Goal: Task Accomplishment & Management: Manage account settings

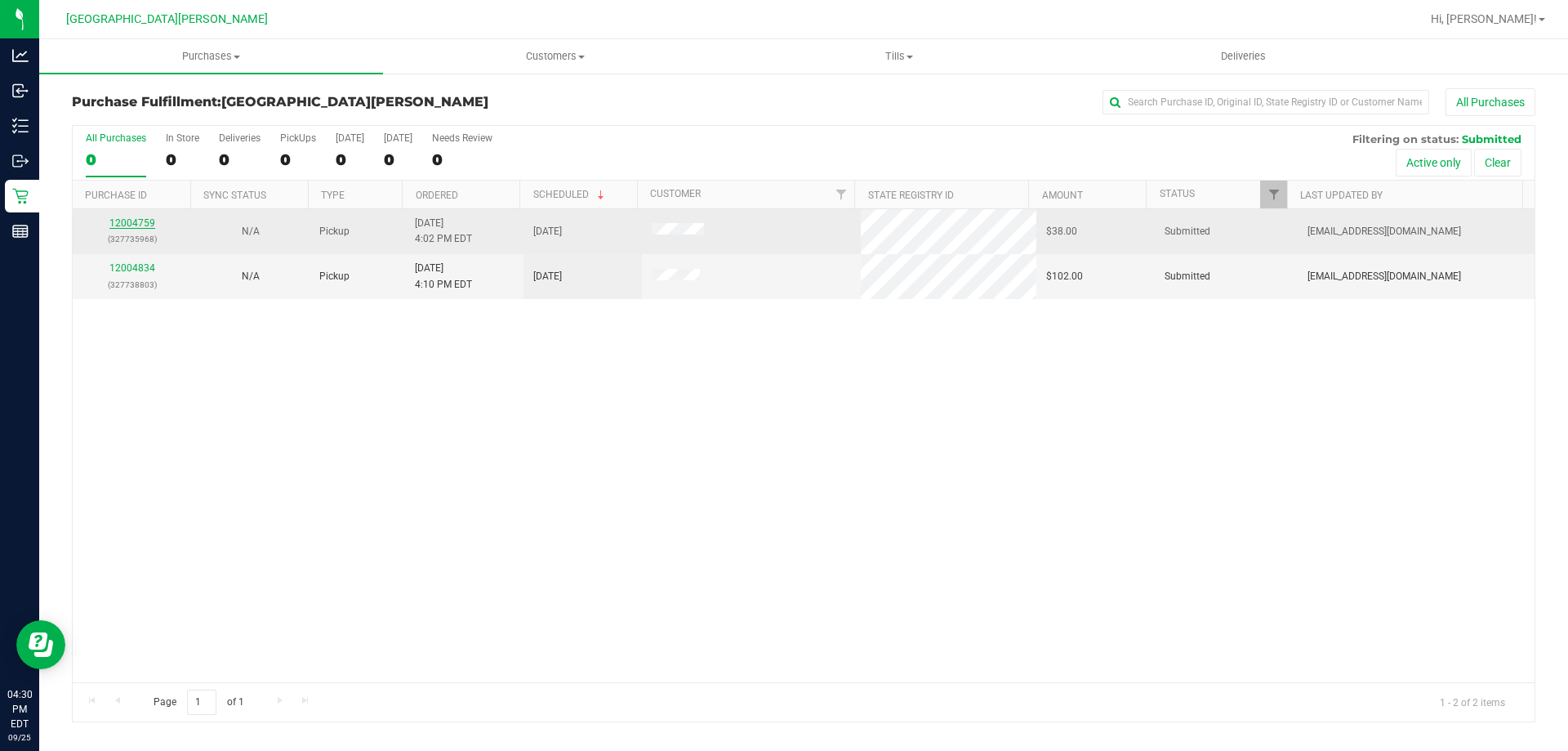
click at [134, 228] on link "12004759" at bounding box center [133, 222] width 46 height 11
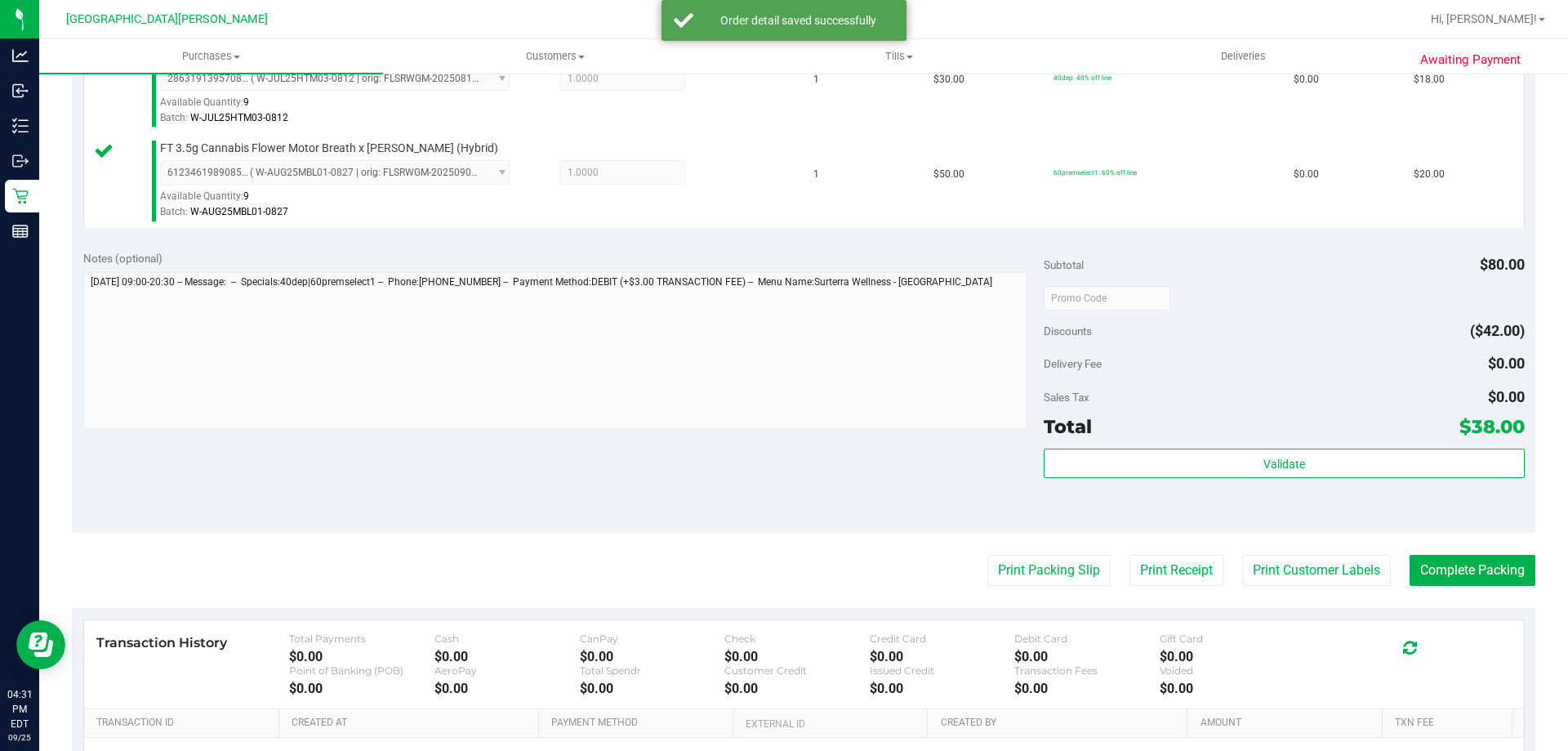
scroll to position [490, 0]
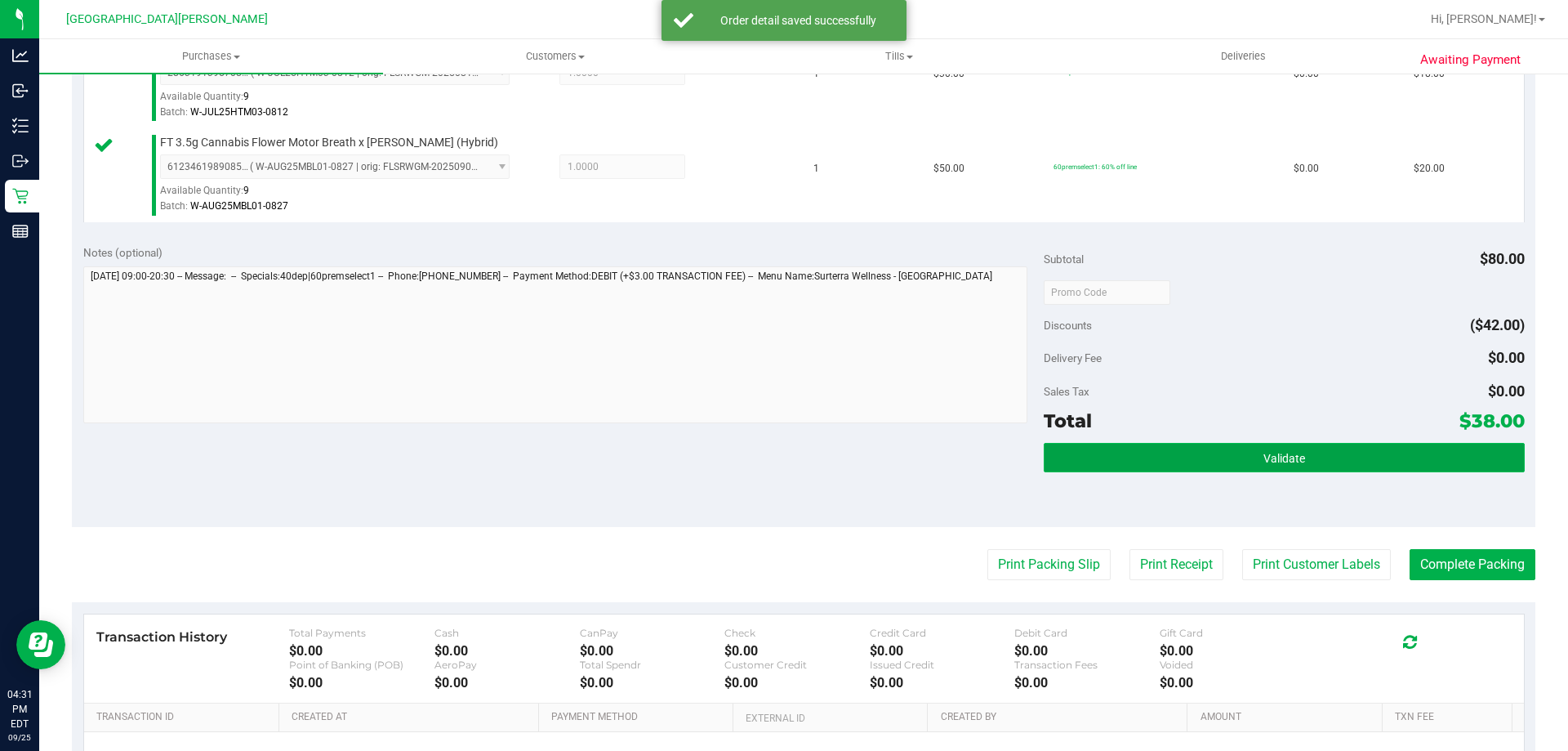
click at [1174, 458] on button "Validate" at bounding box center [1284, 457] width 480 height 30
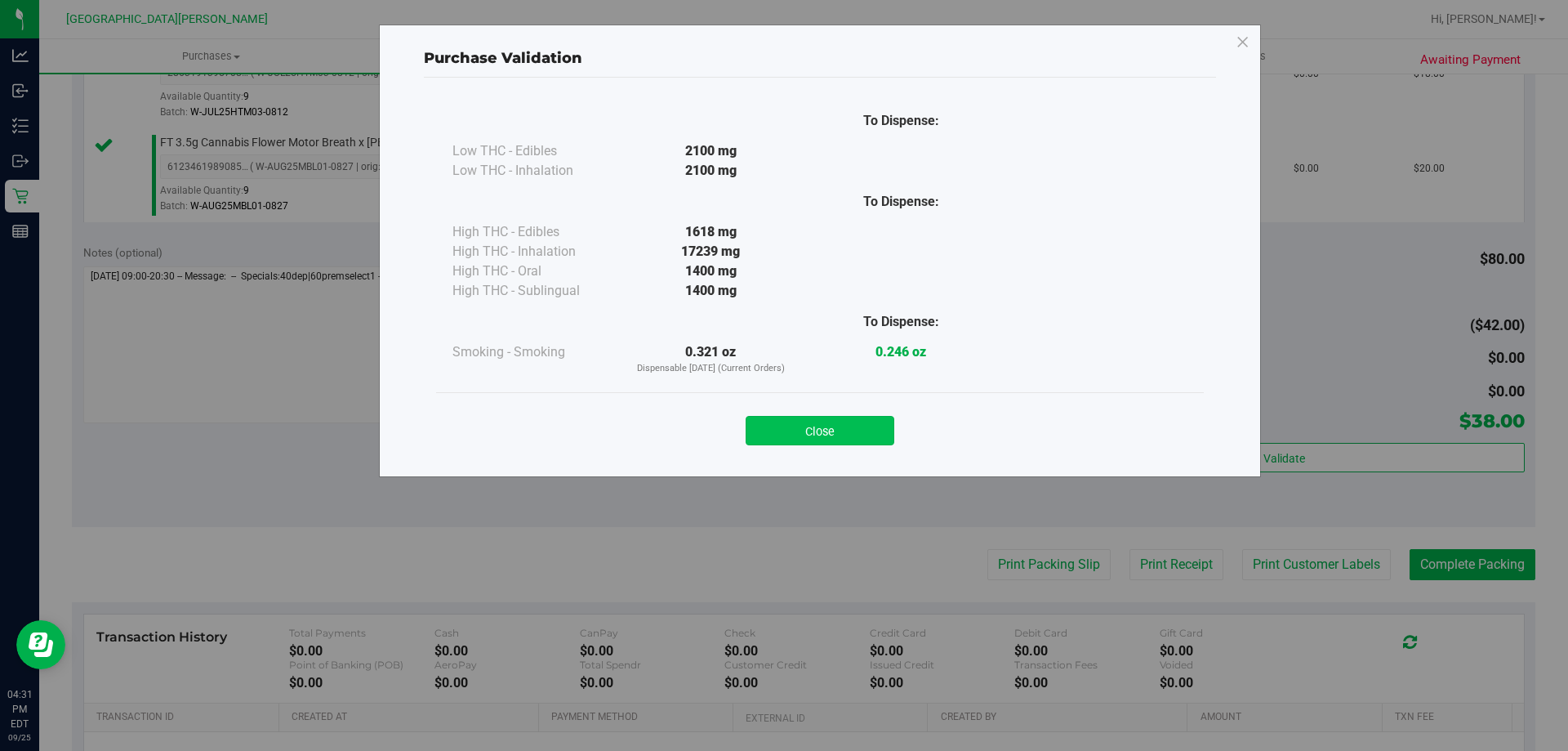
click at [825, 422] on button "Close" at bounding box center [820, 430] width 149 height 30
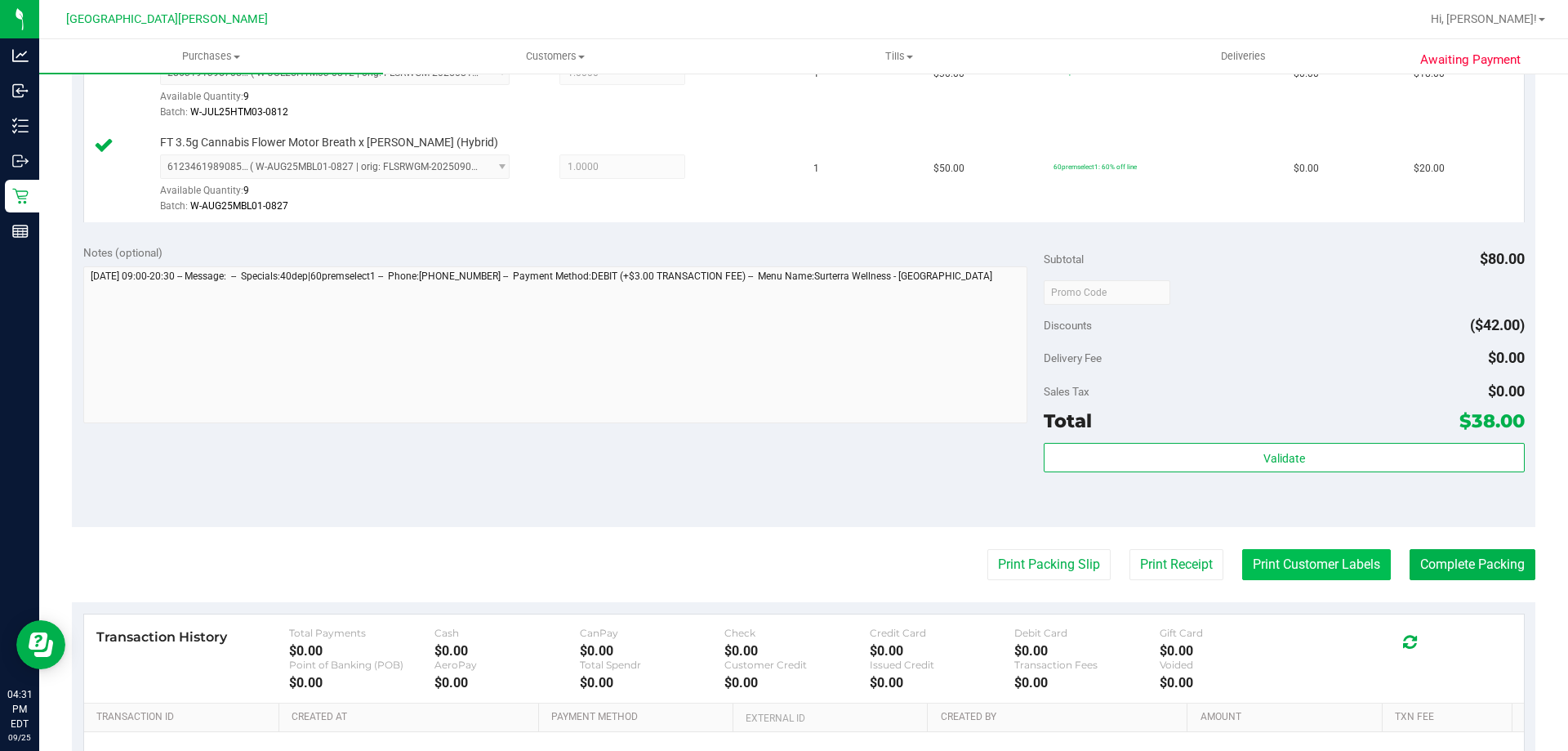
click at [1325, 569] on button "Print Customer Labels" at bounding box center [1317, 565] width 149 height 31
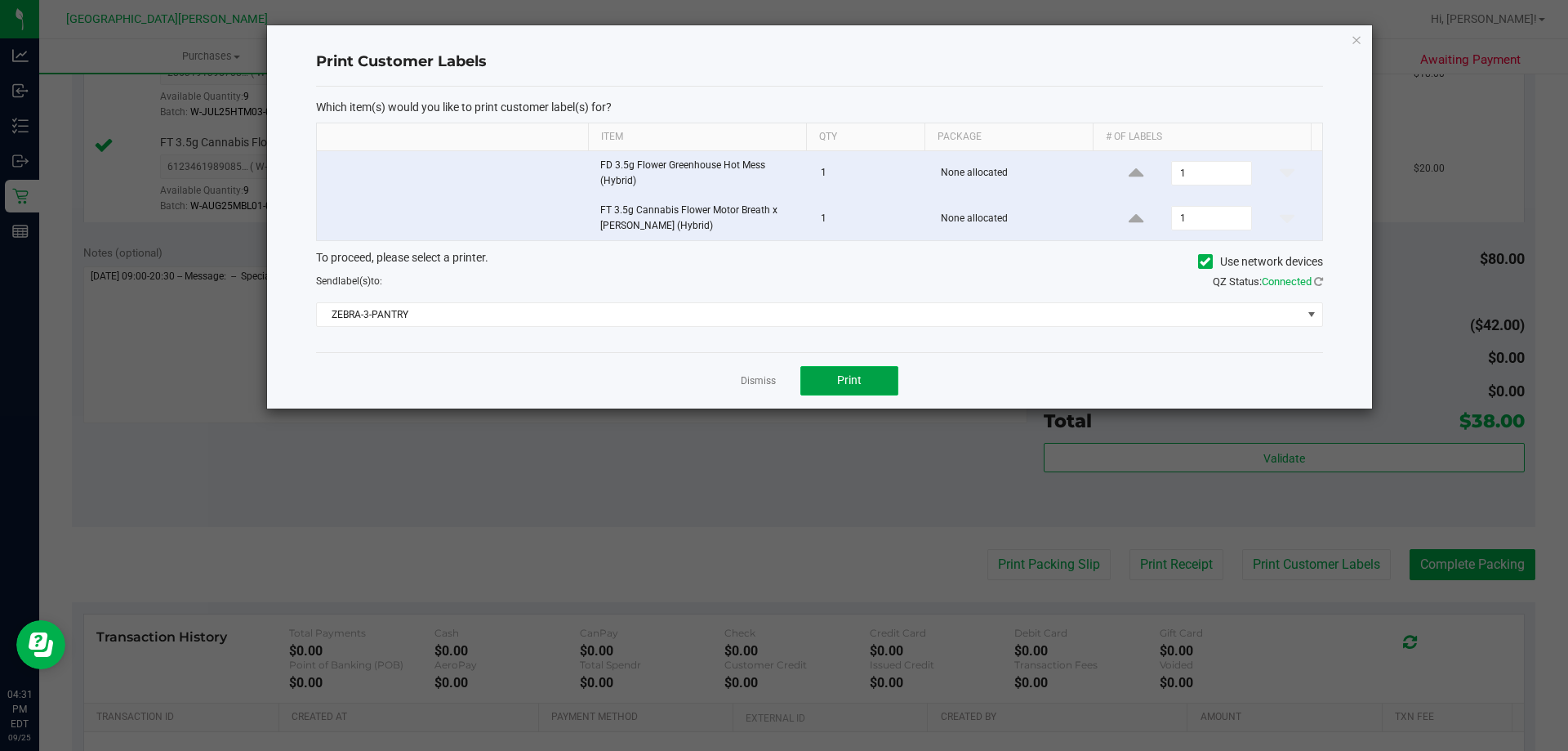
click at [852, 372] on button "Print" at bounding box center [849, 381] width 98 height 30
click at [753, 379] on link "Dismiss" at bounding box center [758, 381] width 35 height 14
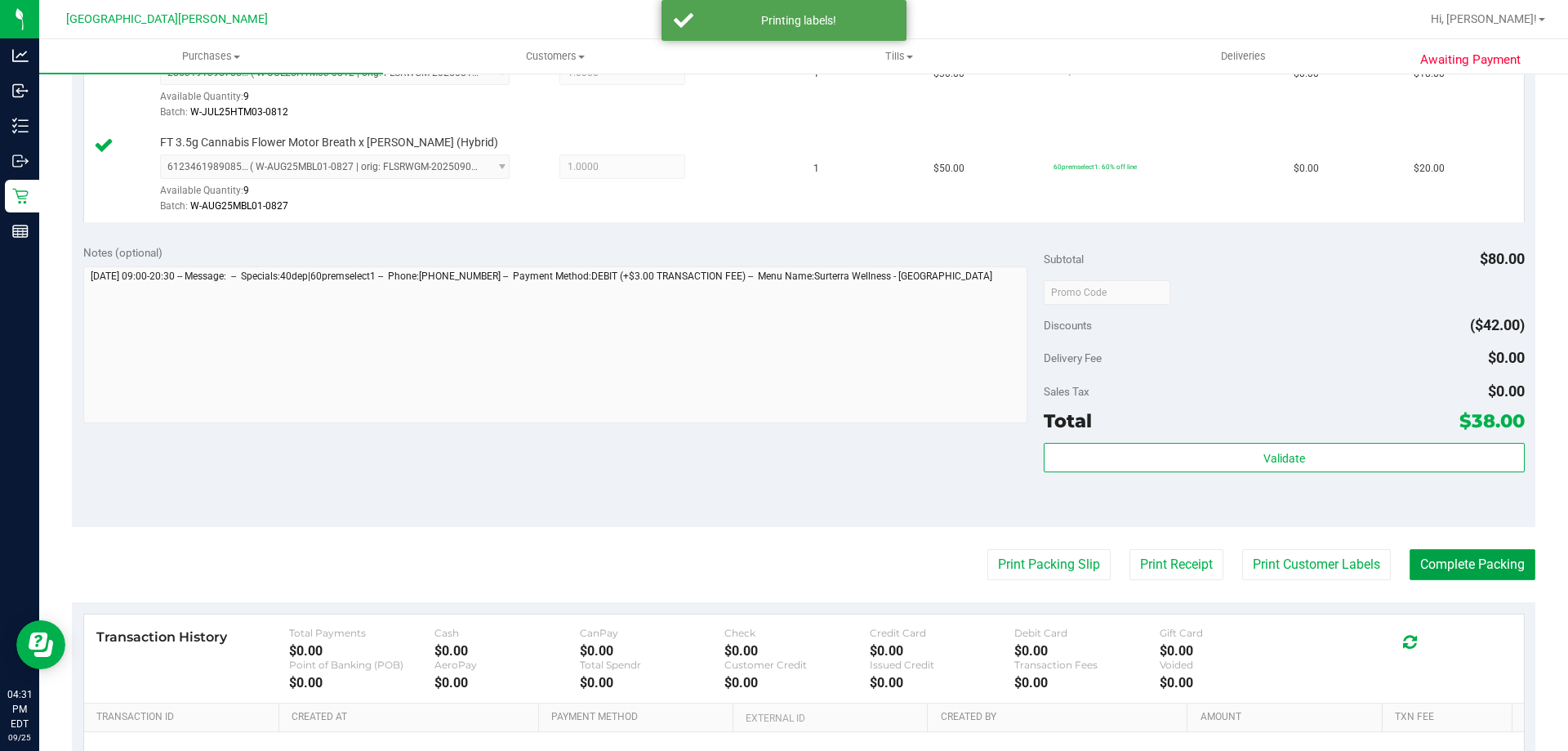
click at [1486, 568] on button "Complete Packing" at bounding box center [1473, 565] width 126 height 31
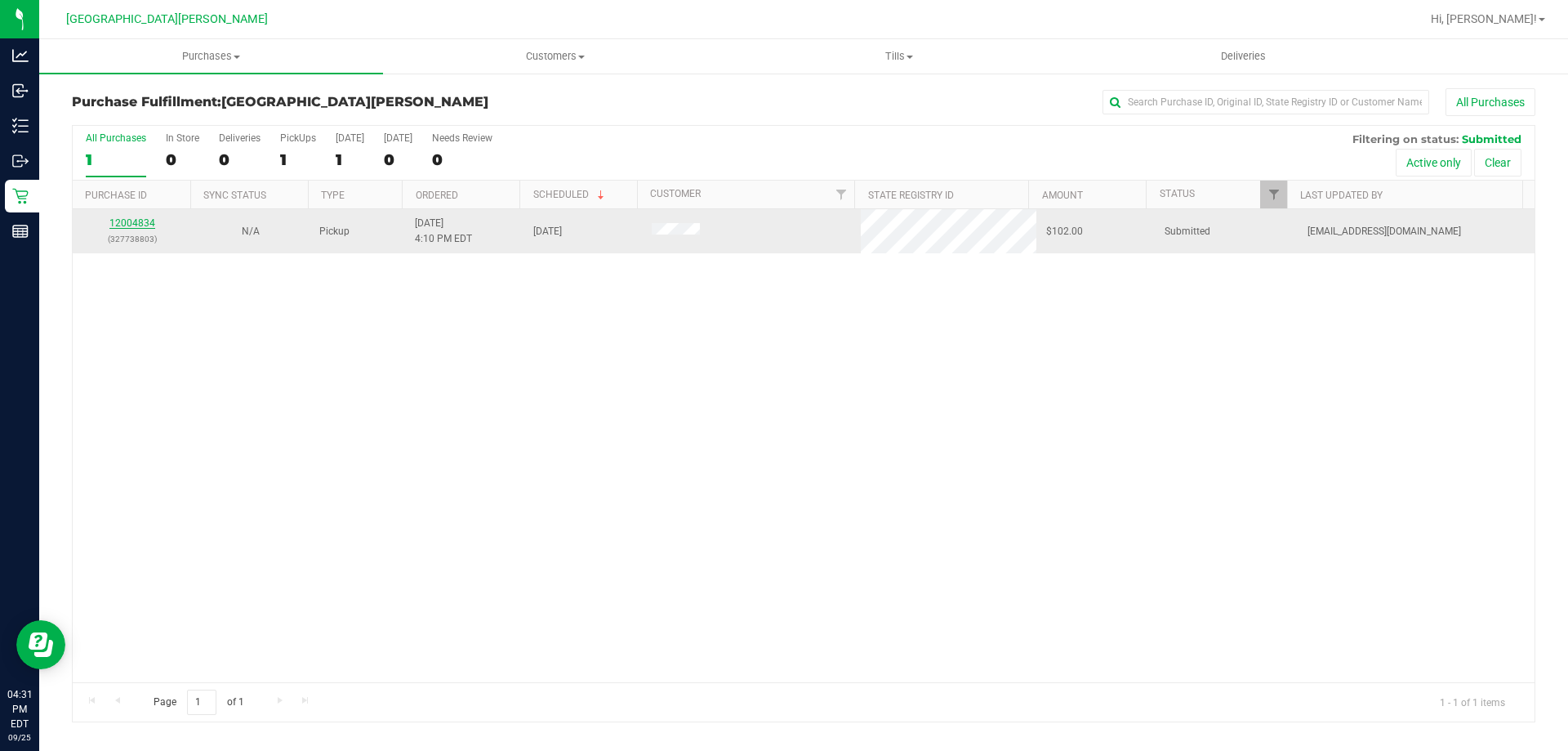
click at [147, 226] on link "12004834" at bounding box center [133, 222] width 46 height 11
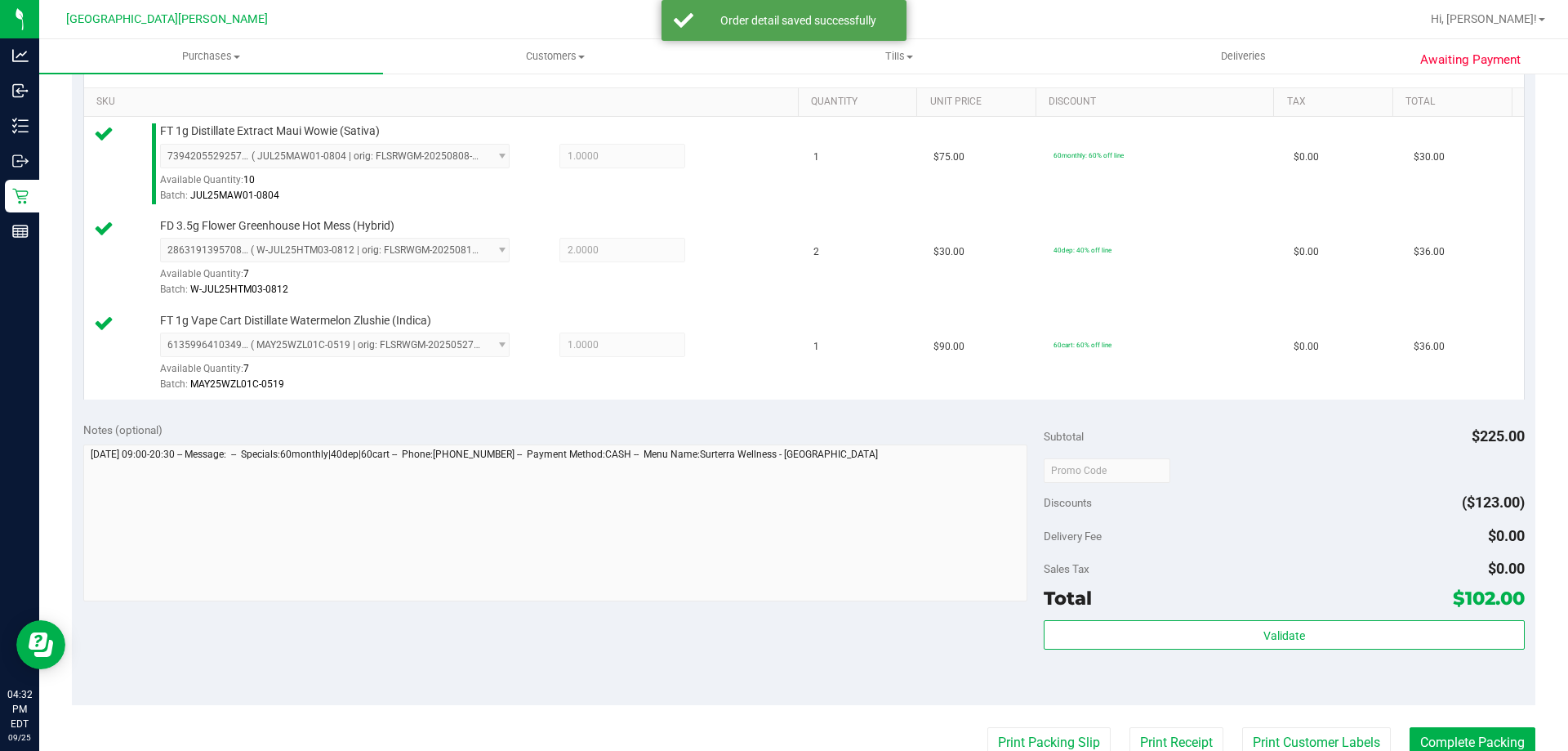
scroll to position [490, 0]
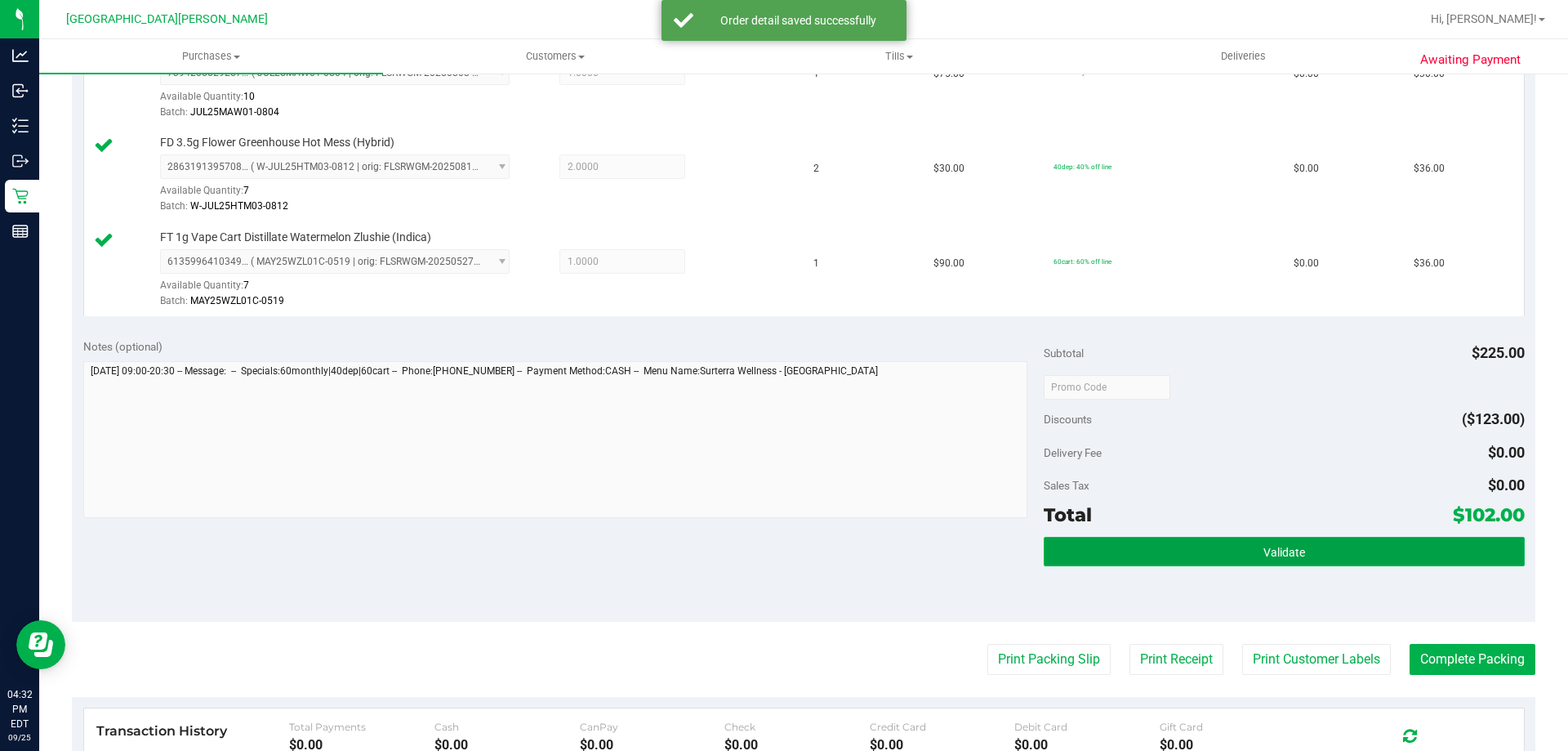
click at [1316, 561] on button "Validate" at bounding box center [1284, 551] width 480 height 30
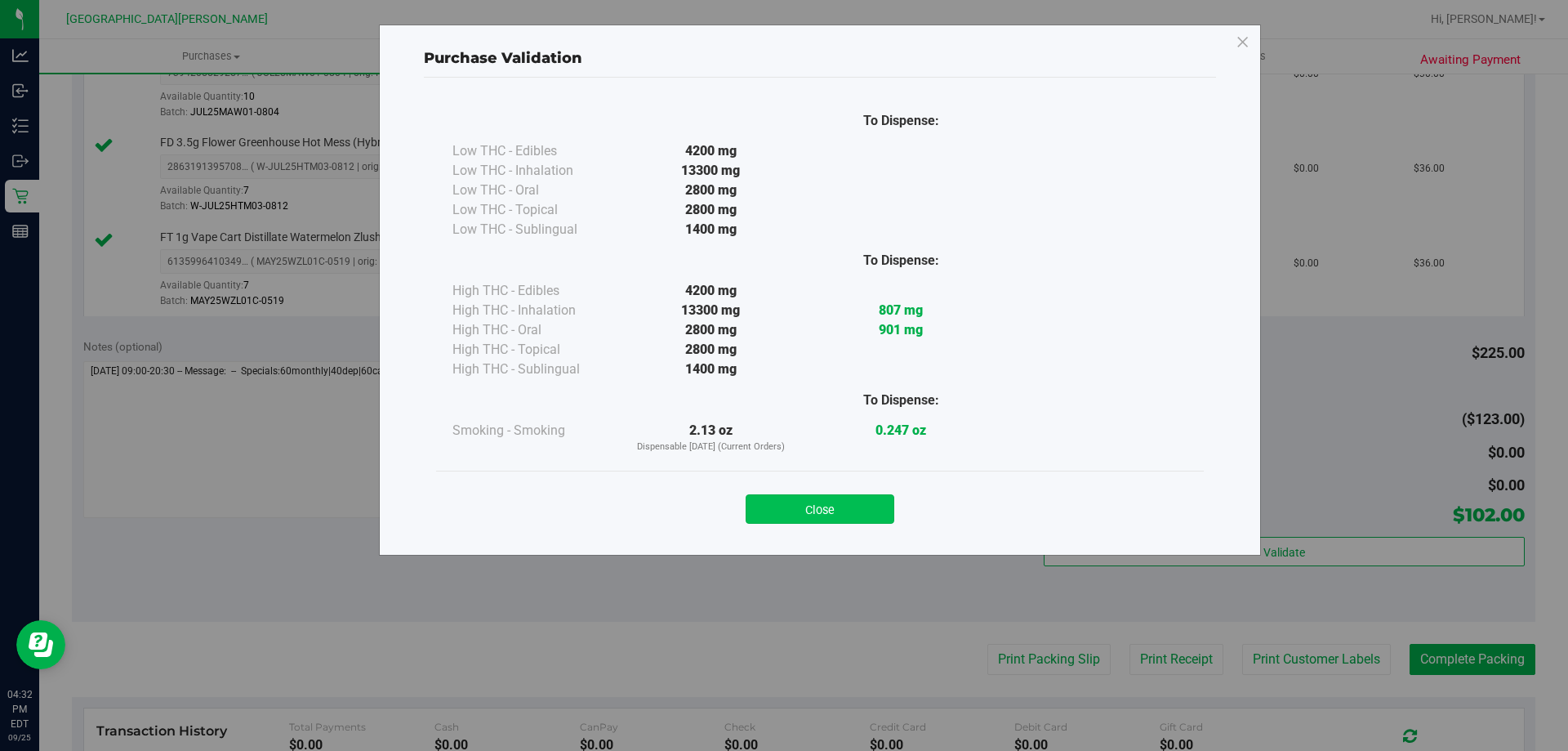
click at [800, 508] on button "Close" at bounding box center [820, 509] width 149 height 30
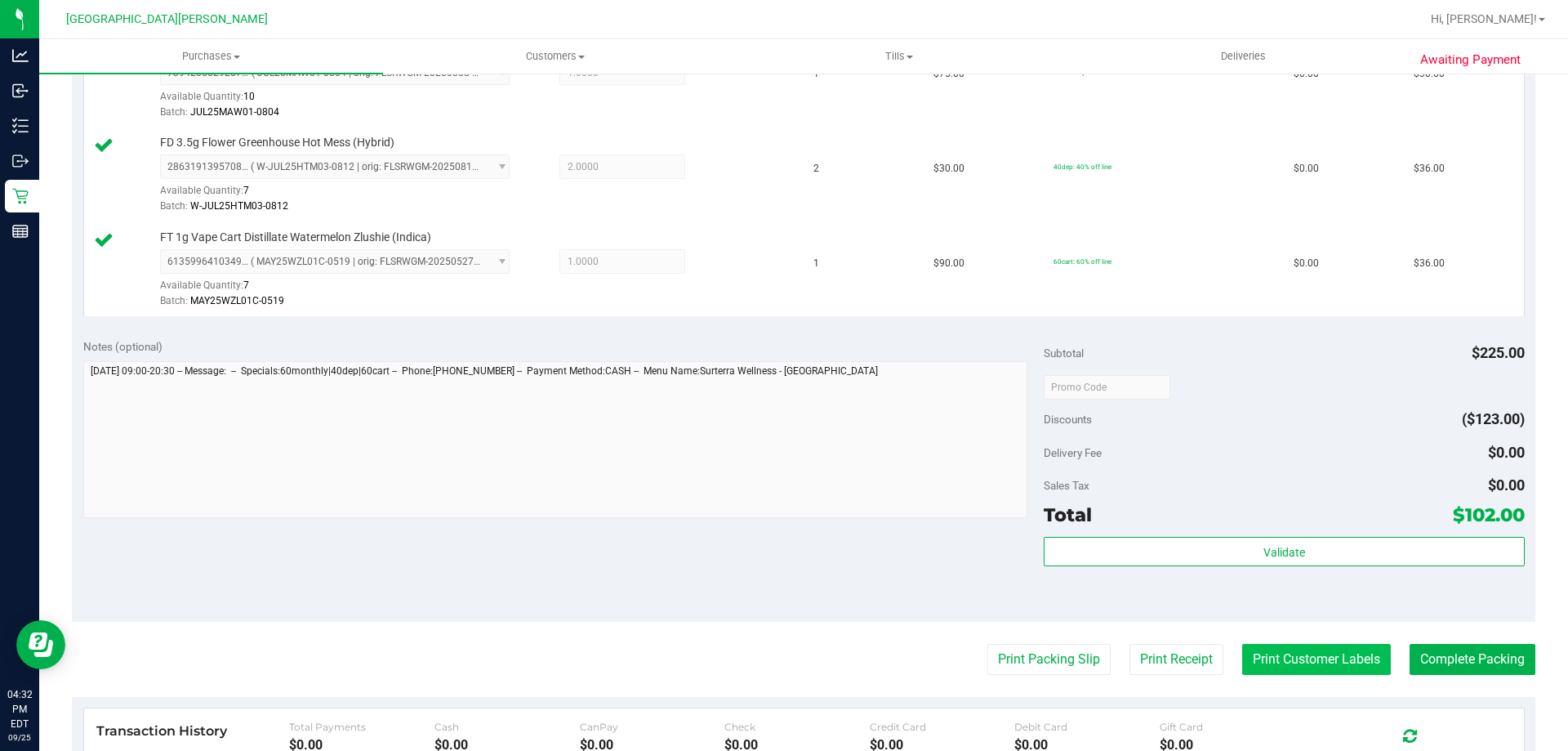
click at [1323, 659] on button "Print Customer Labels" at bounding box center [1317, 659] width 149 height 31
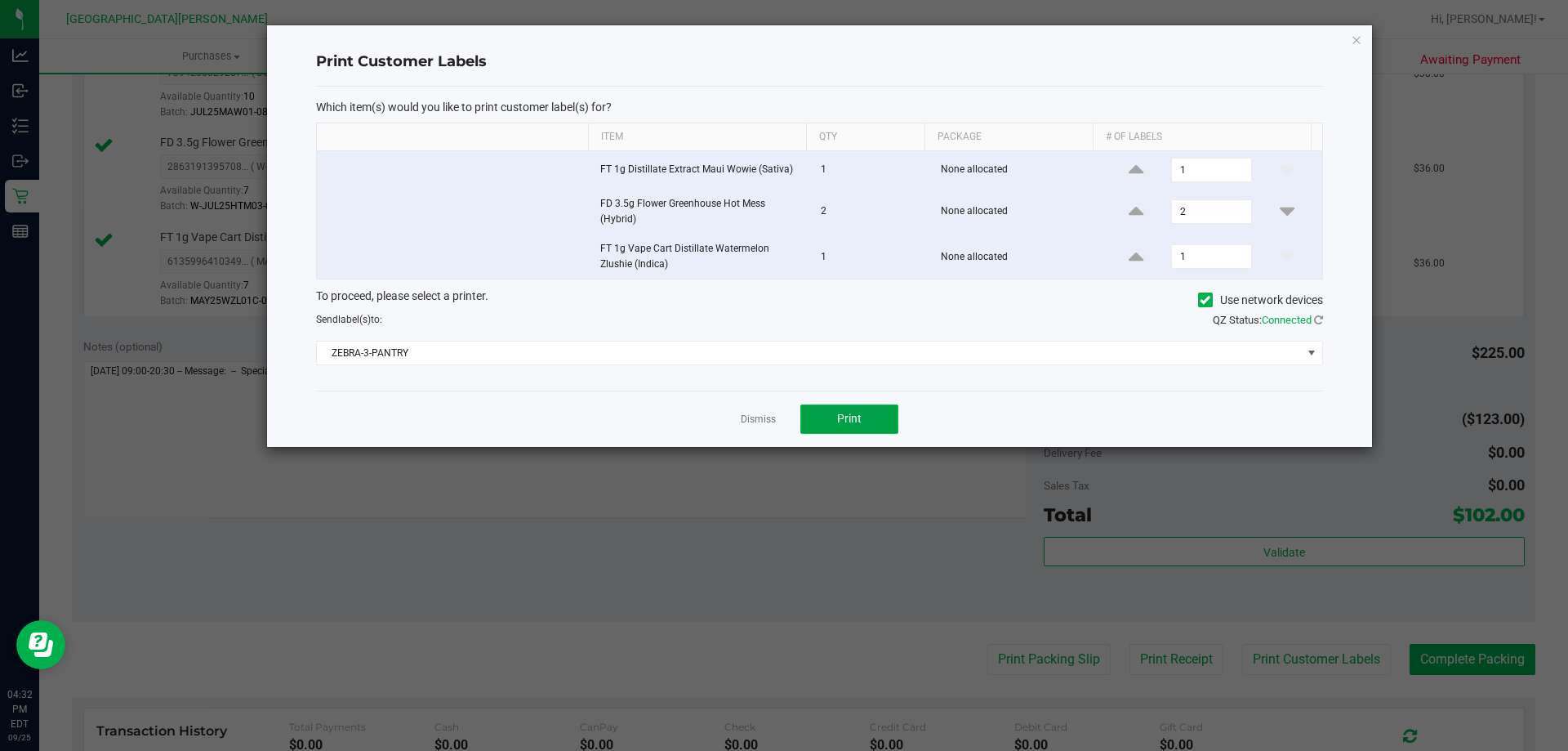
click at [844, 427] on button "Print" at bounding box center [849, 419] width 98 height 30
click at [761, 417] on link "Dismiss" at bounding box center [758, 420] width 35 height 14
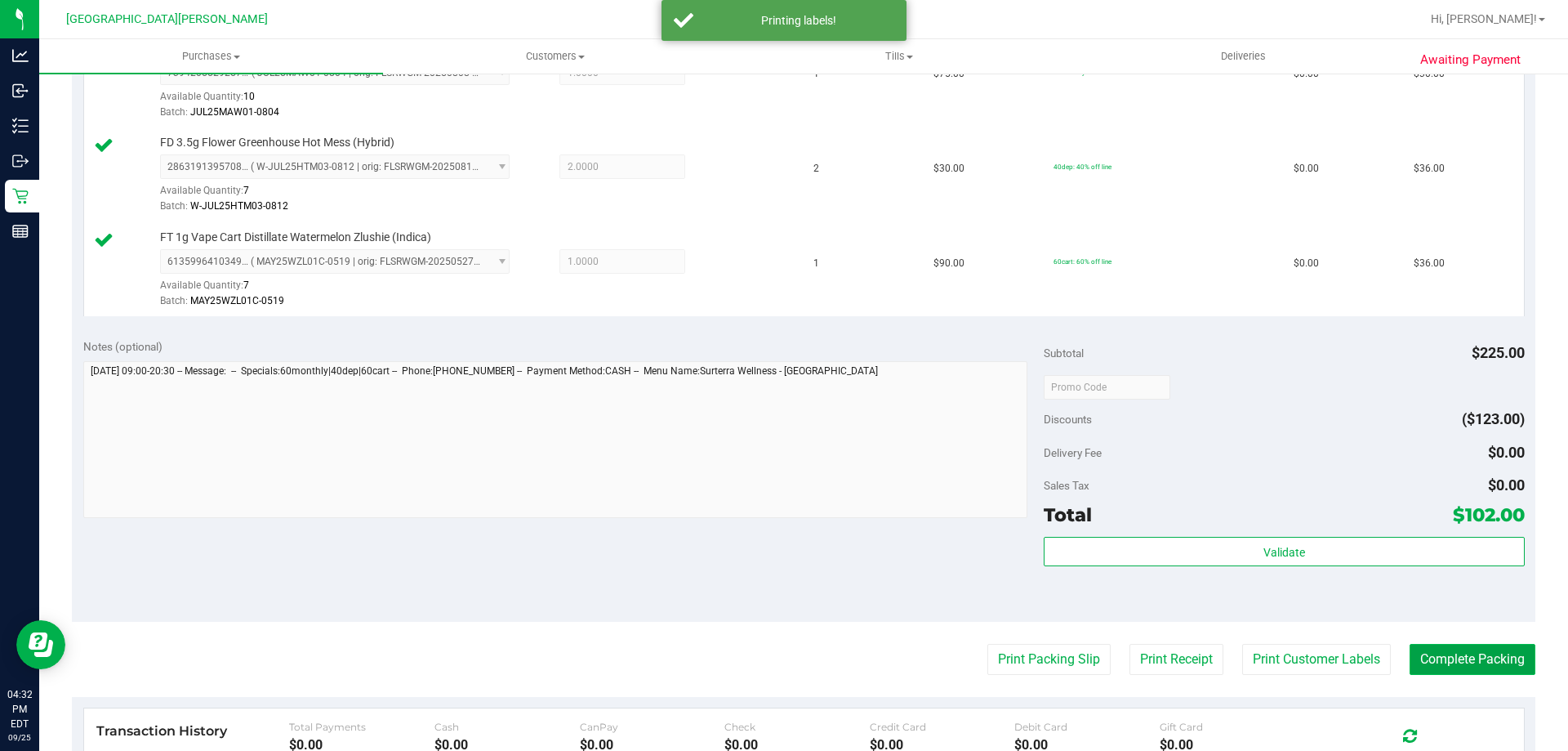
click at [1449, 662] on button "Complete Packing" at bounding box center [1473, 659] width 126 height 31
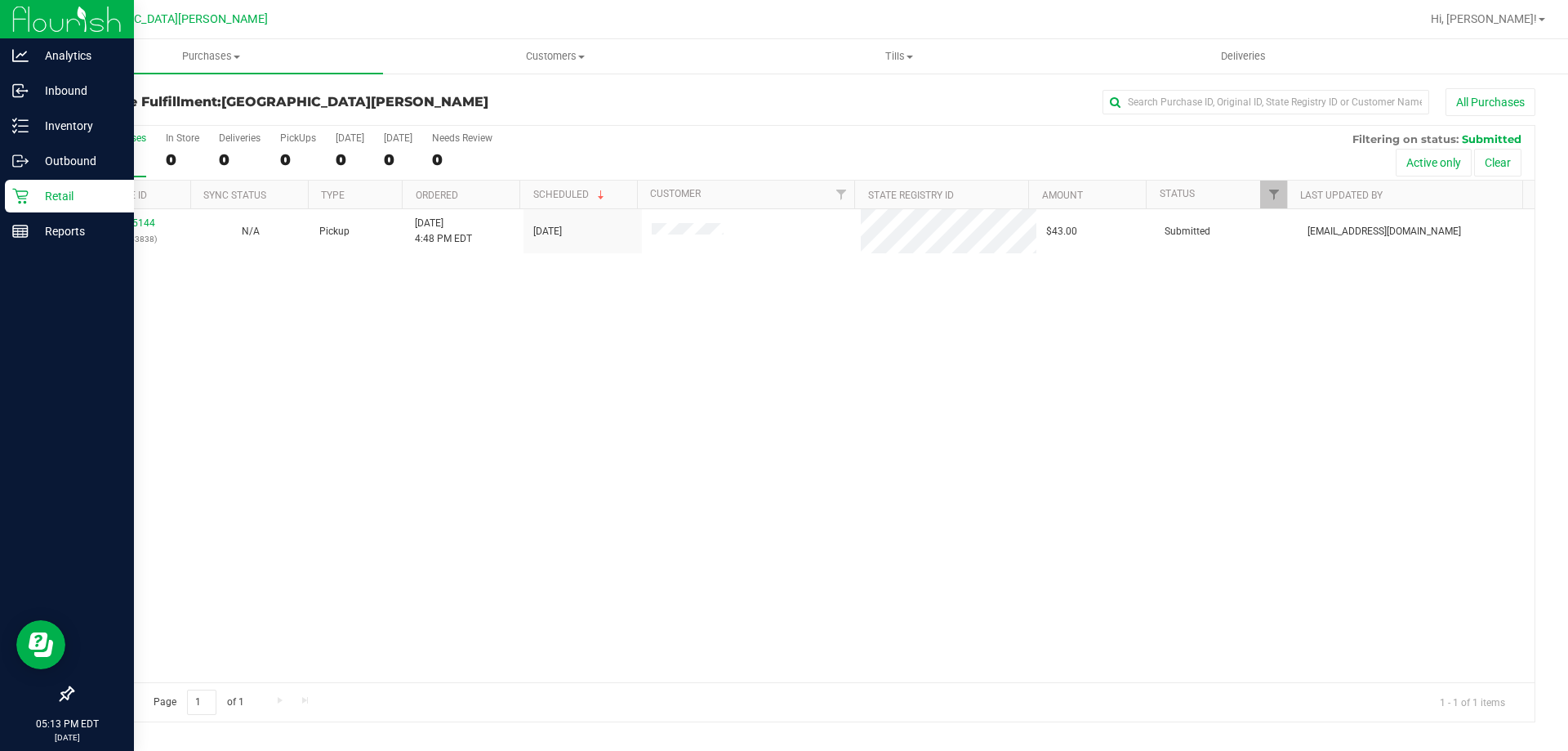
click at [10, 191] on div "Retail" at bounding box center [70, 196] width 129 height 32
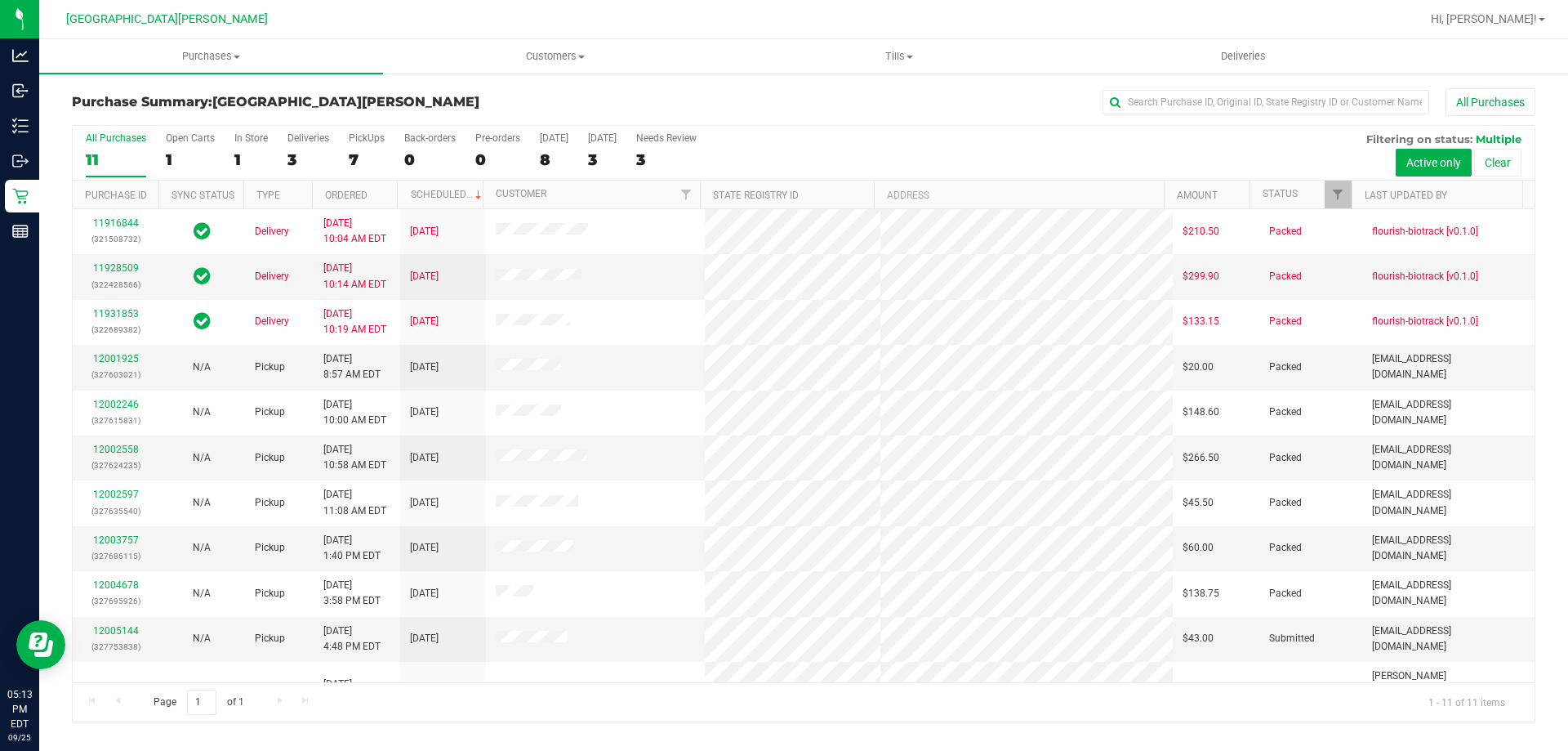
click at [254, 135] on div "In Store" at bounding box center [250, 137] width 33 height 11
click at [0, 0] on input "In Store 1" at bounding box center [0, 0] width 0 height 0
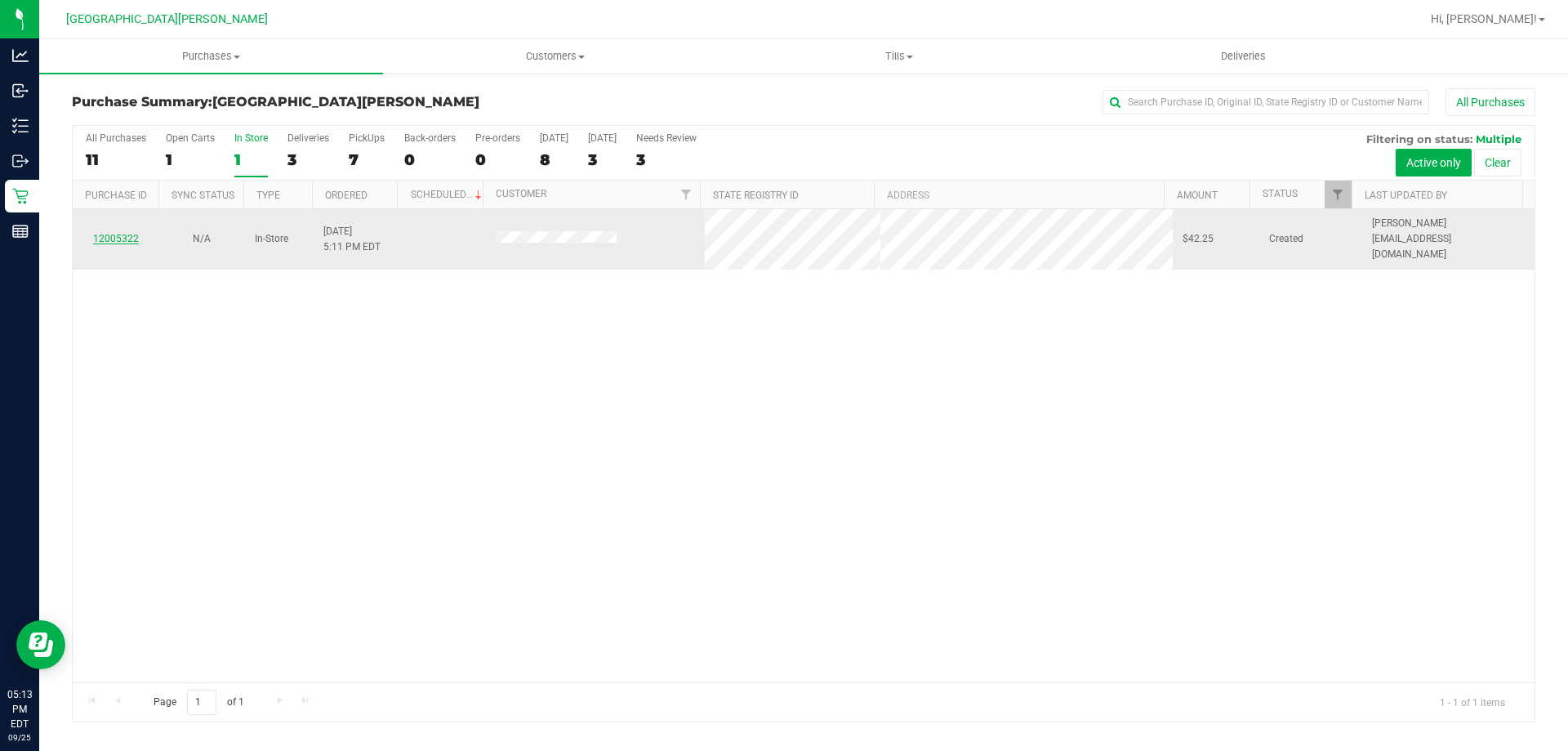
click at [109, 233] on link "12005322" at bounding box center [116, 238] width 46 height 11
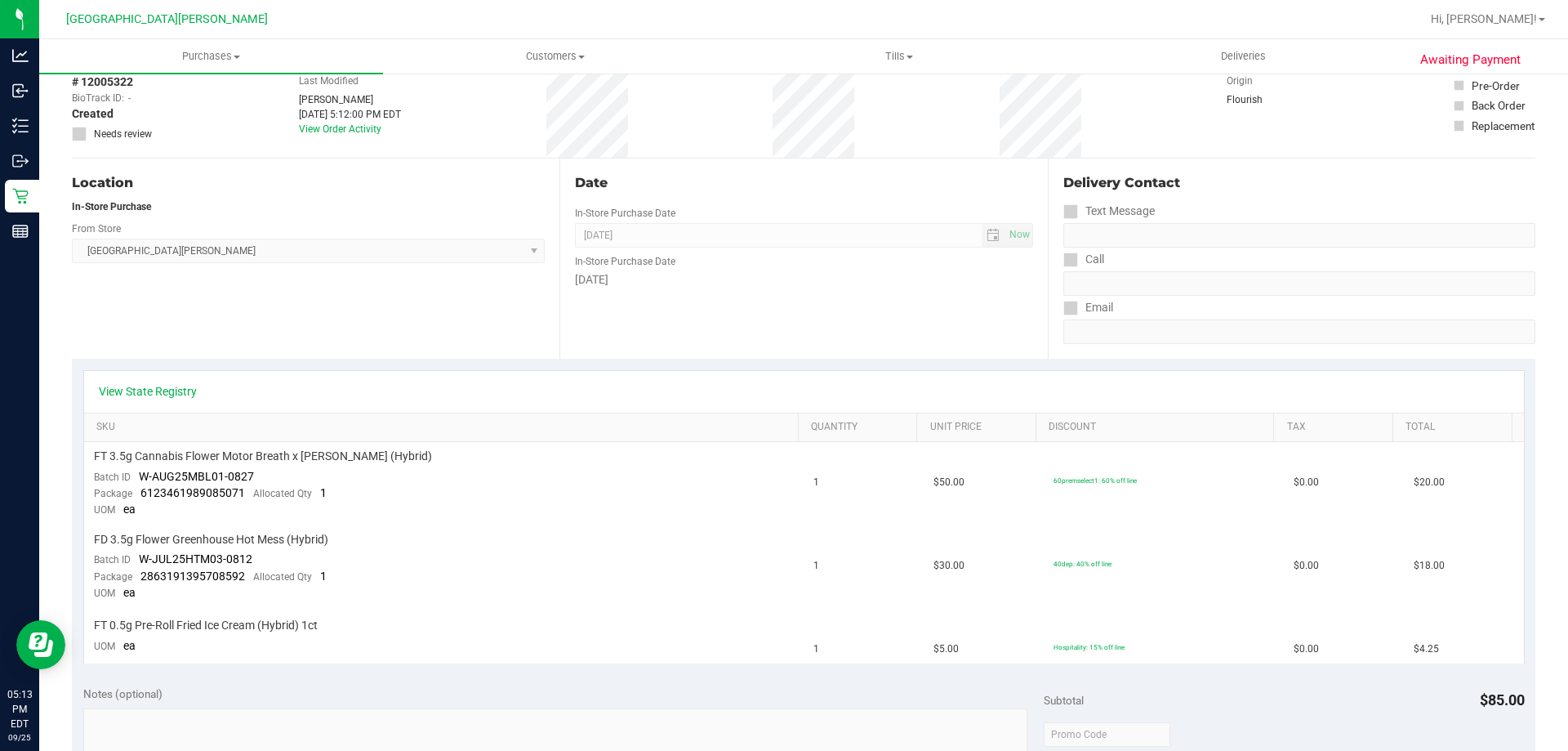
scroll to position [245, 0]
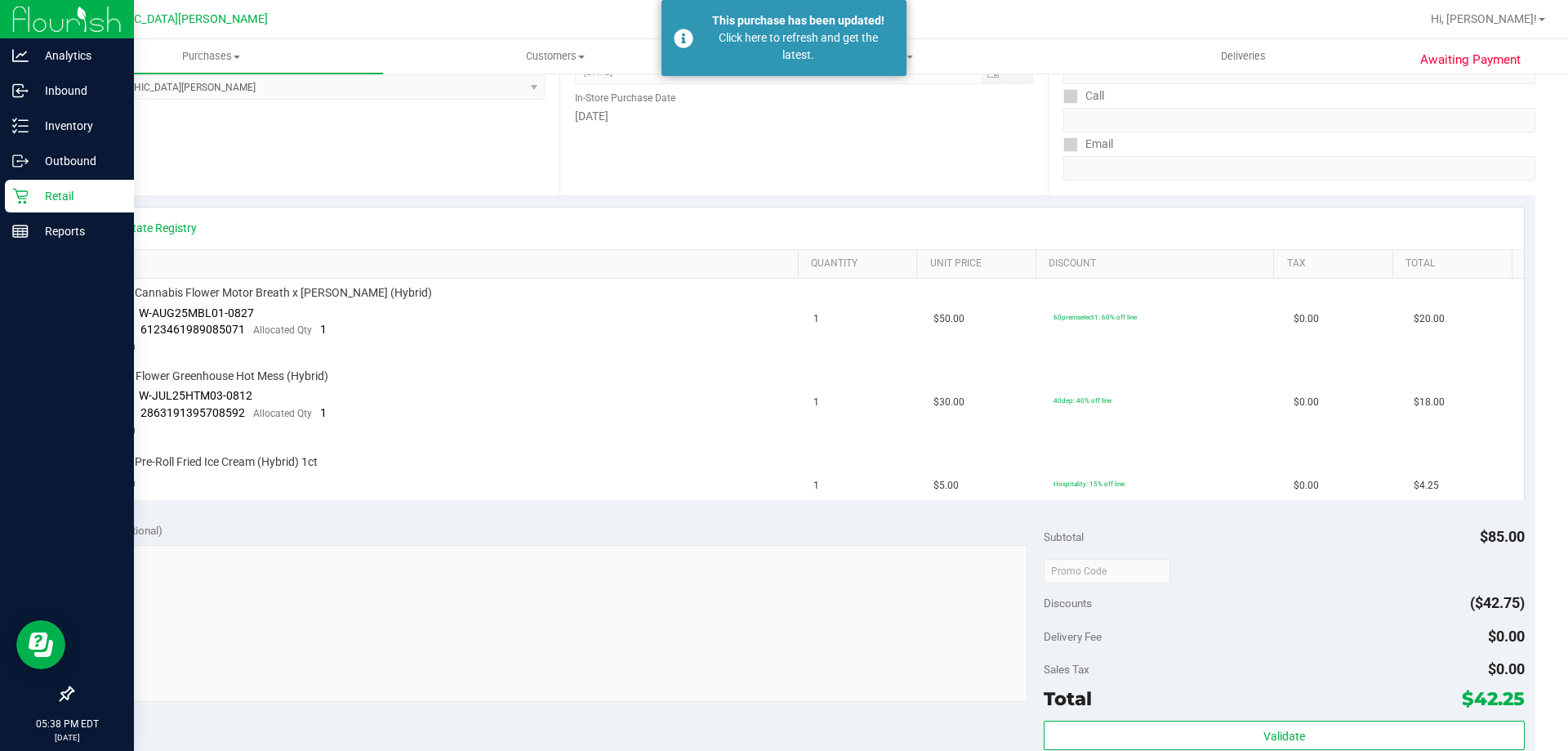
click at [52, 190] on p "Retail" at bounding box center [77, 196] width 98 height 20
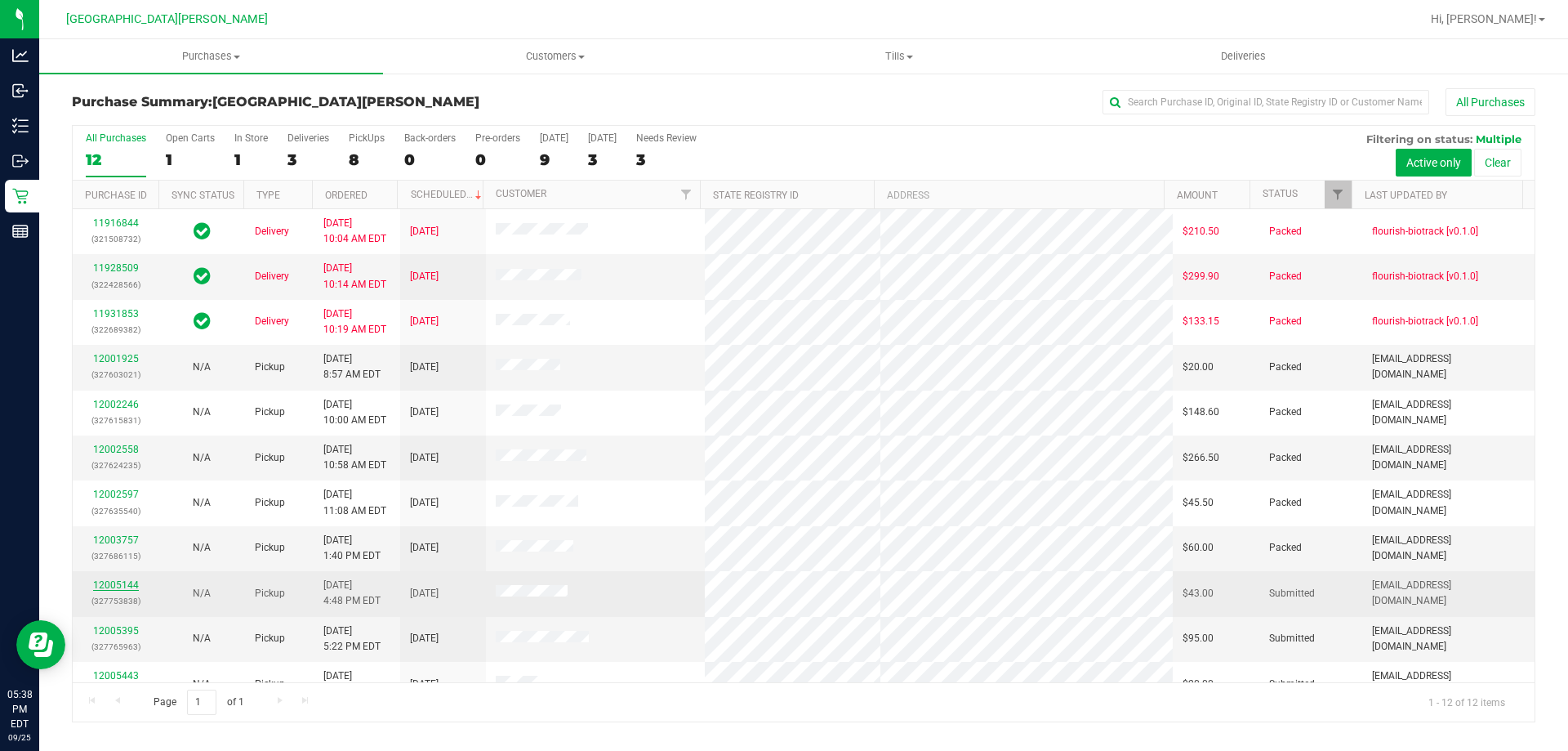
click at [120, 588] on link "12005144" at bounding box center [116, 584] width 46 height 11
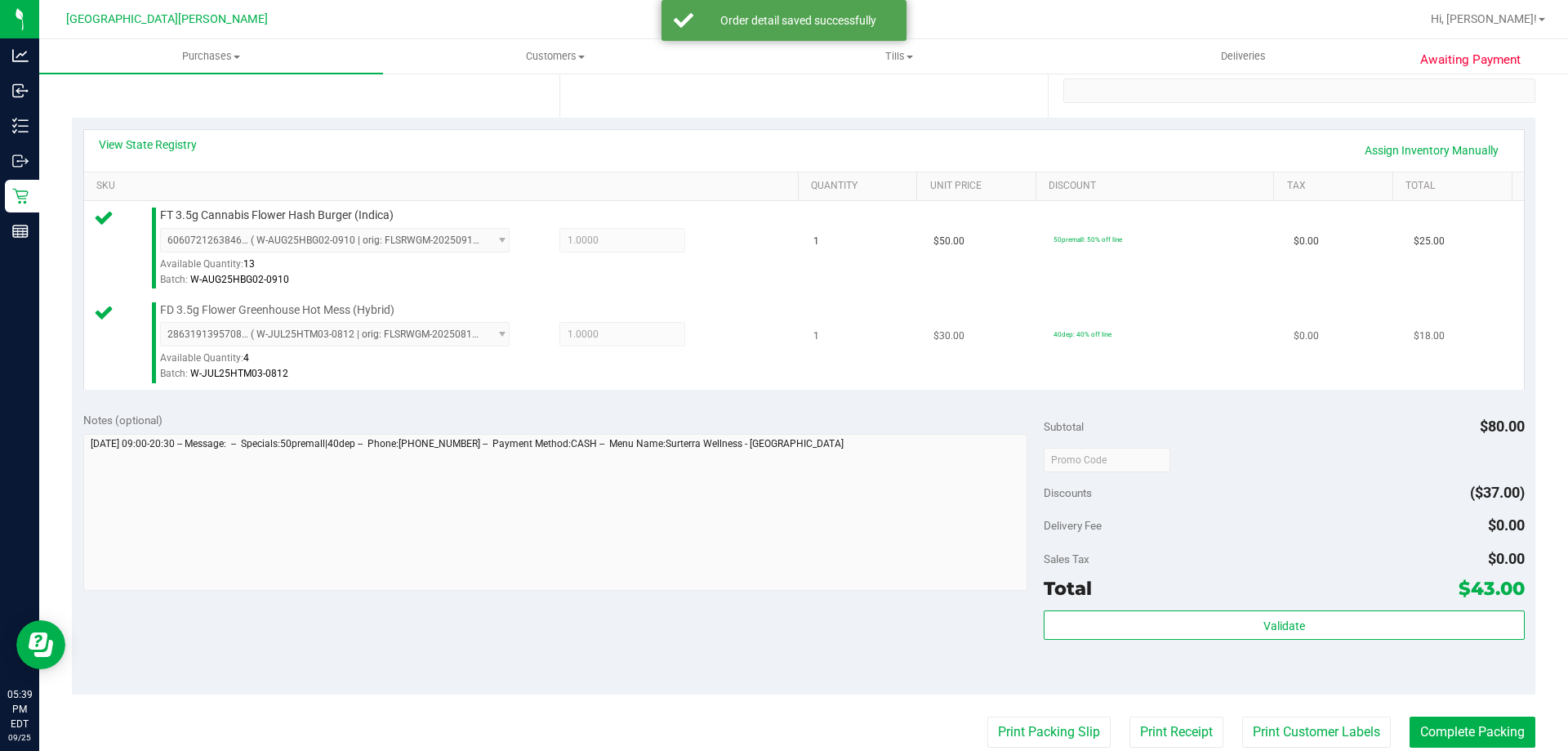
scroll to position [409, 0]
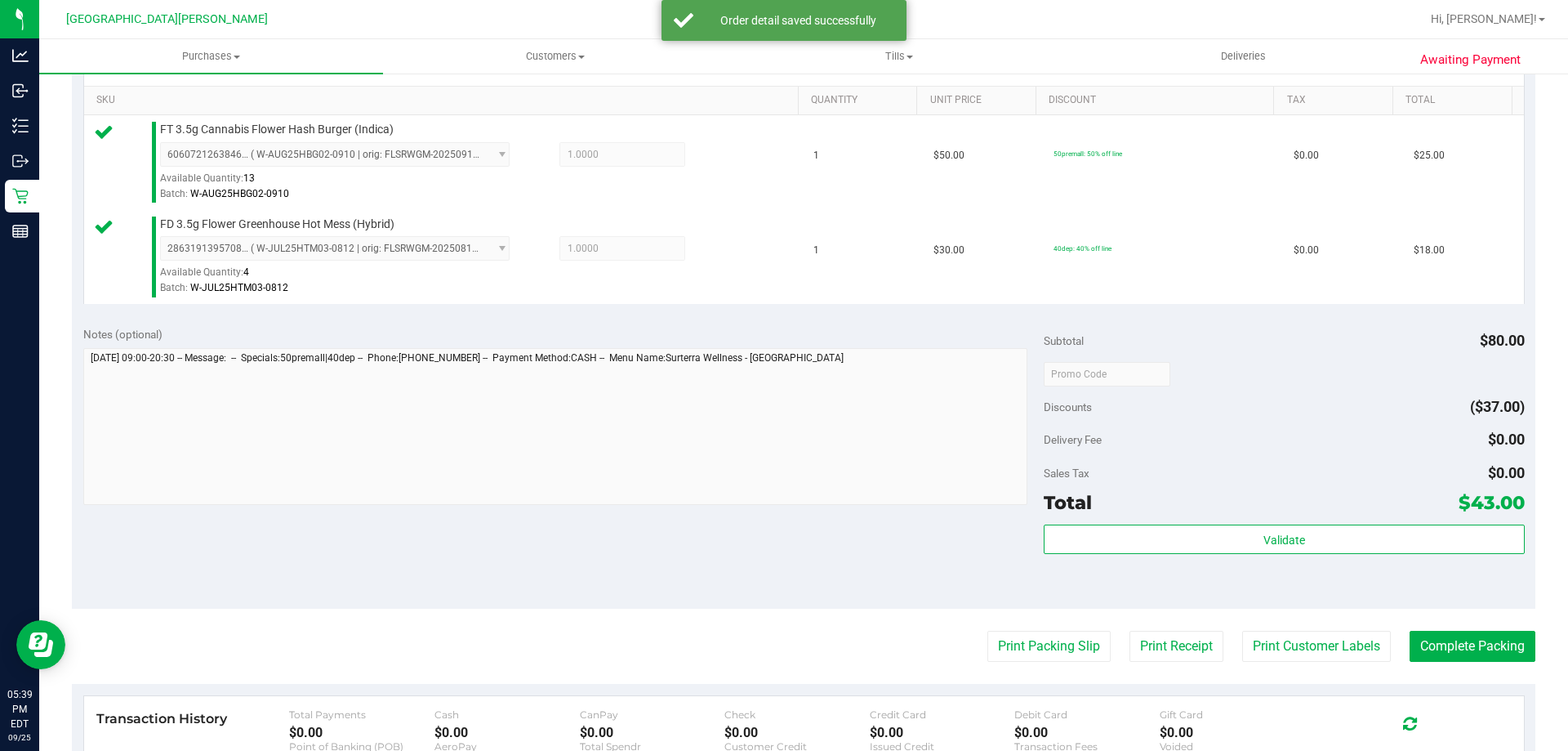
click at [1240, 515] on div "Total $43.00" at bounding box center [1284, 502] width 480 height 30
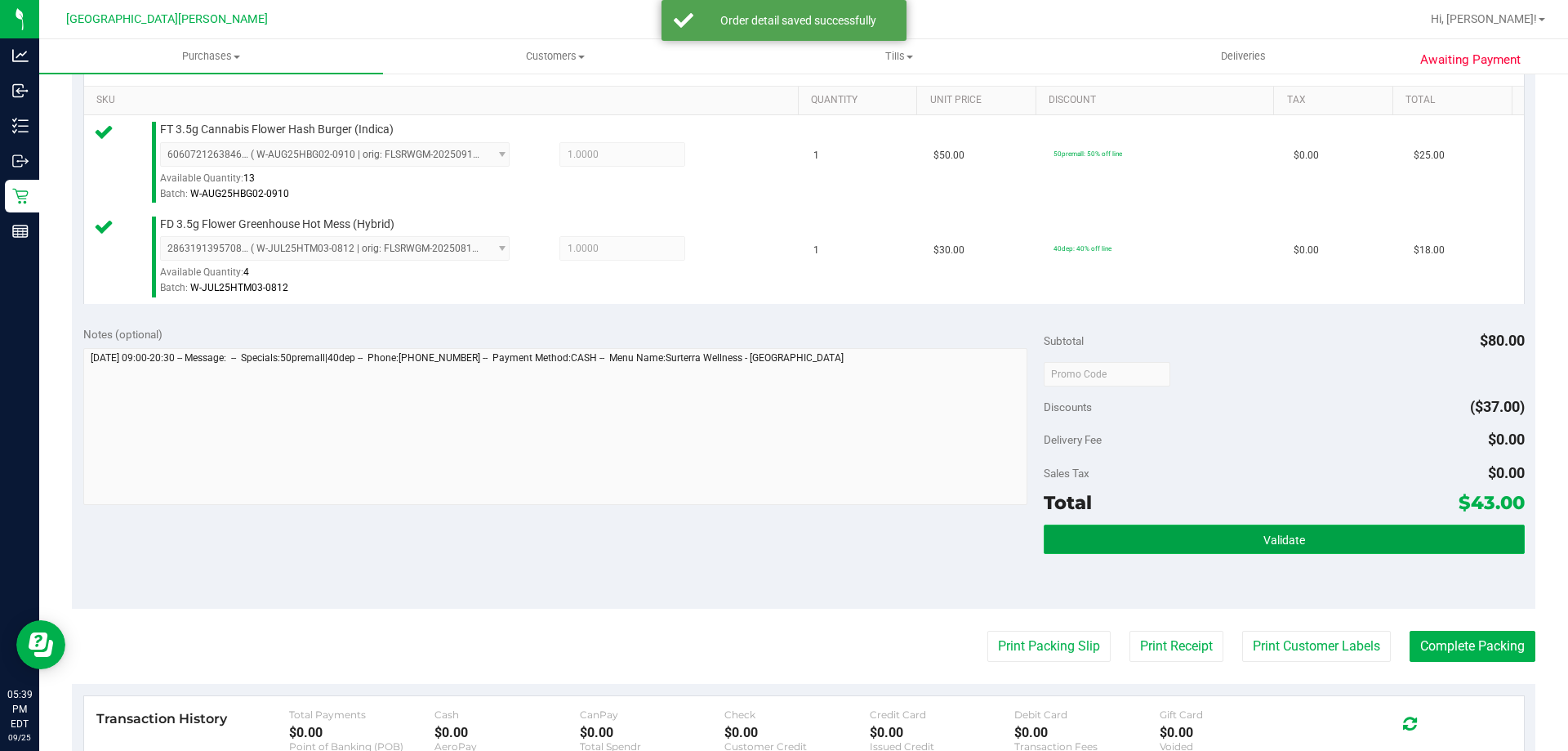
click at [1234, 541] on button "Validate" at bounding box center [1284, 539] width 480 height 30
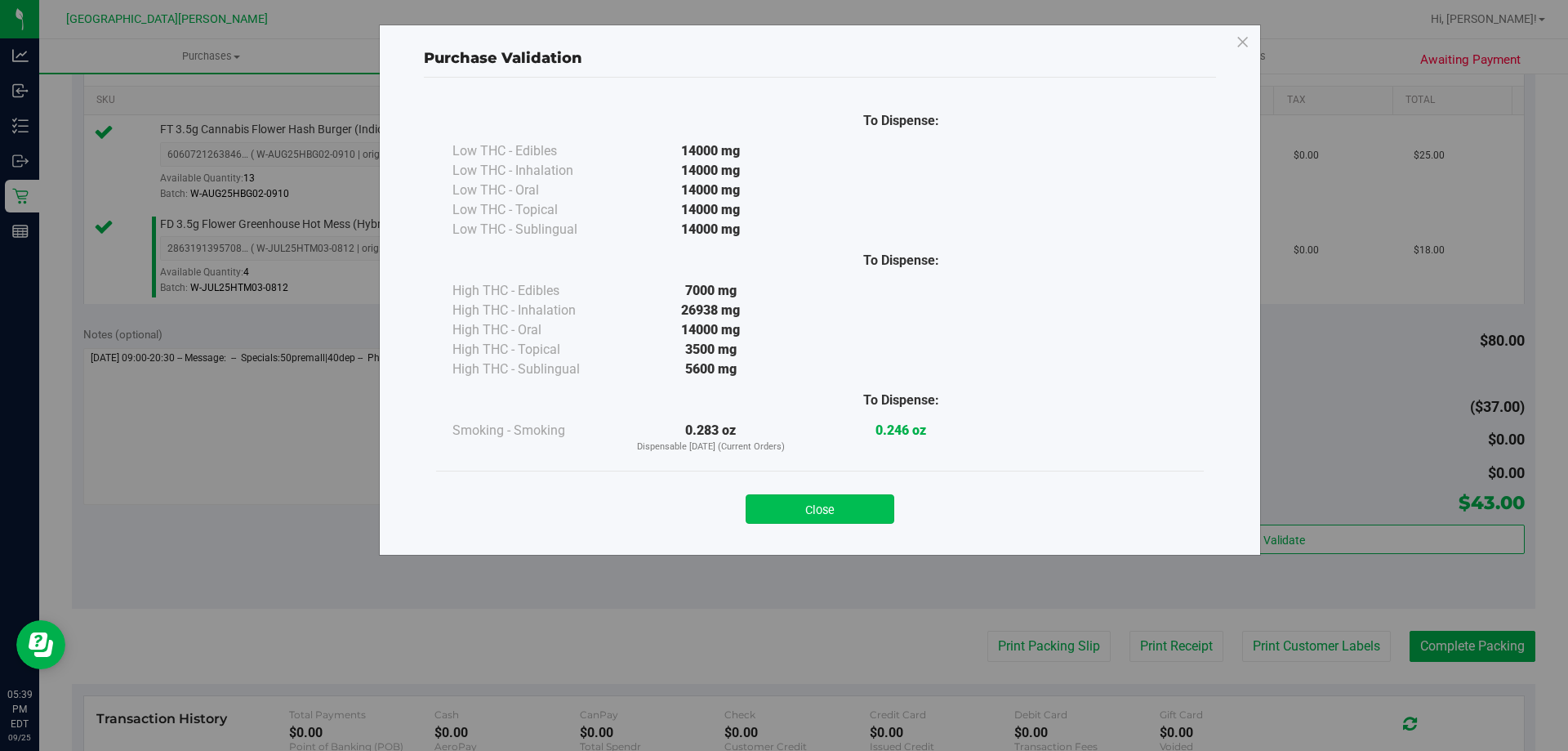
click at [876, 521] on button "Close" at bounding box center [820, 509] width 149 height 30
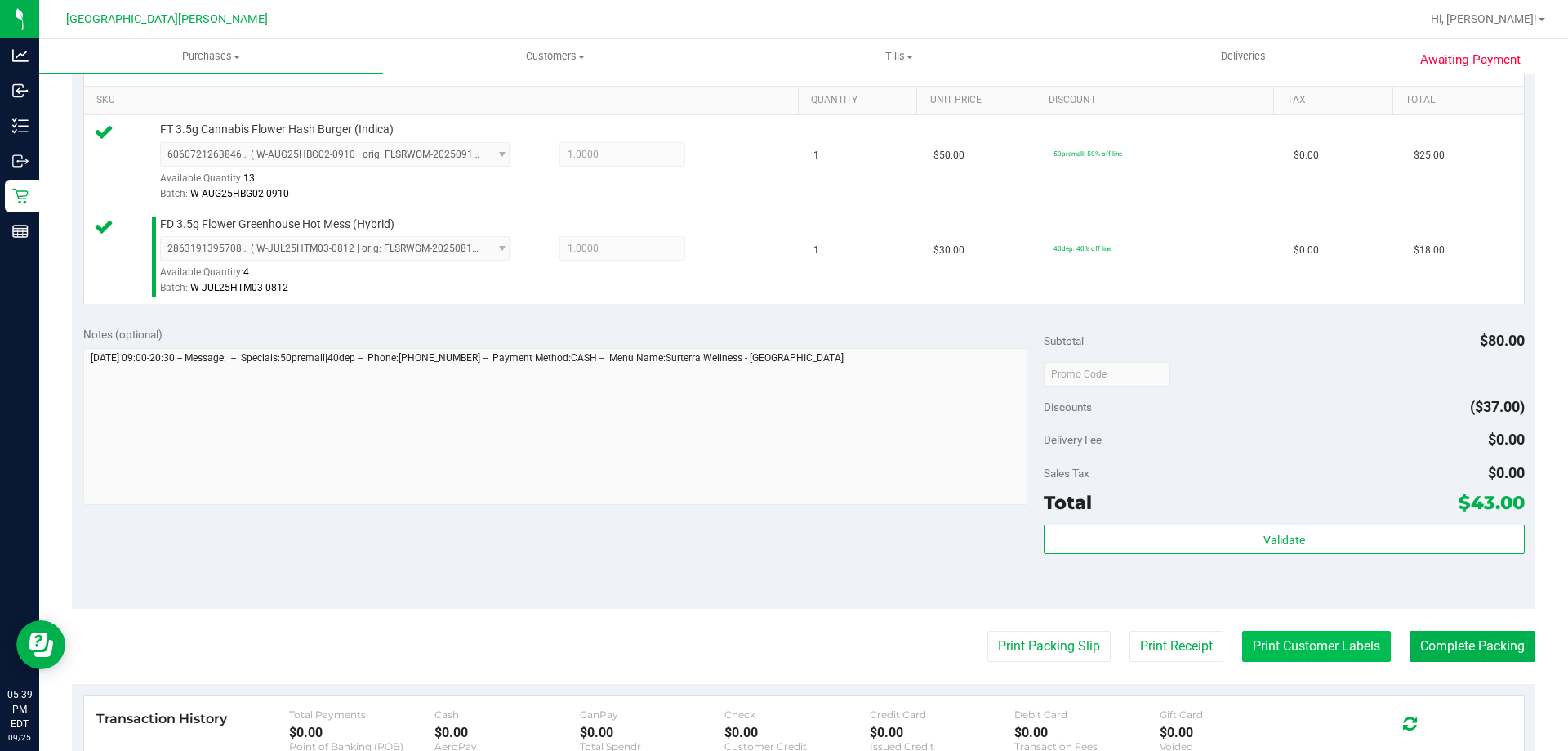
click at [1270, 637] on button "Print Customer Labels" at bounding box center [1317, 646] width 149 height 31
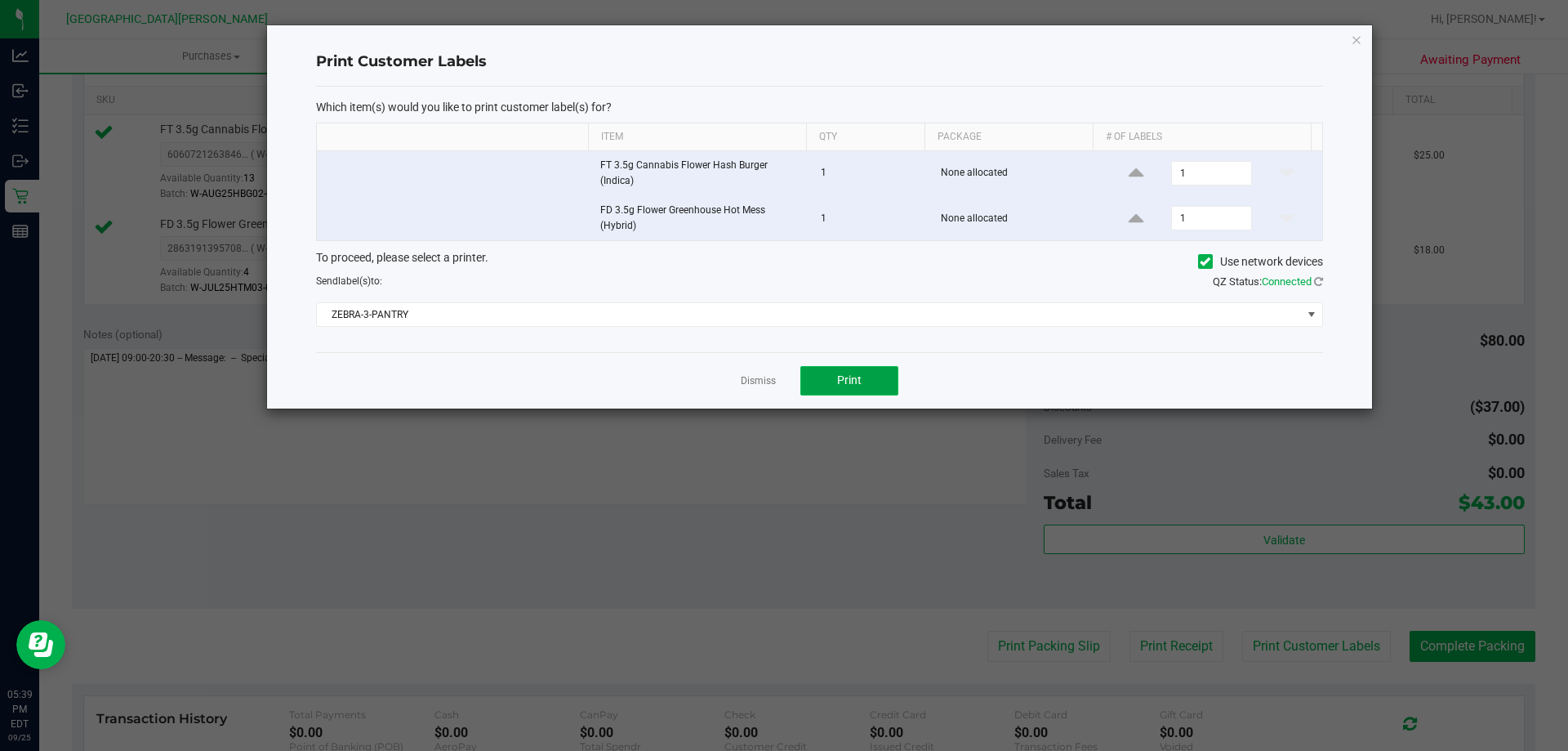
click at [838, 370] on button "Print" at bounding box center [849, 381] width 98 height 30
click at [752, 376] on link "Dismiss" at bounding box center [758, 381] width 35 height 14
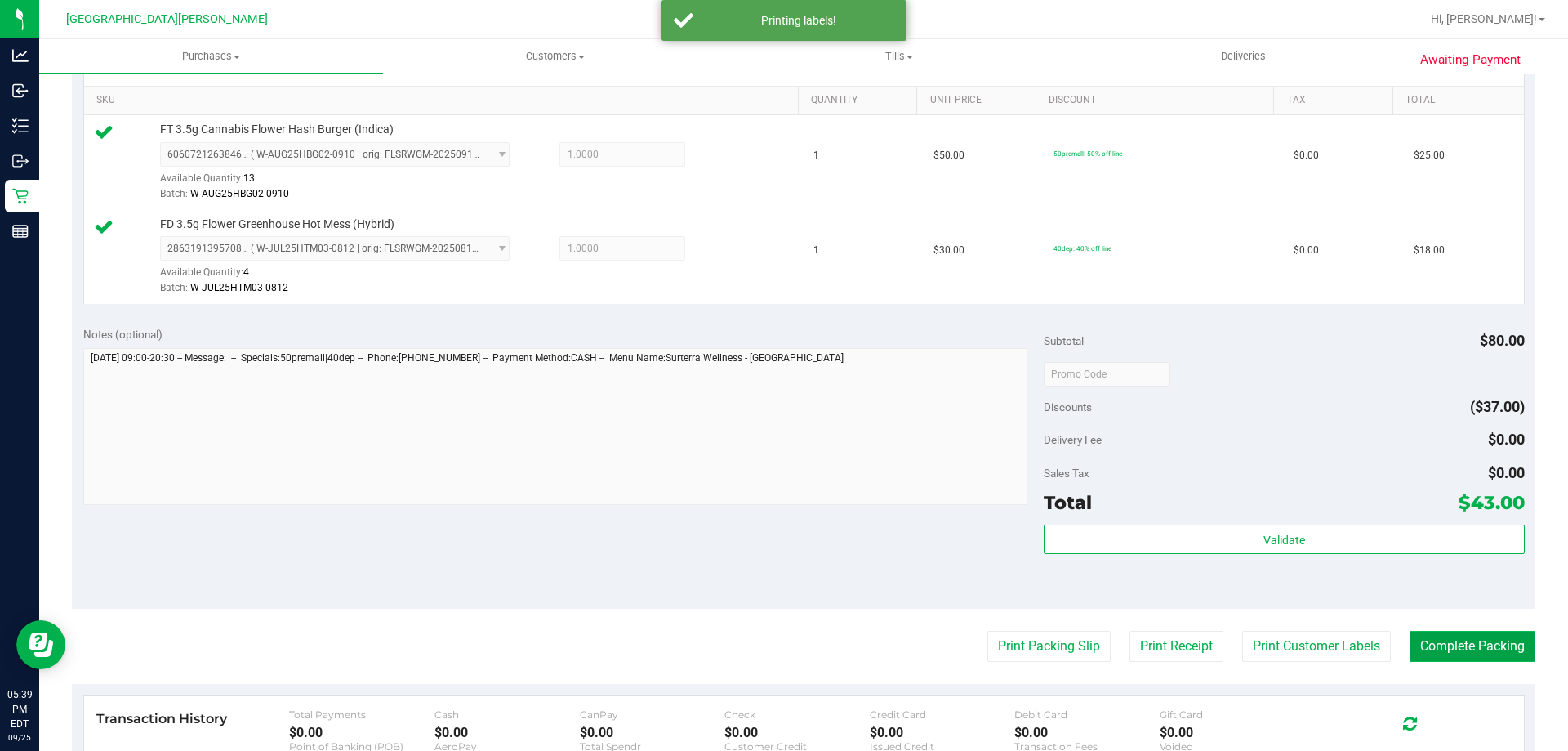
click at [1416, 641] on button "Complete Packing" at bounding box center [1473, 646] width 126 height 31
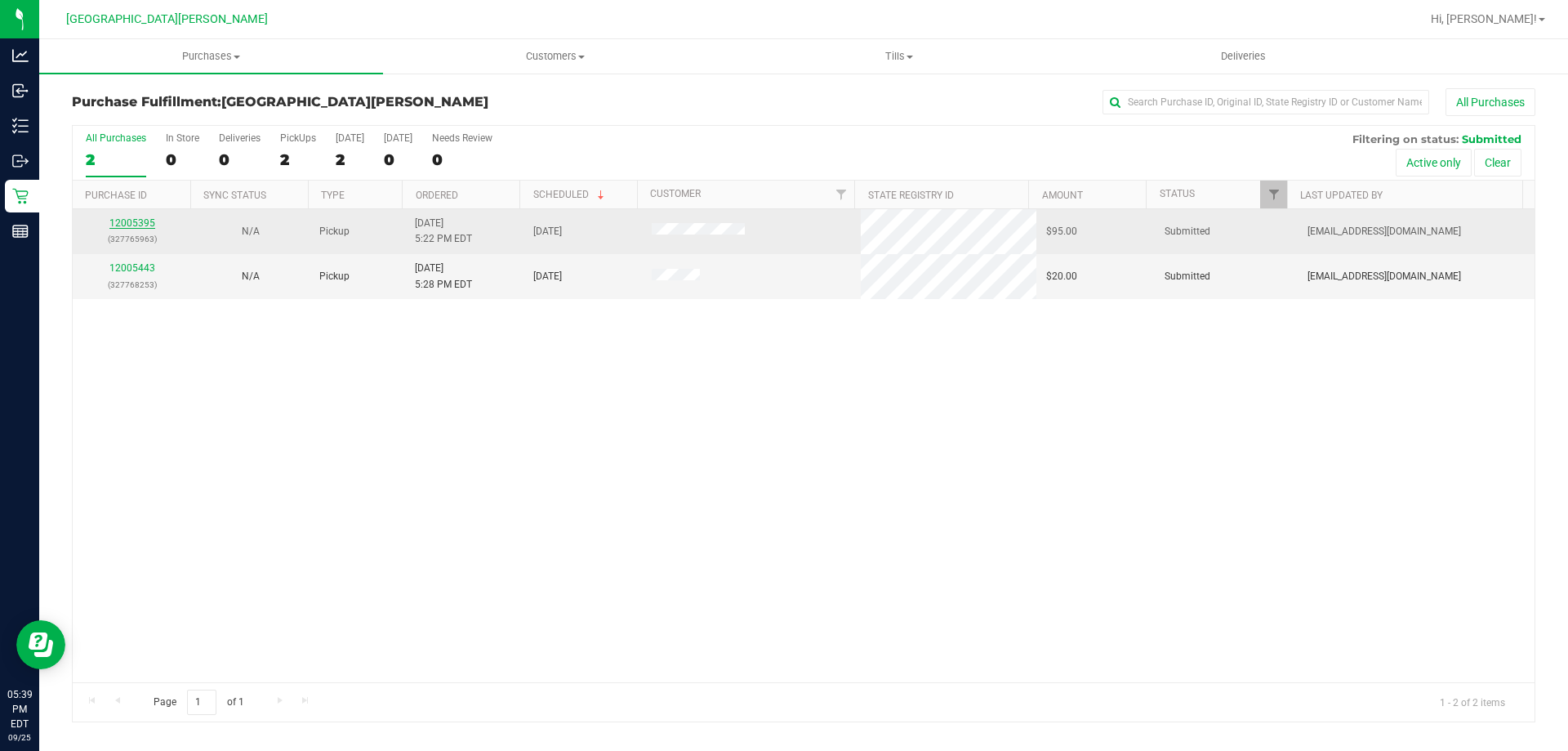
click at [129, 221] on link "12005395" at bounding box center [133, 222] width 46 height 11
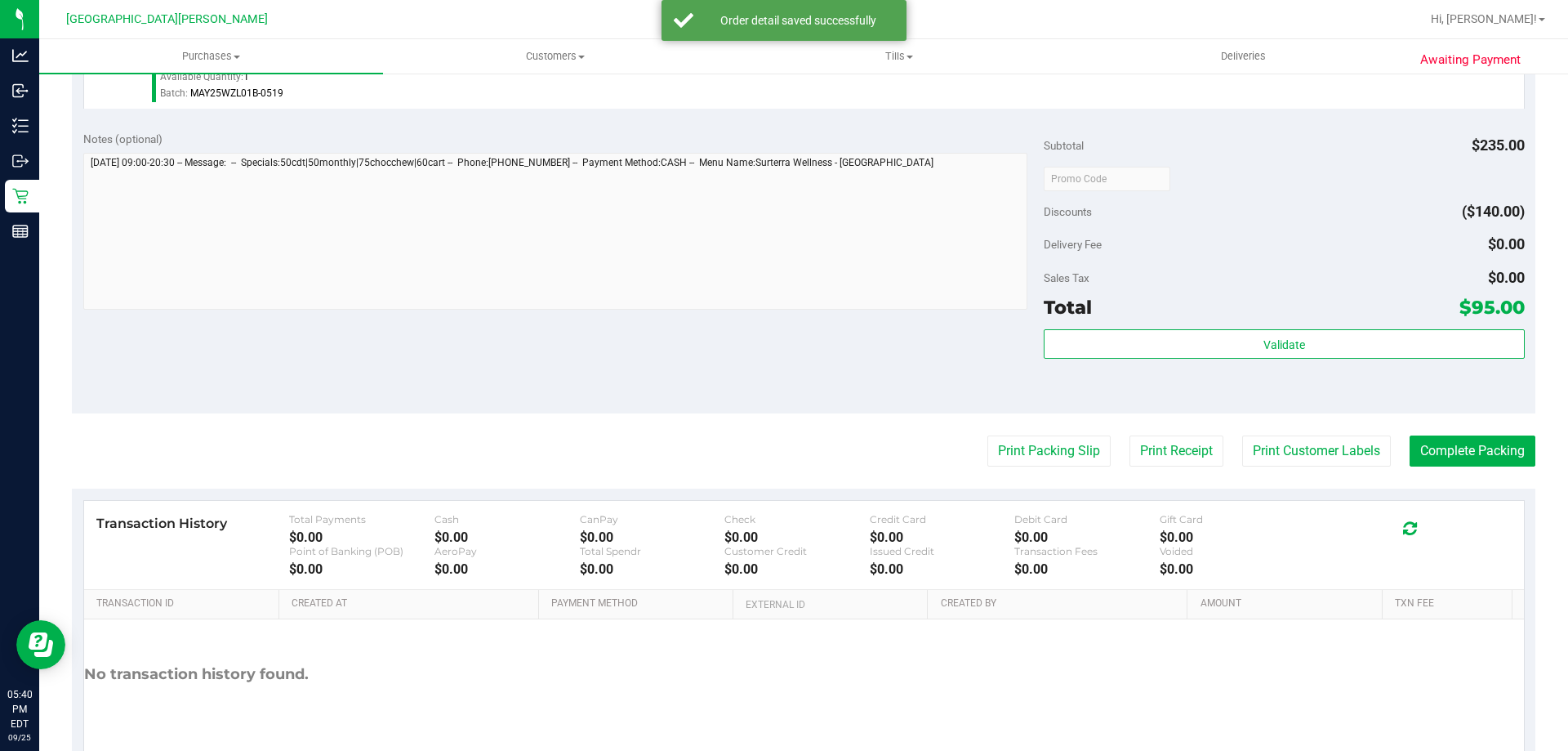
scroll to position [869, 0]
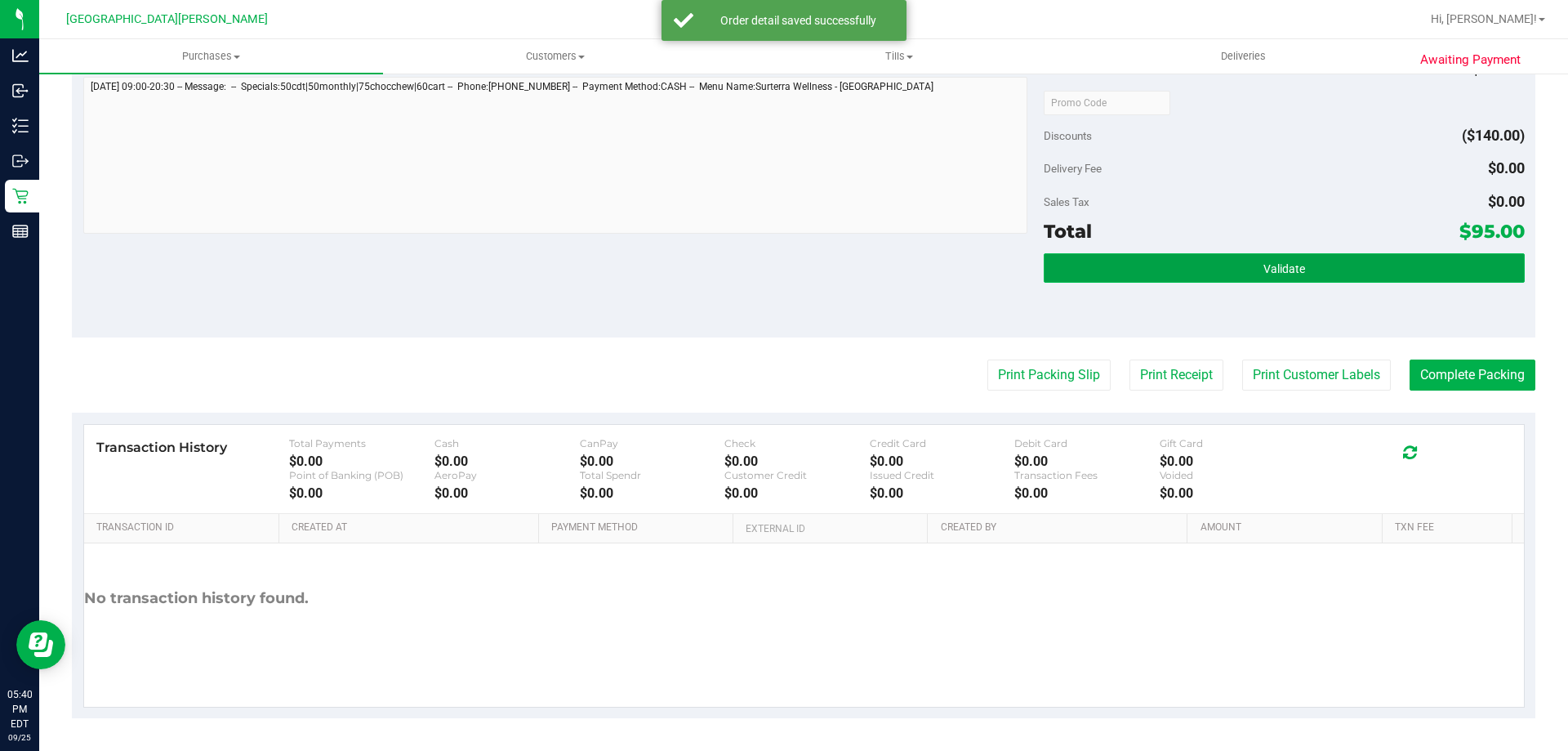
click at [1266, 274] on span "Validate" at bounding box center [1285, 268] width 42 height 13
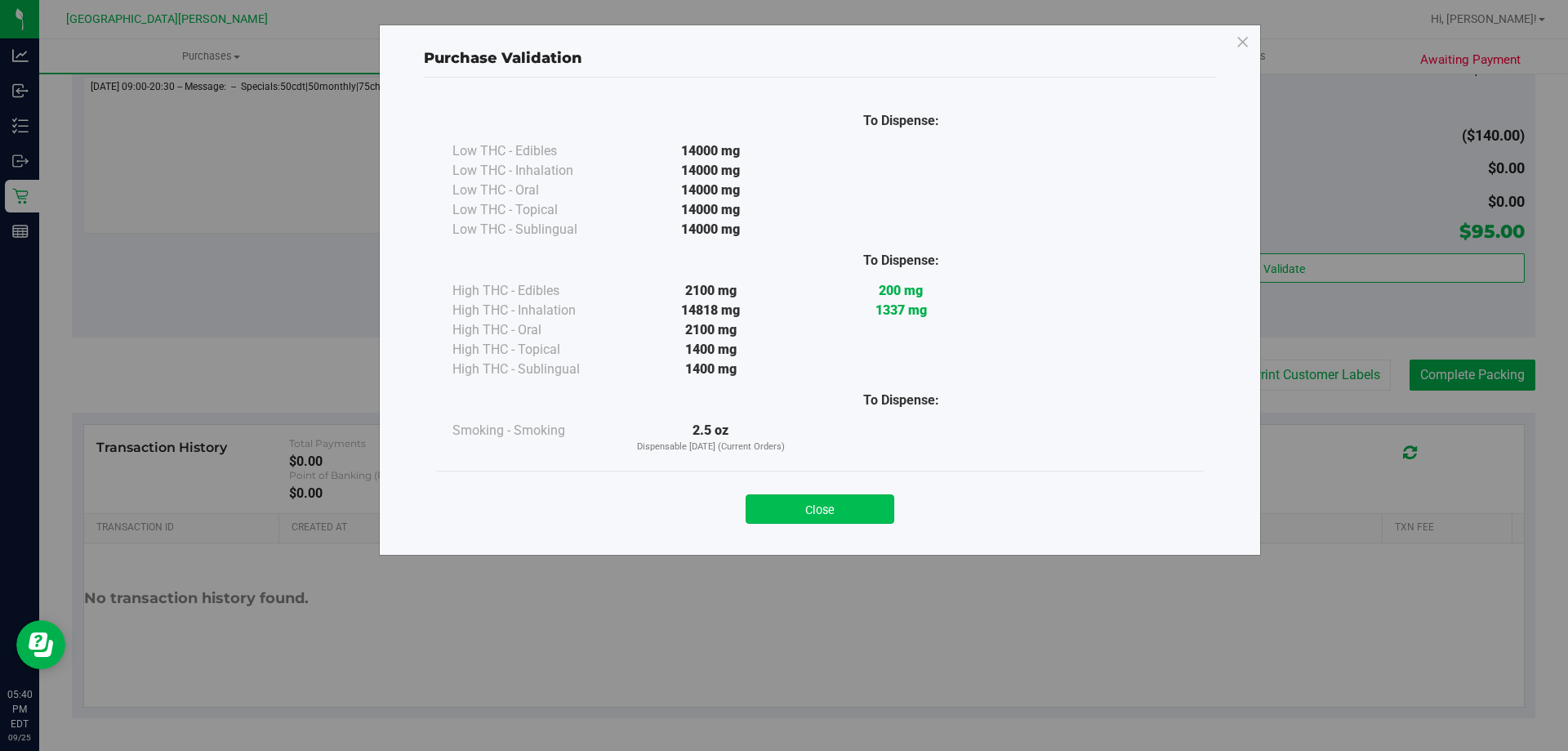
click at [818, 515] on button "Close" at bounding box center [820, 509] width 149 height 30
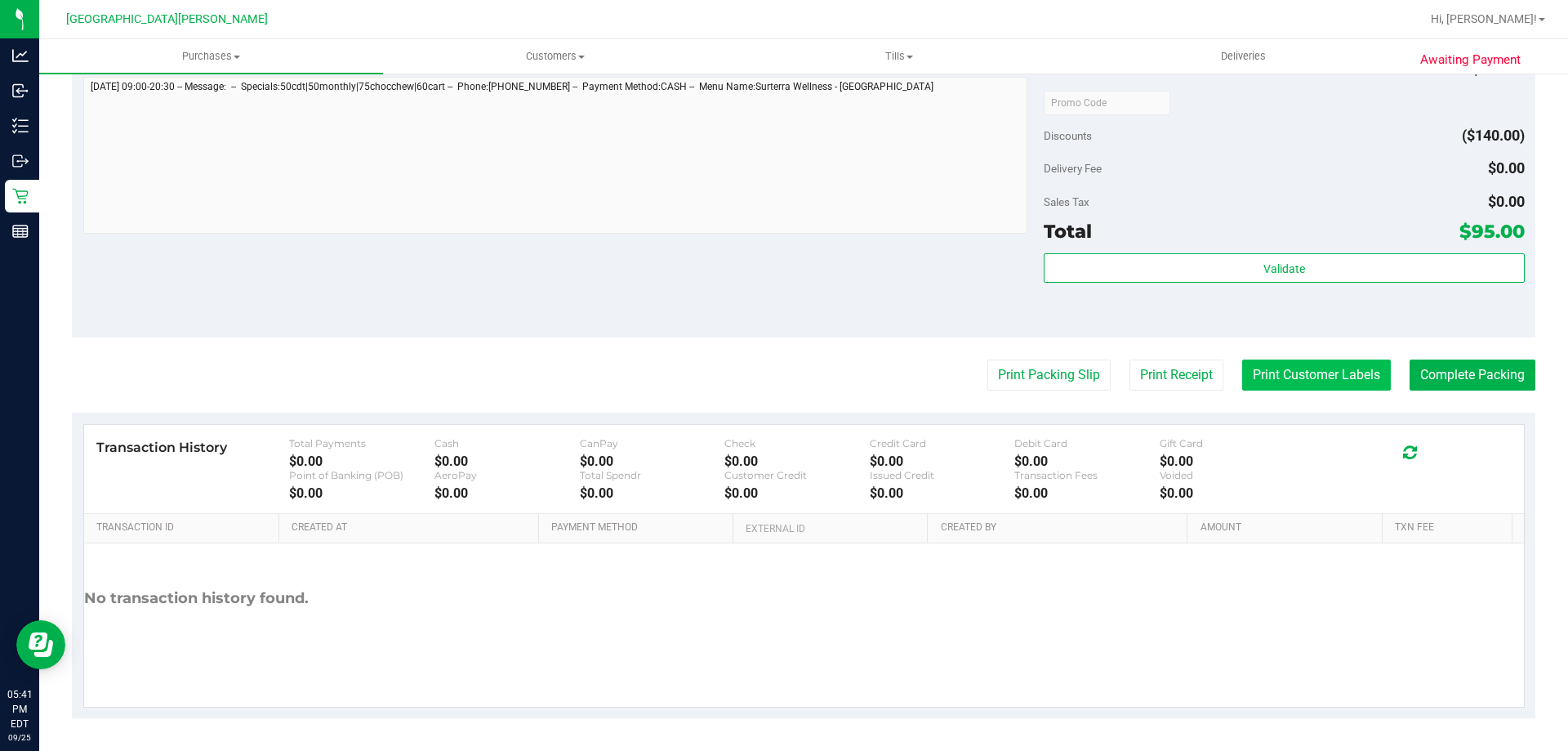
click at [1287, 385] on button "Print Customer Labels" at bounding box center [1317, 375] width 149 height 31
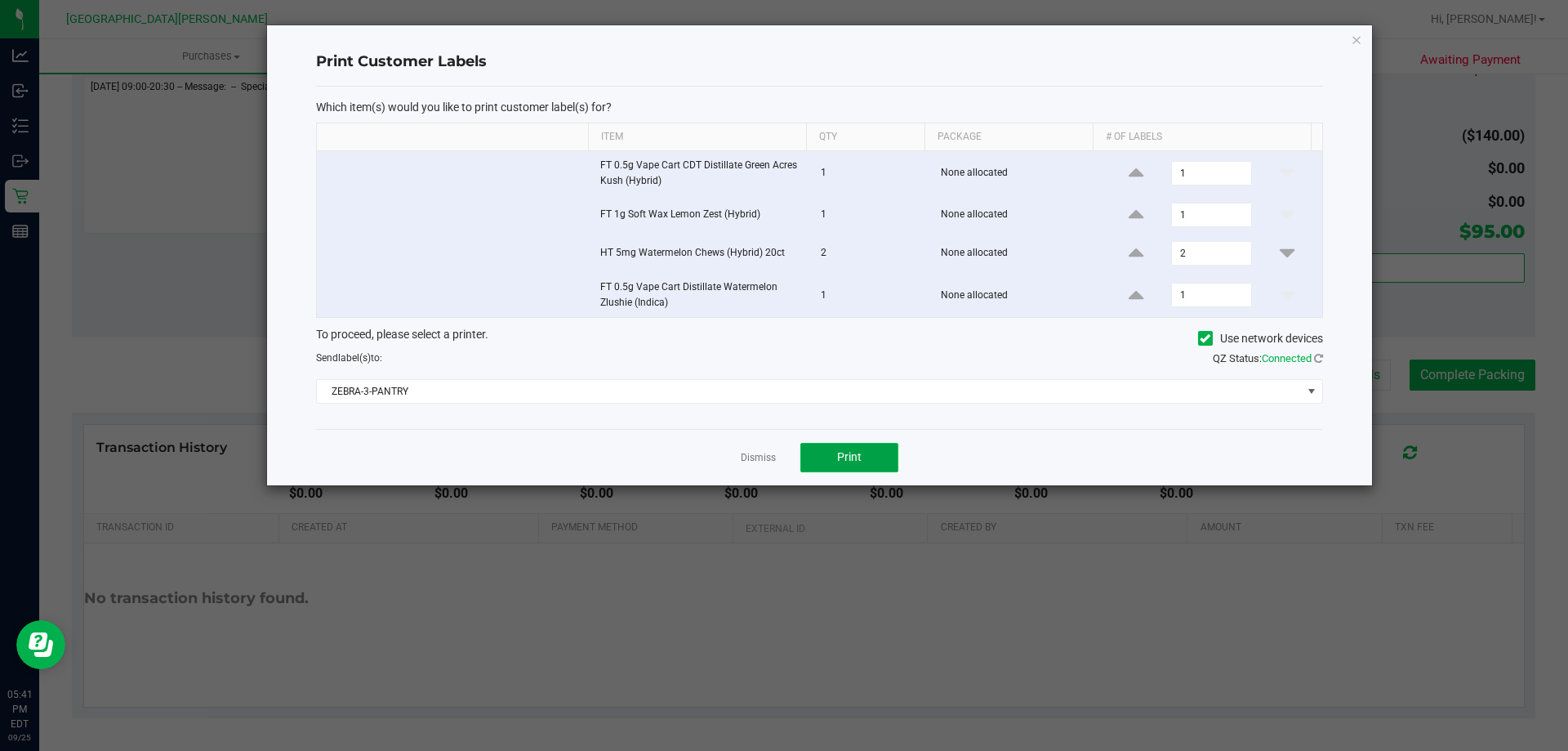
click at [871, 458] on button "Print" at bounding box center [849, 457] width 98 height 30
click at [761, 457] on link "Dismiss" at bounding box center [758, 458] width 35 height 14
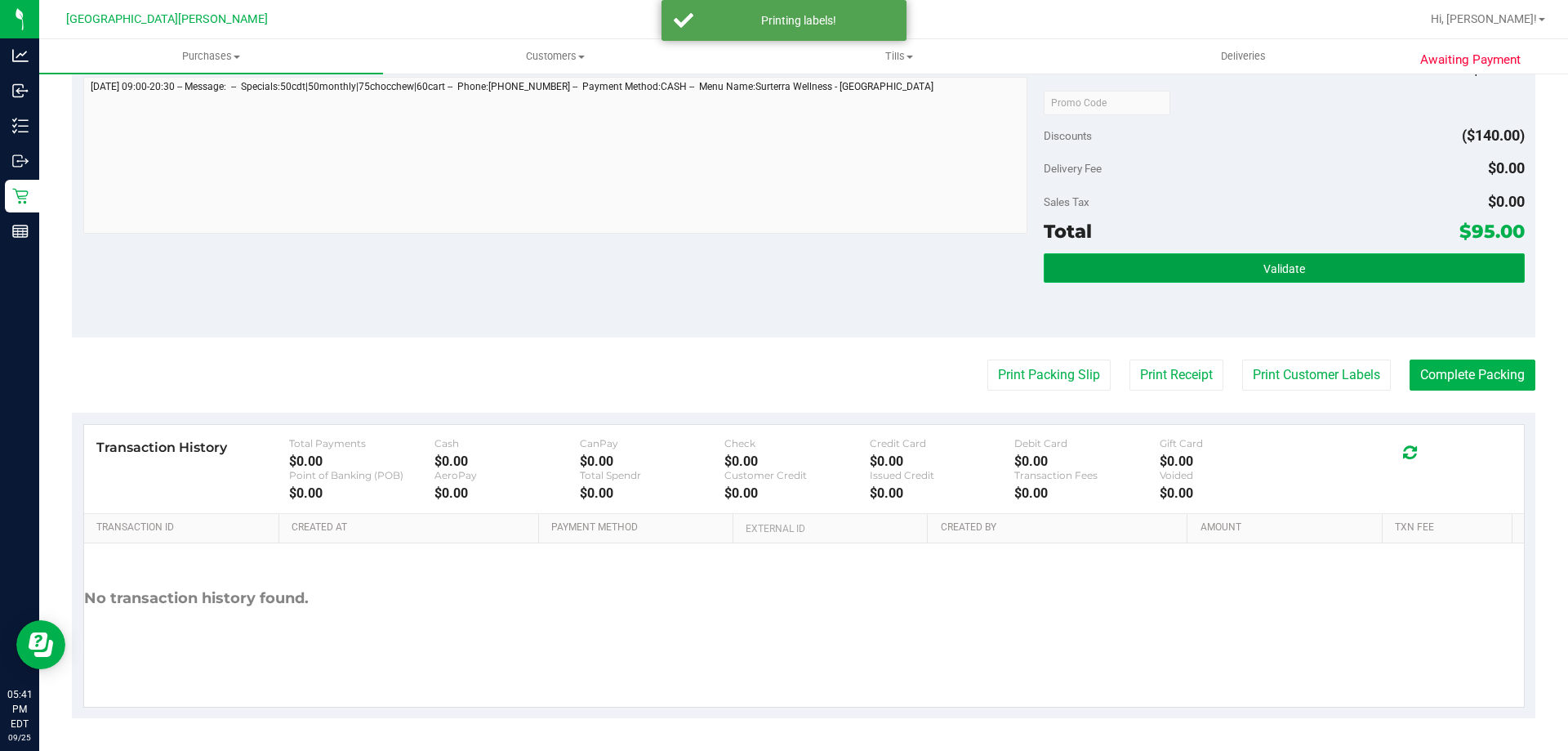
click at [1335, 267] on button "Validate" at bounding box center [1284, 267] width 480 height 30
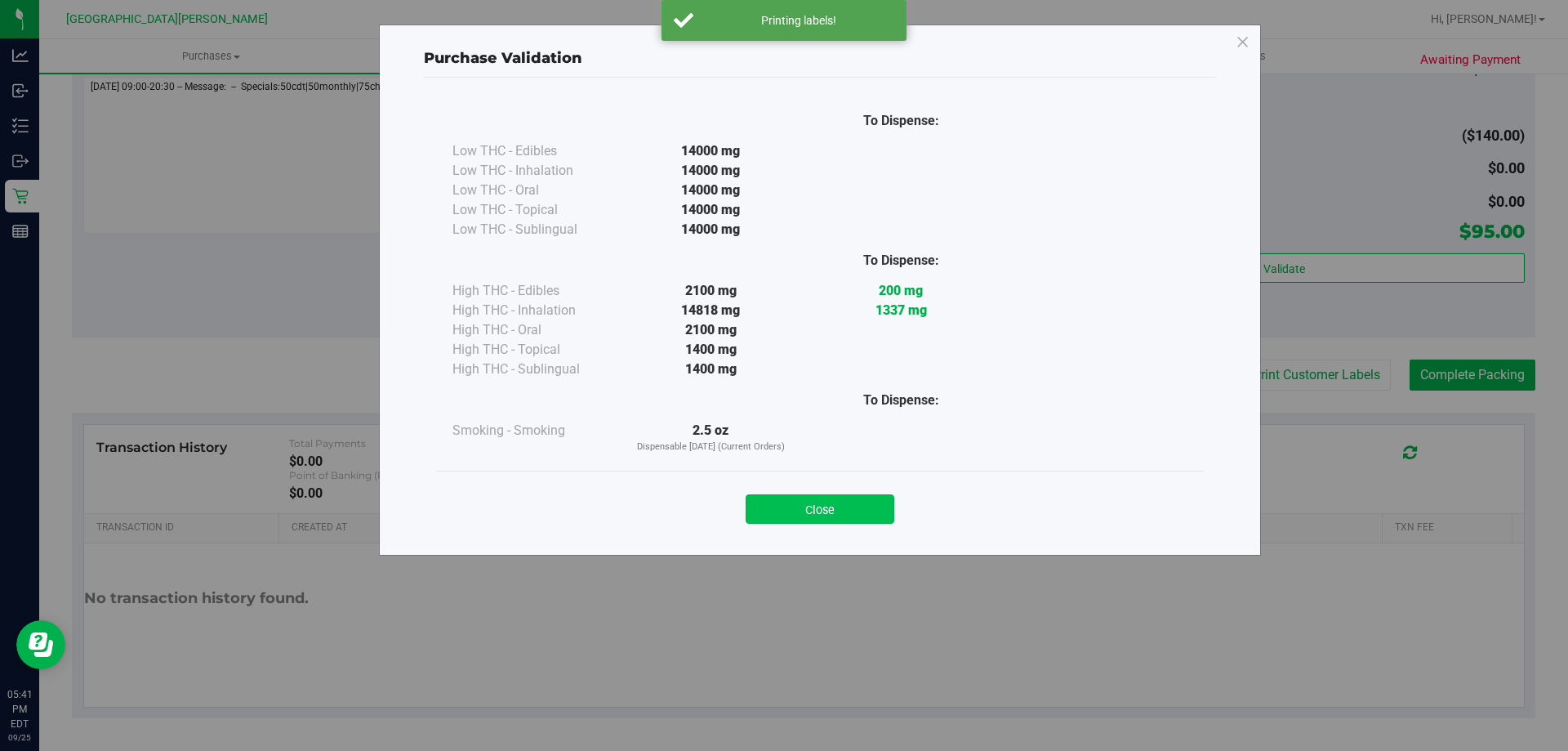
click at [852, 500] on button "Close" at bounding box center [820, 509] width 149 height 30
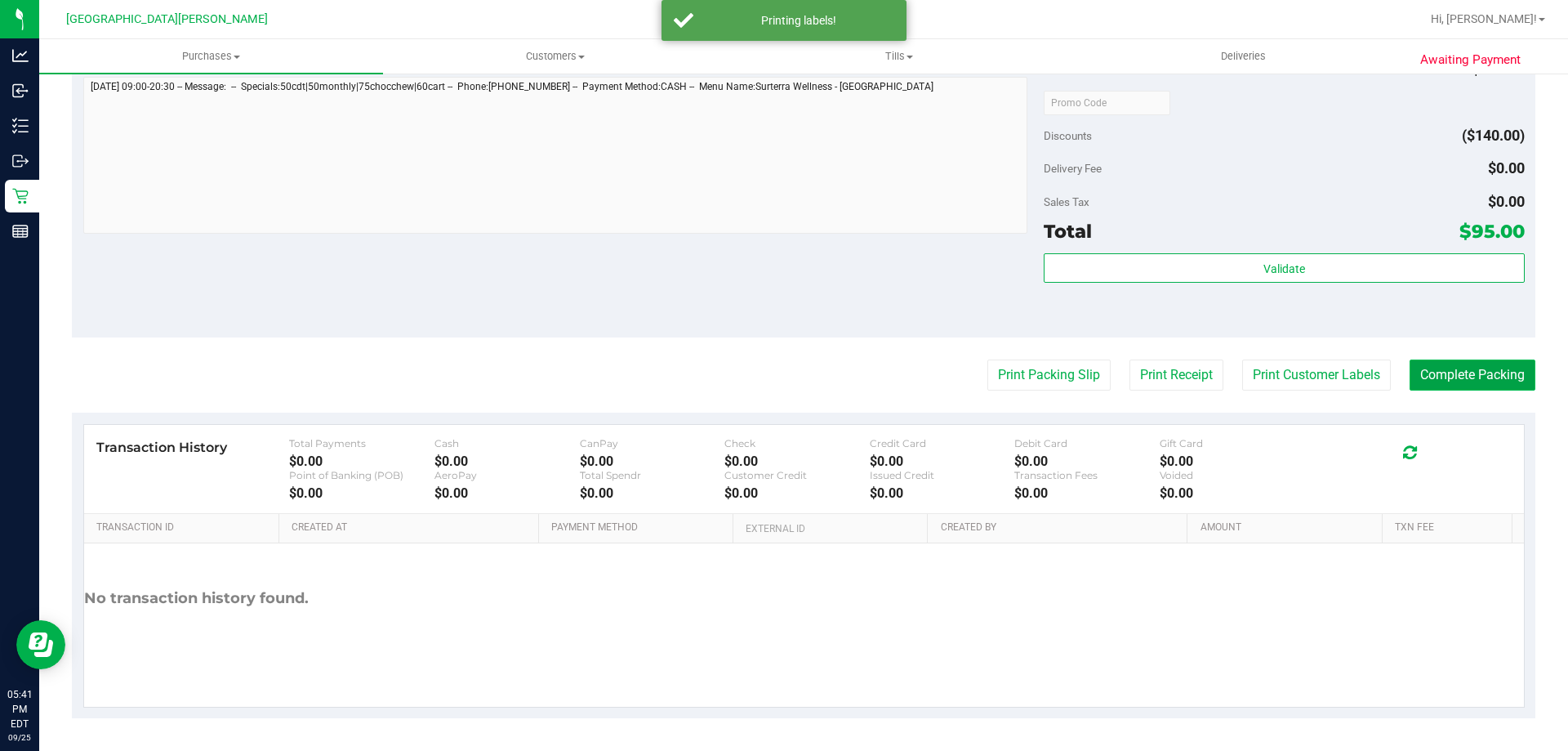
click at [1451, 372] on button "Complete Packing" at bounding box center [1473, 375] width 126 height 31
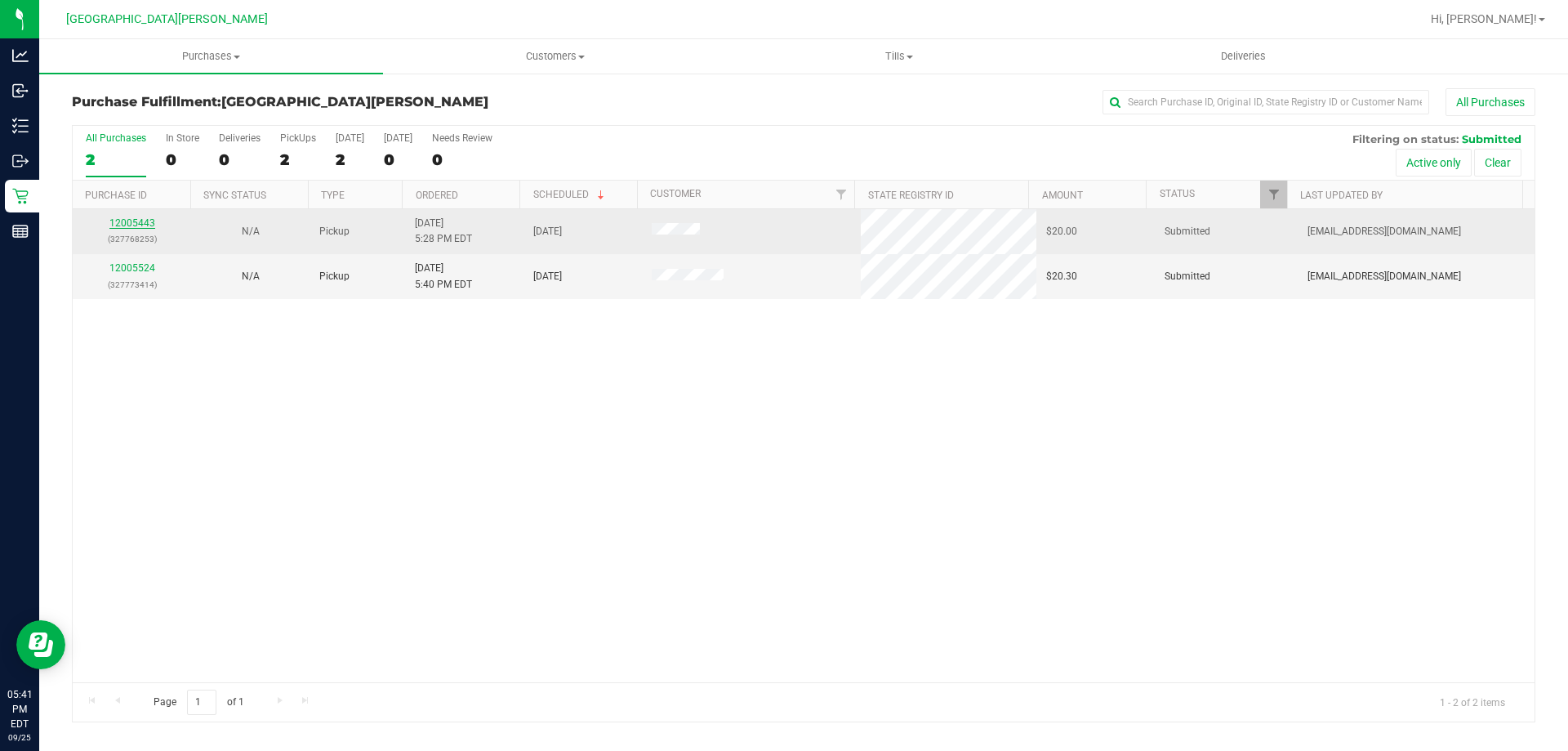
click at [113, 228] on link "12005443" at bounding box center [133, 222] width 46 height 11
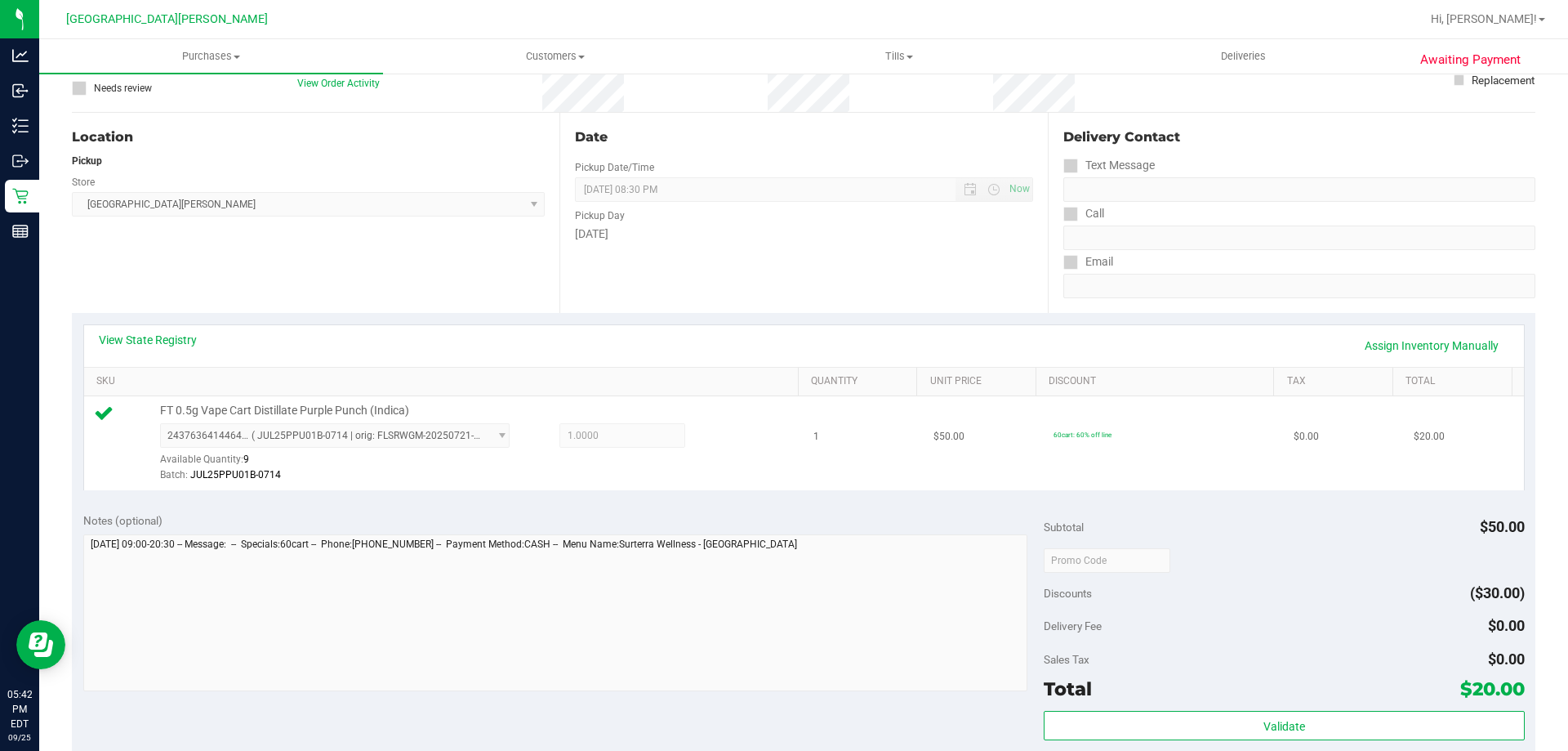
scroll to position [245, 0]
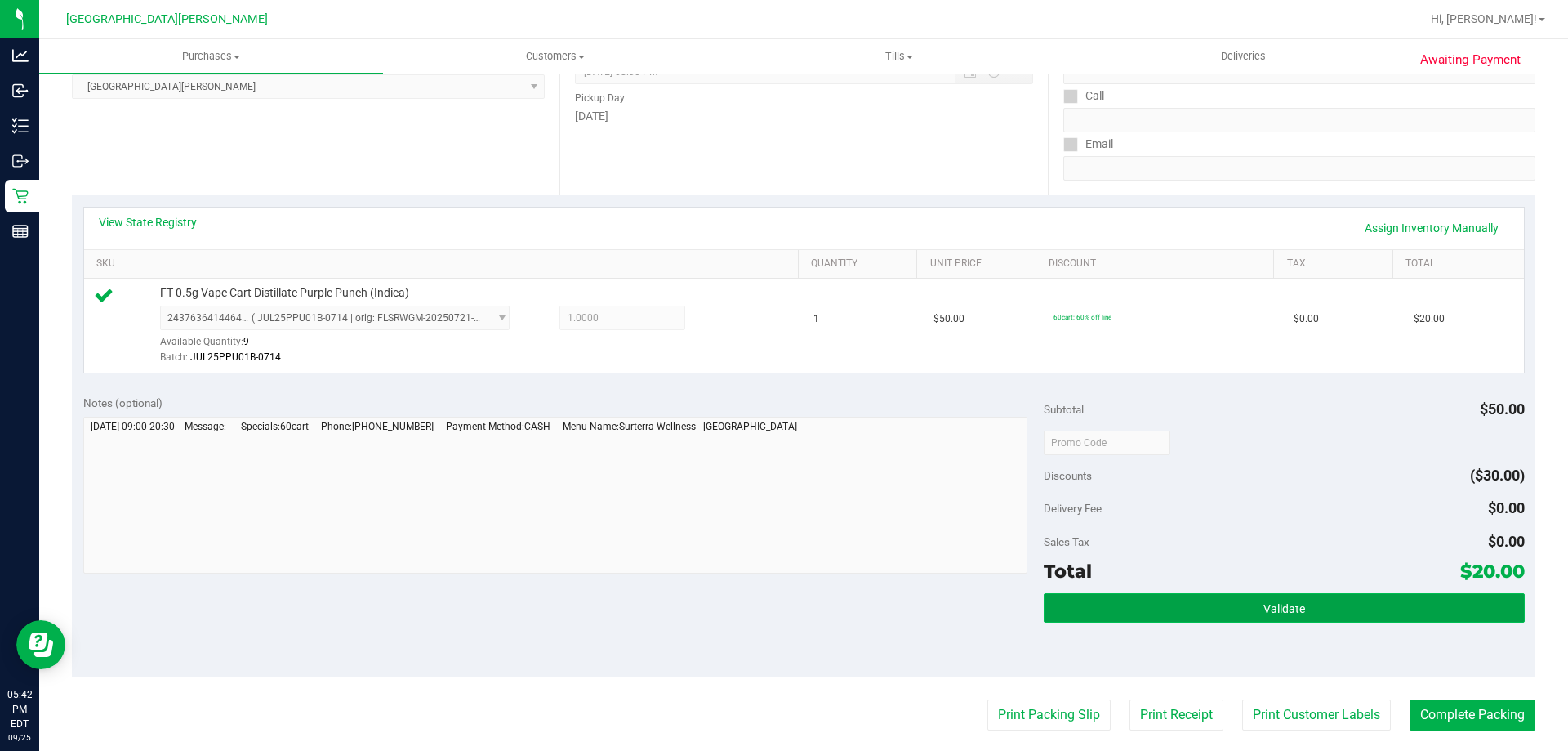
click at [1192, 611] on button "Validate" at bounding box center [1284, 608] width 480 height 30
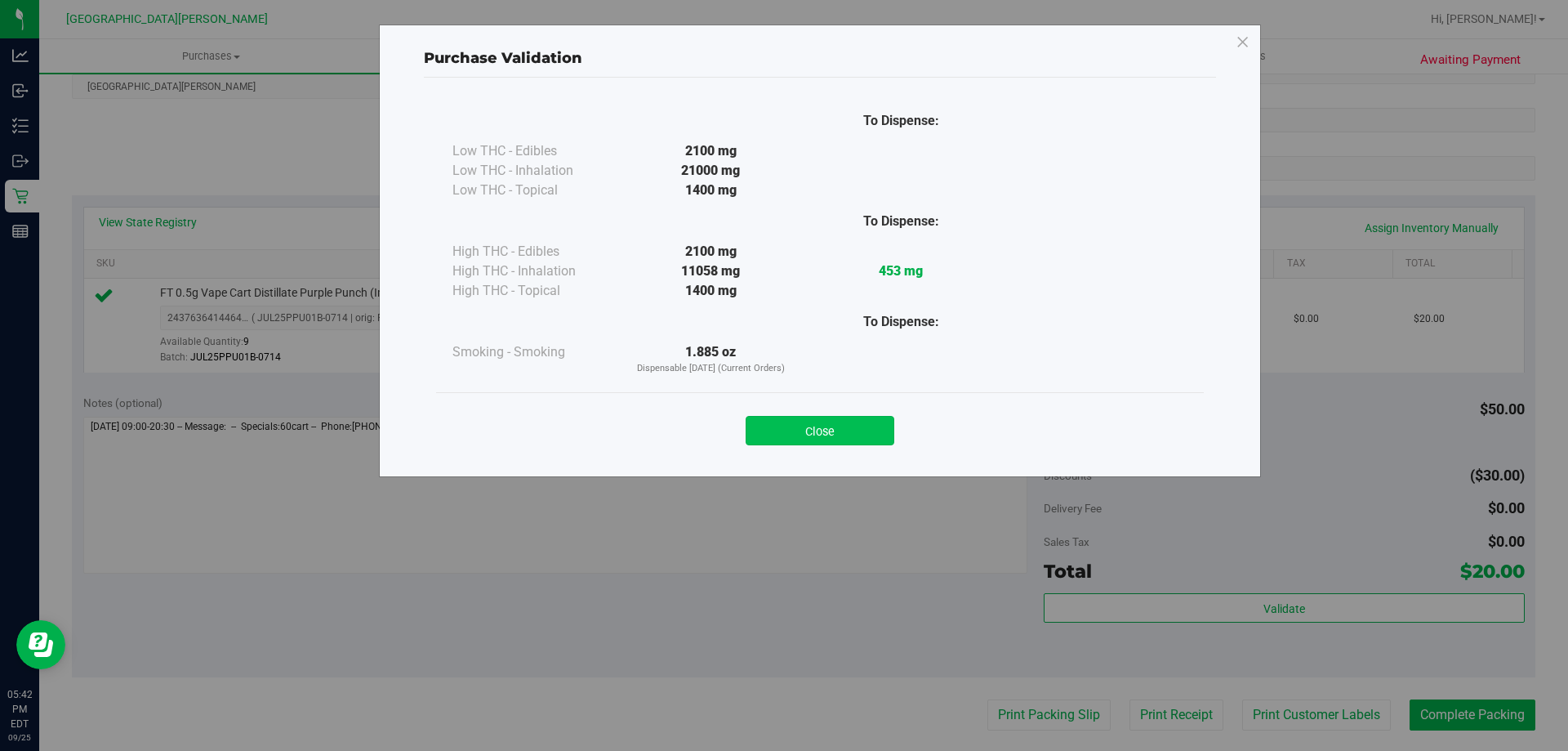
click at [748, 416] on button "Close" at bounding box center [820, 430] width 149 height 30
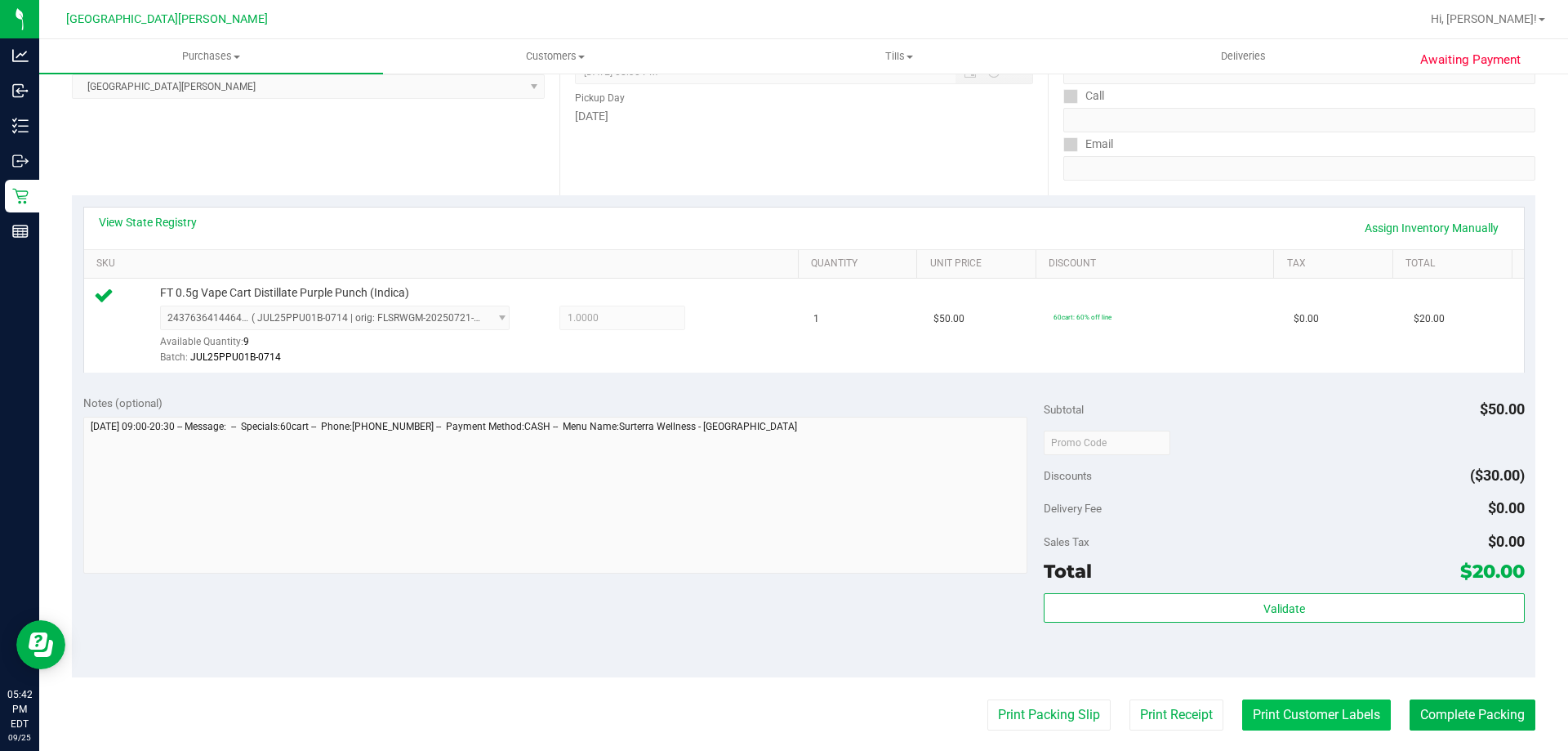
click at [1296, 700] on button "Print Customer Labels" at bounding box center [1317, 714] width 149 height 31
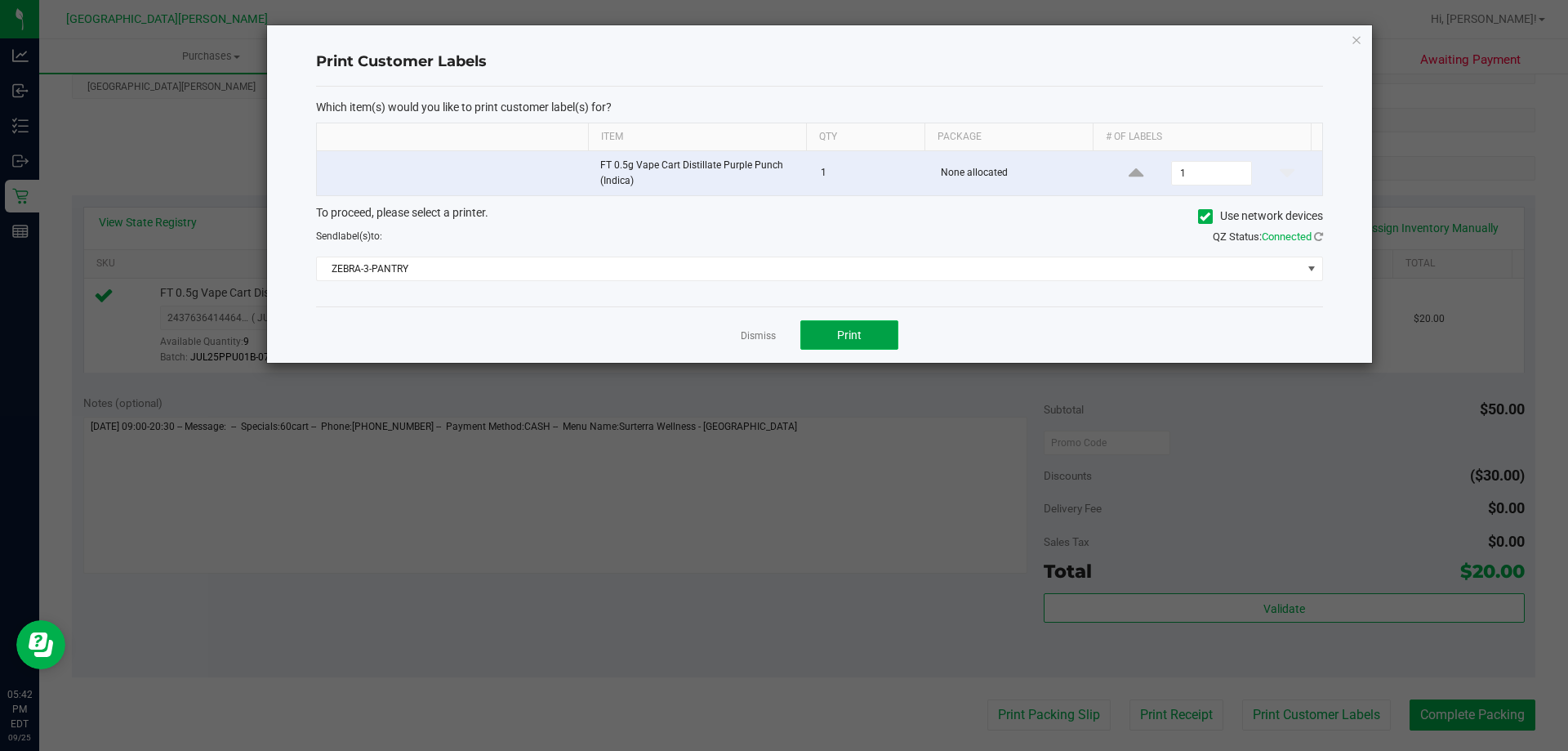
click at [833, 324] on button "Print" at bounding box center [849, 335] width 98 height 30
click at [747, 334] on link "Dismiss" at bounding box center [758, 336] width 35 height 14
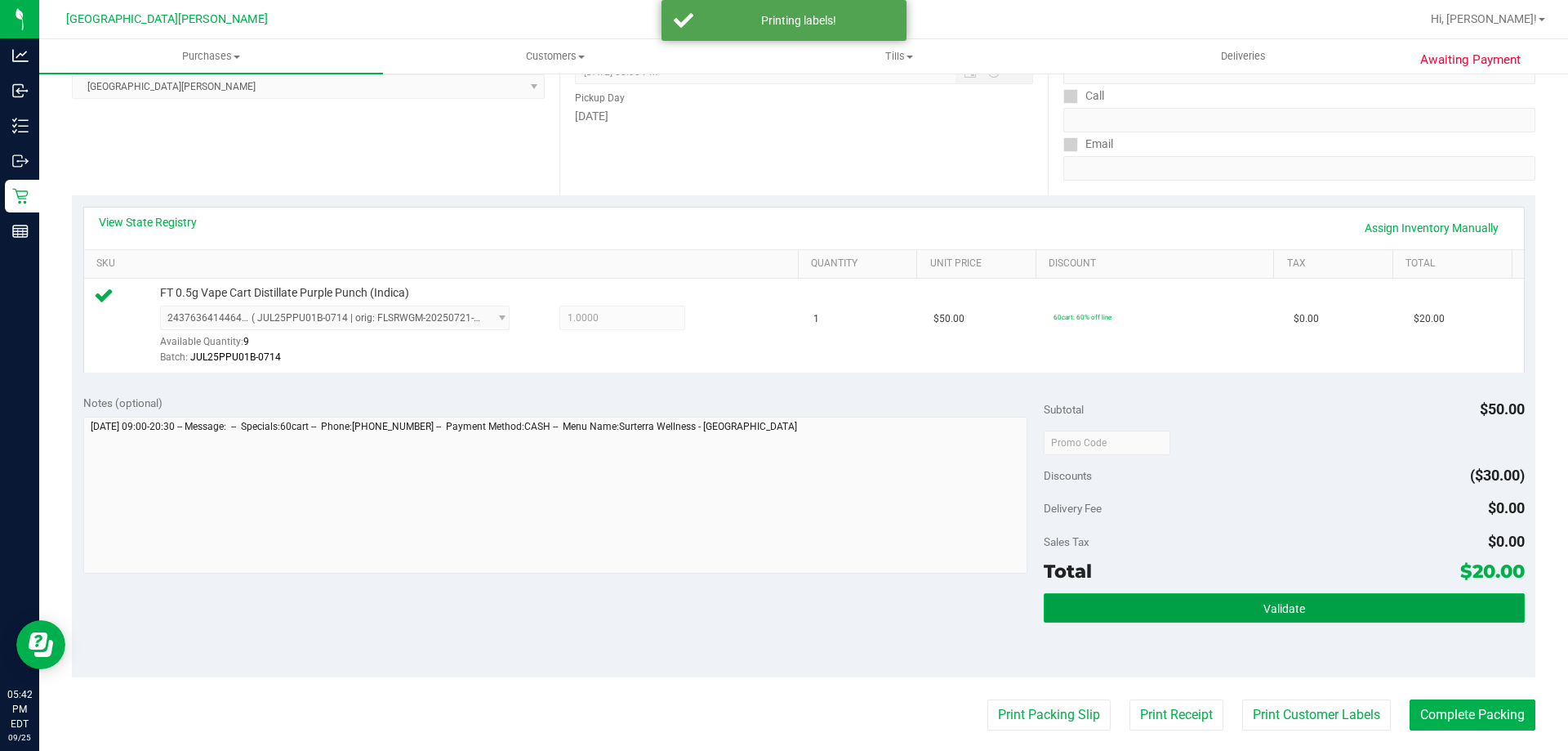
click at [1233, 593] on button "Validate" at bounding box center [1284, 608] width 480 height 30
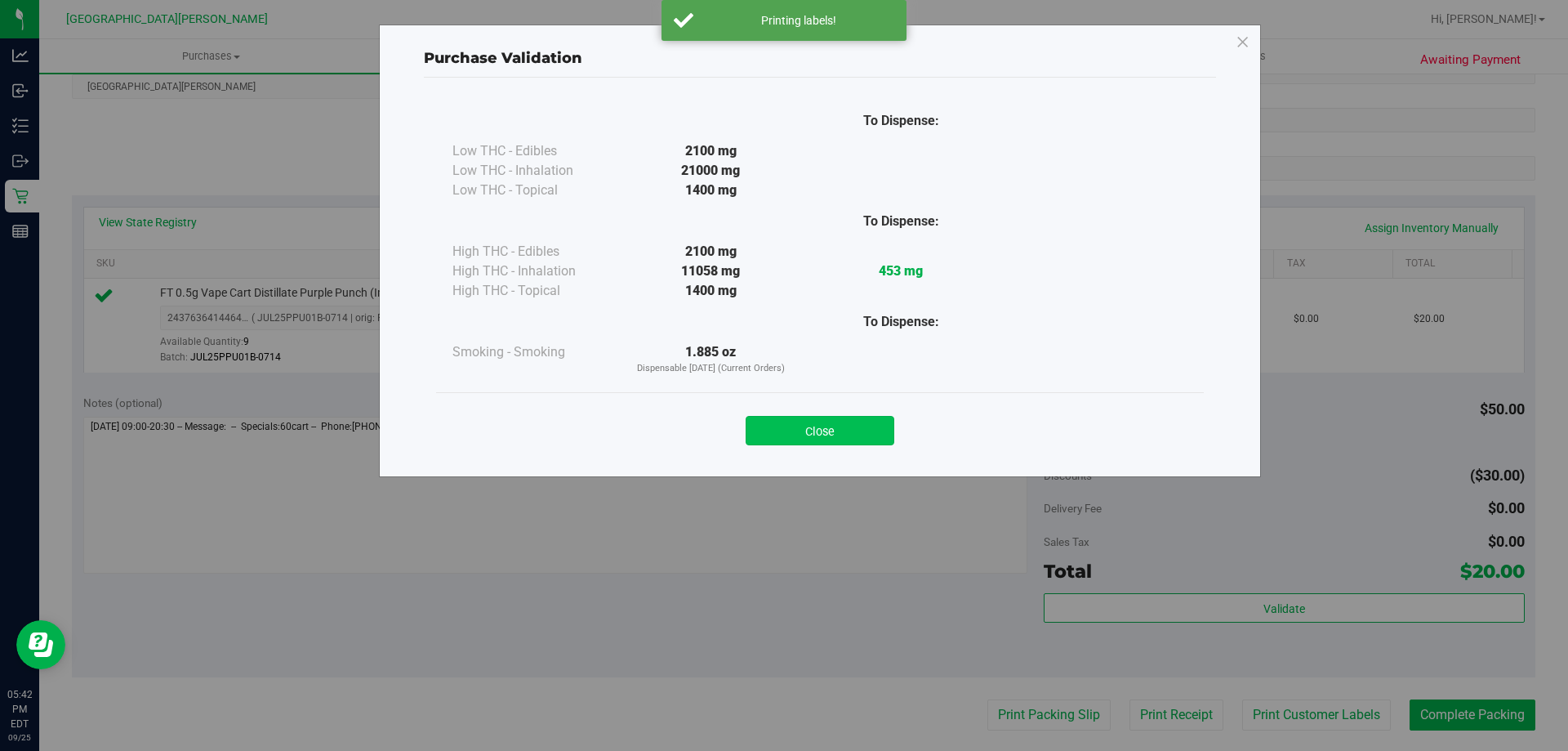
click at [817, 443] on button "Close" at bounding box center [820, 430] width 149 height 30
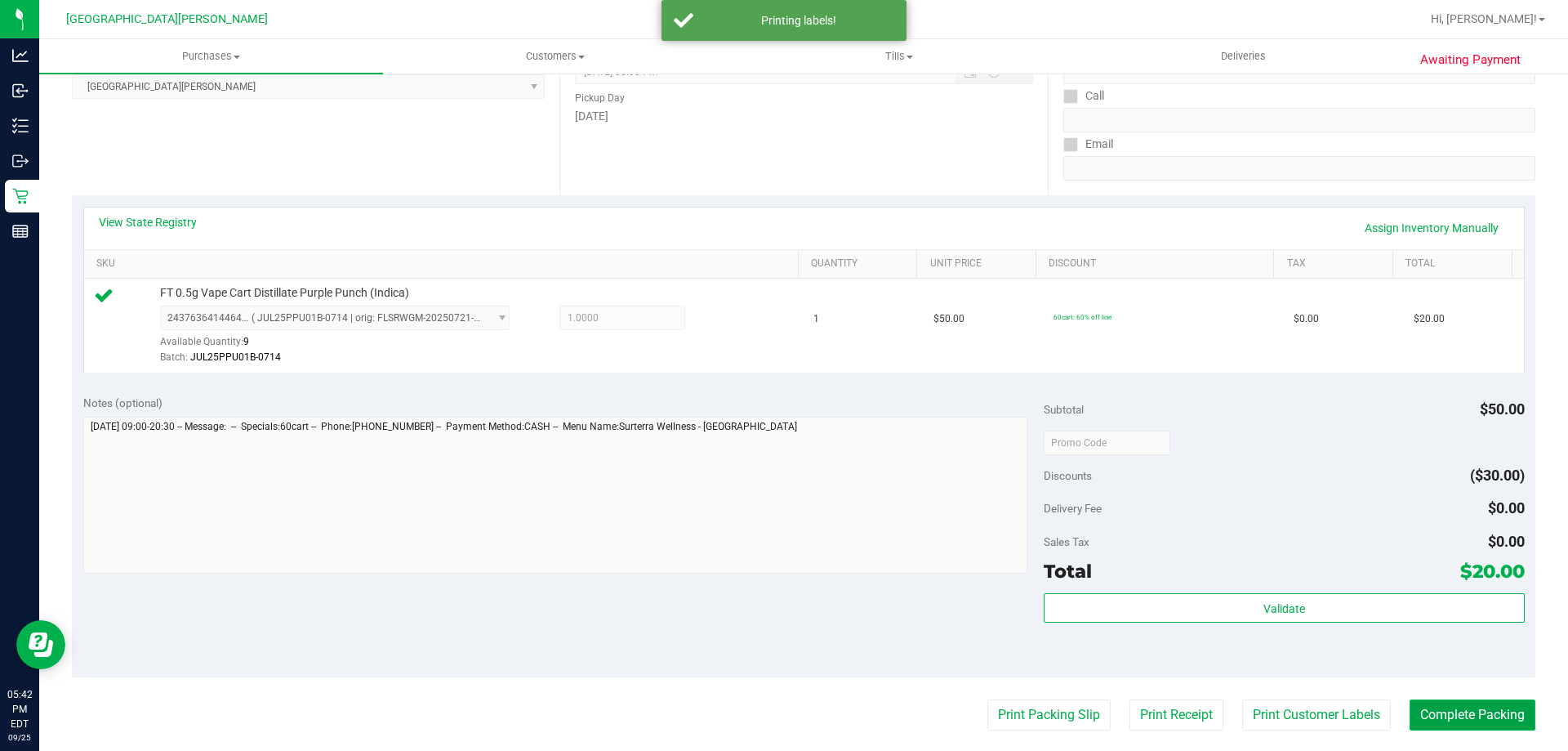
click at [1458, 711] on button "Complete Packing" at bounding box center [1473, 714] width 126 height 31
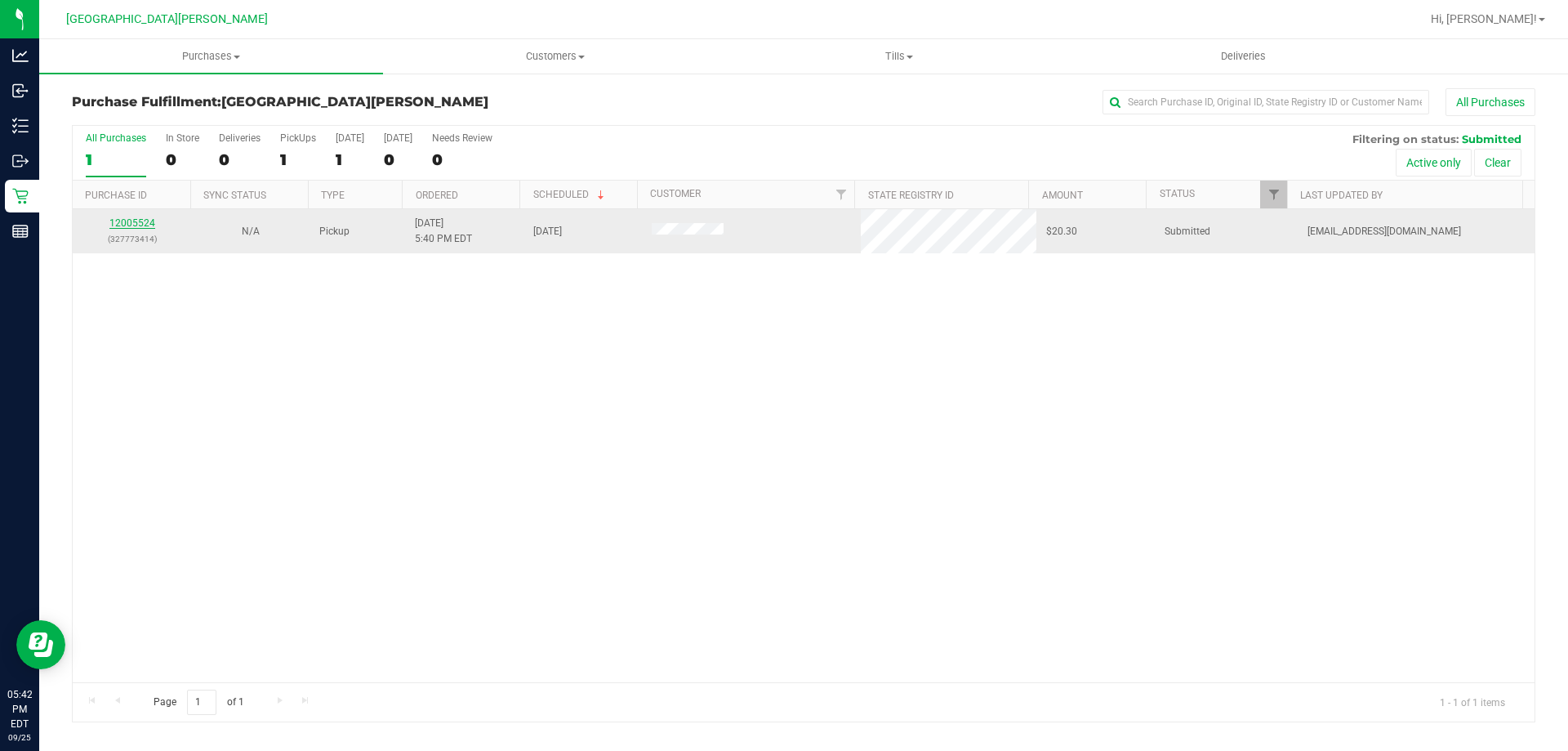
click at [133, 224] on link "12005524" at bounding box center [133, 222] width 46 height 11
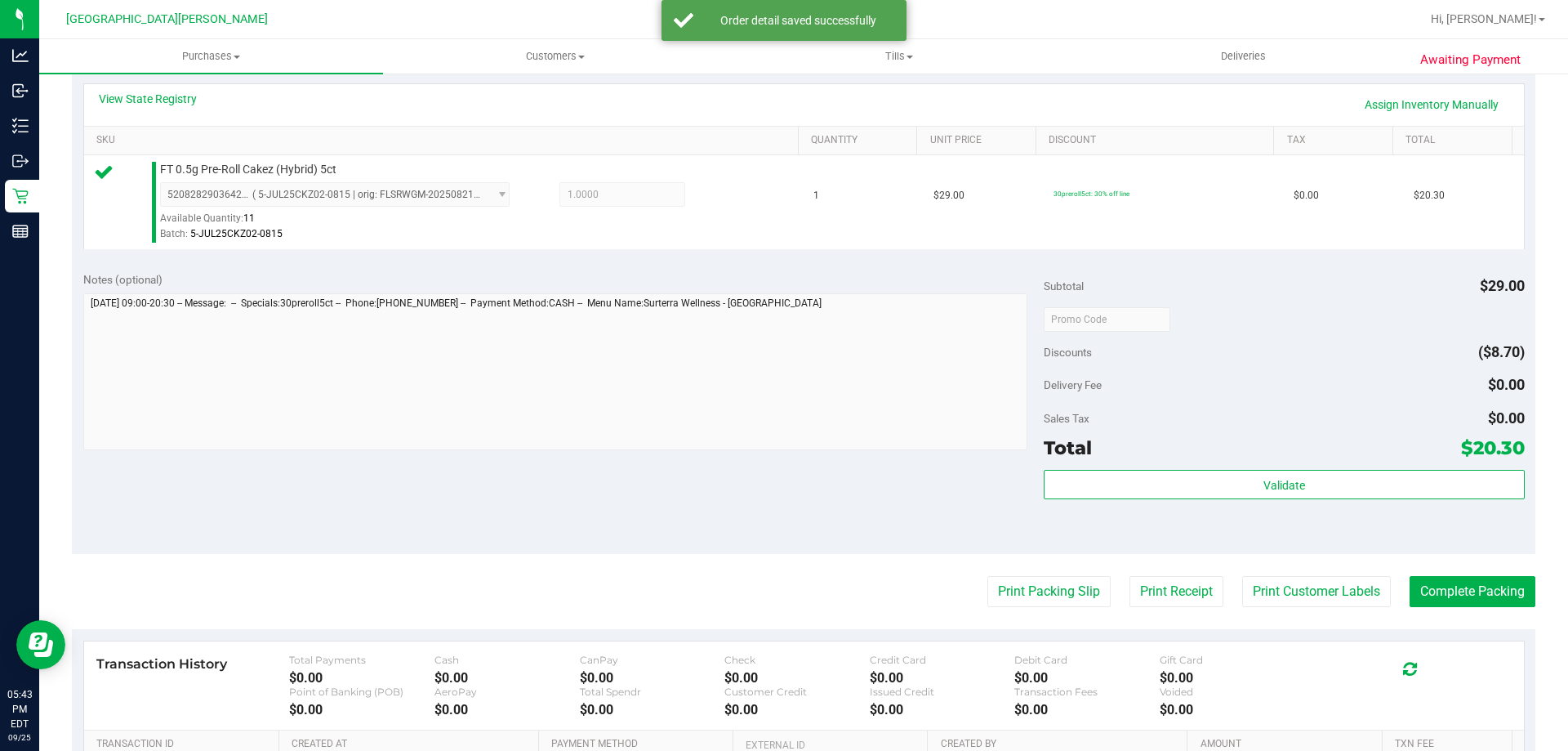
scroll to position [572, 0]
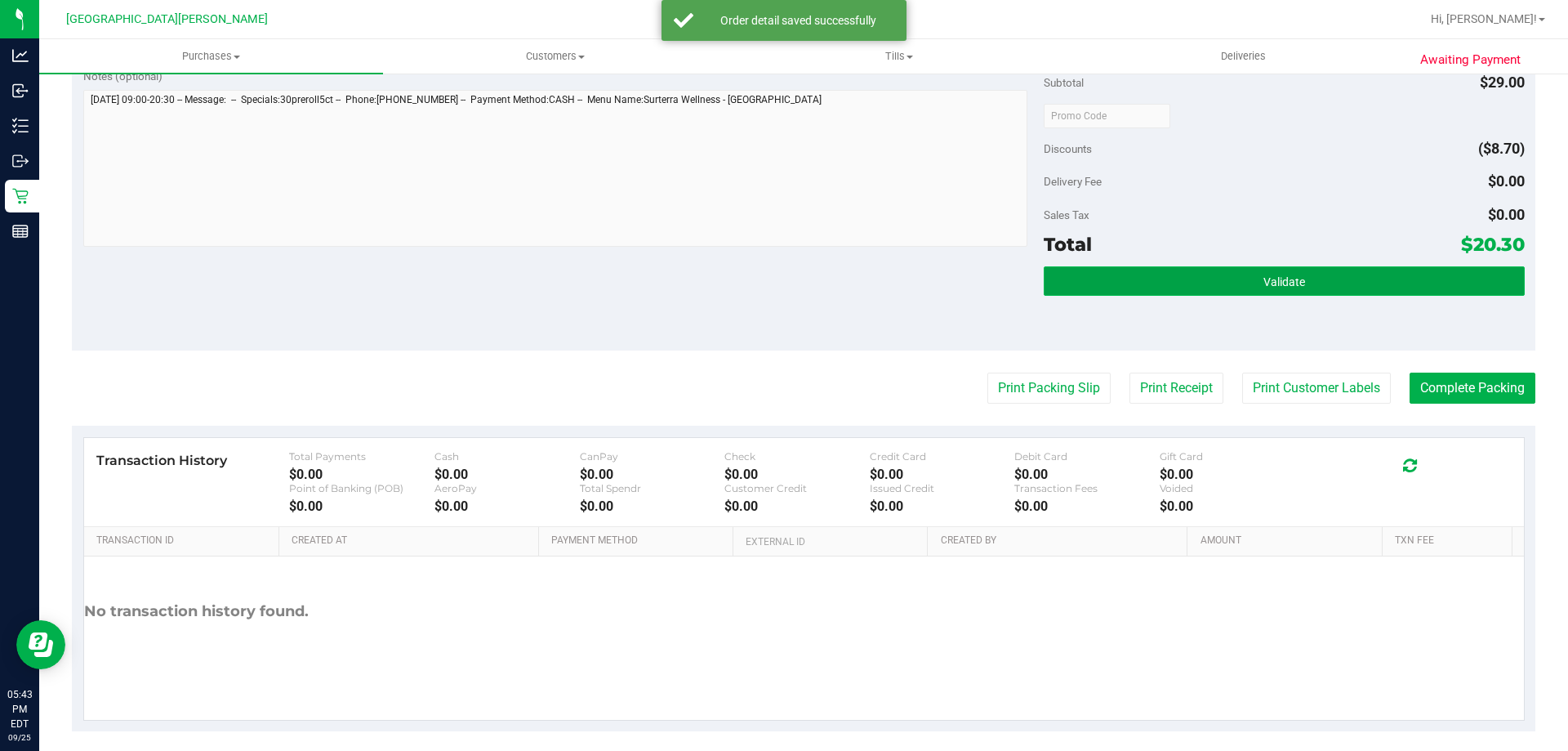
click at [1290, 276] on span "Validate" at bounding box center [1285, 281] width 42 height 13
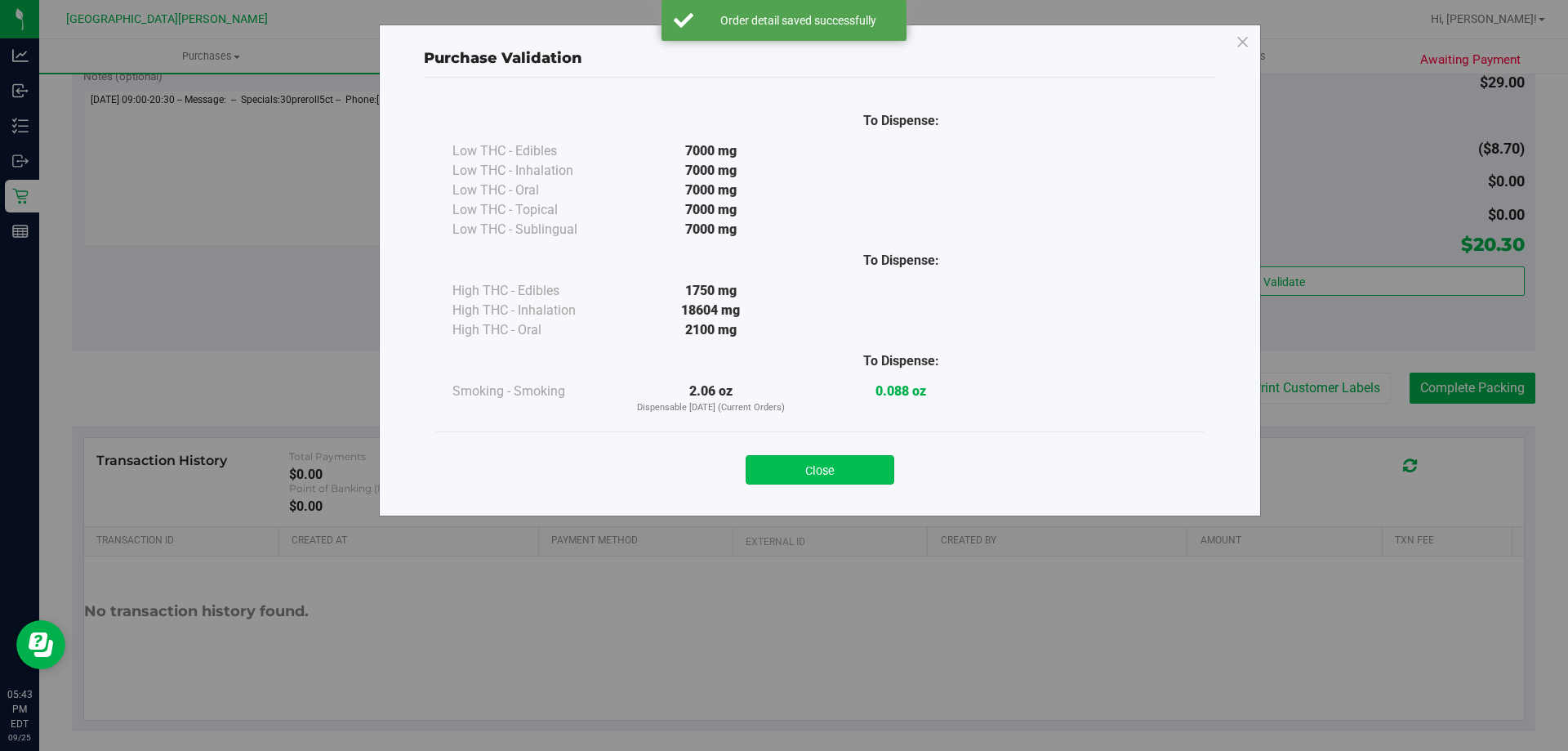
click at [859, 466] on button "Close" at bounding box center [820, 470] width 149 height 30
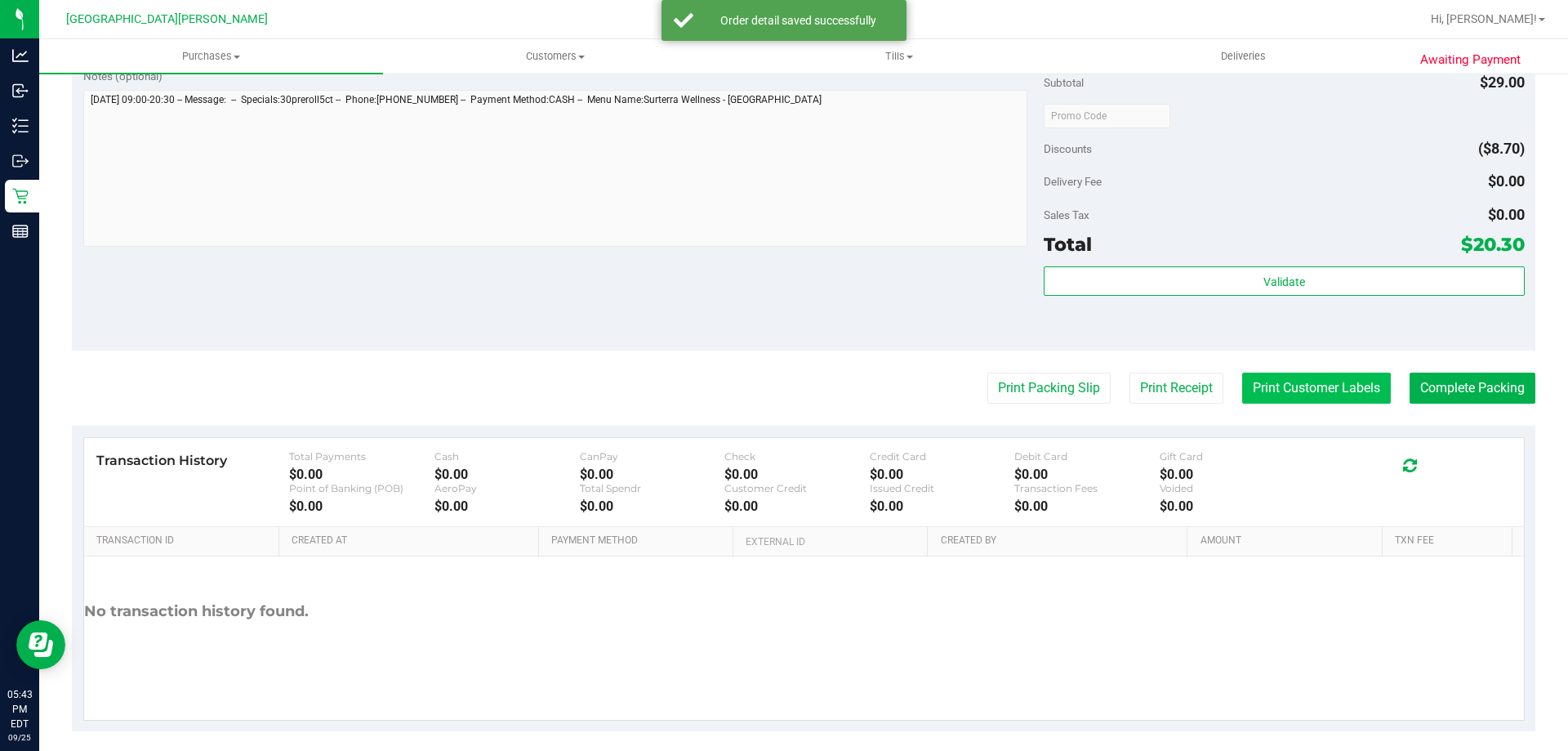
click at [1331, 394] on button "Print Customer Labels" at bounding box center [1317, 388] width 149 height 31
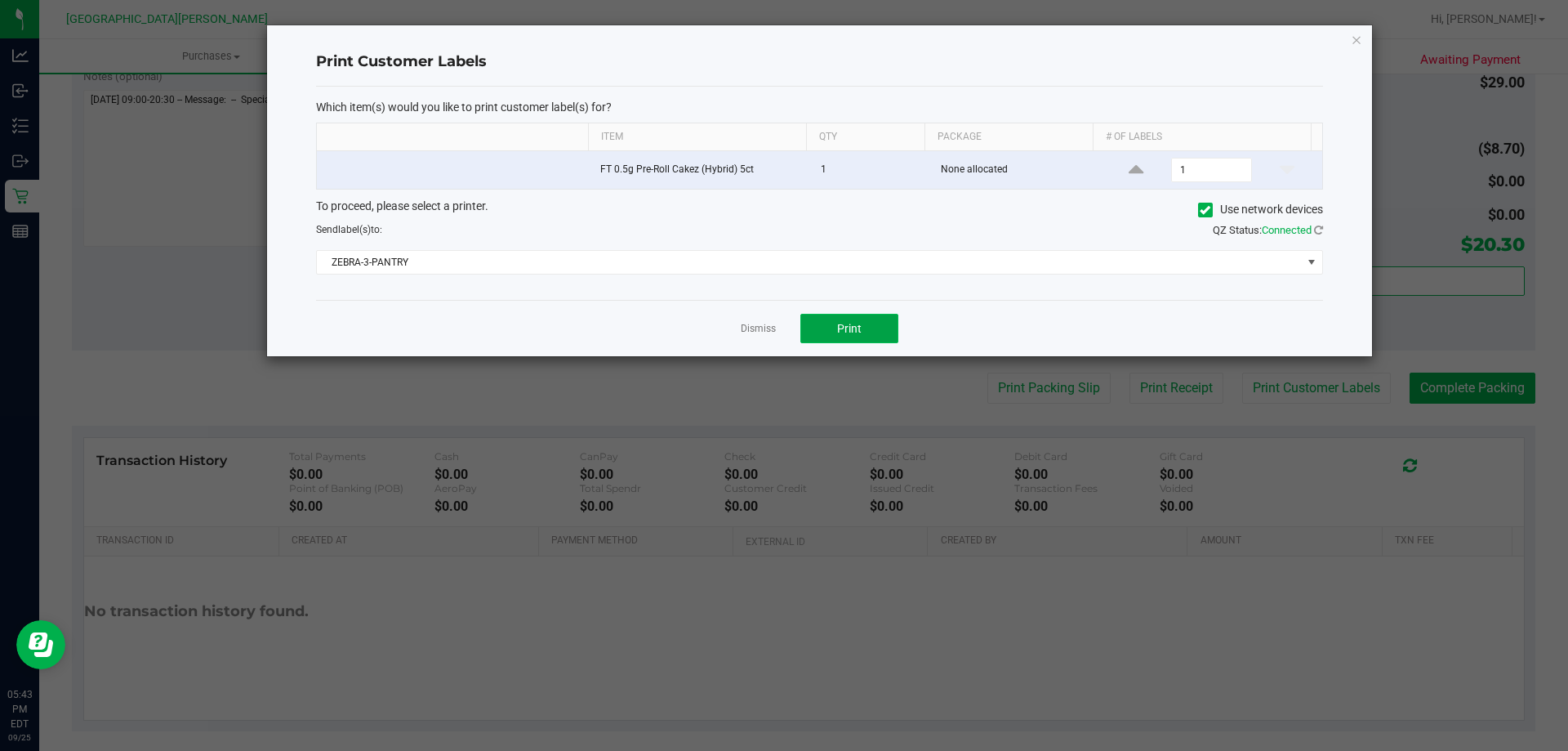
click at [815, 338] on button "Print" at bounding box center [849, 328] width 98 height 30
click at [764, 335] on link "Dismiss" at bounding box center [758, 329] width 35 height 14
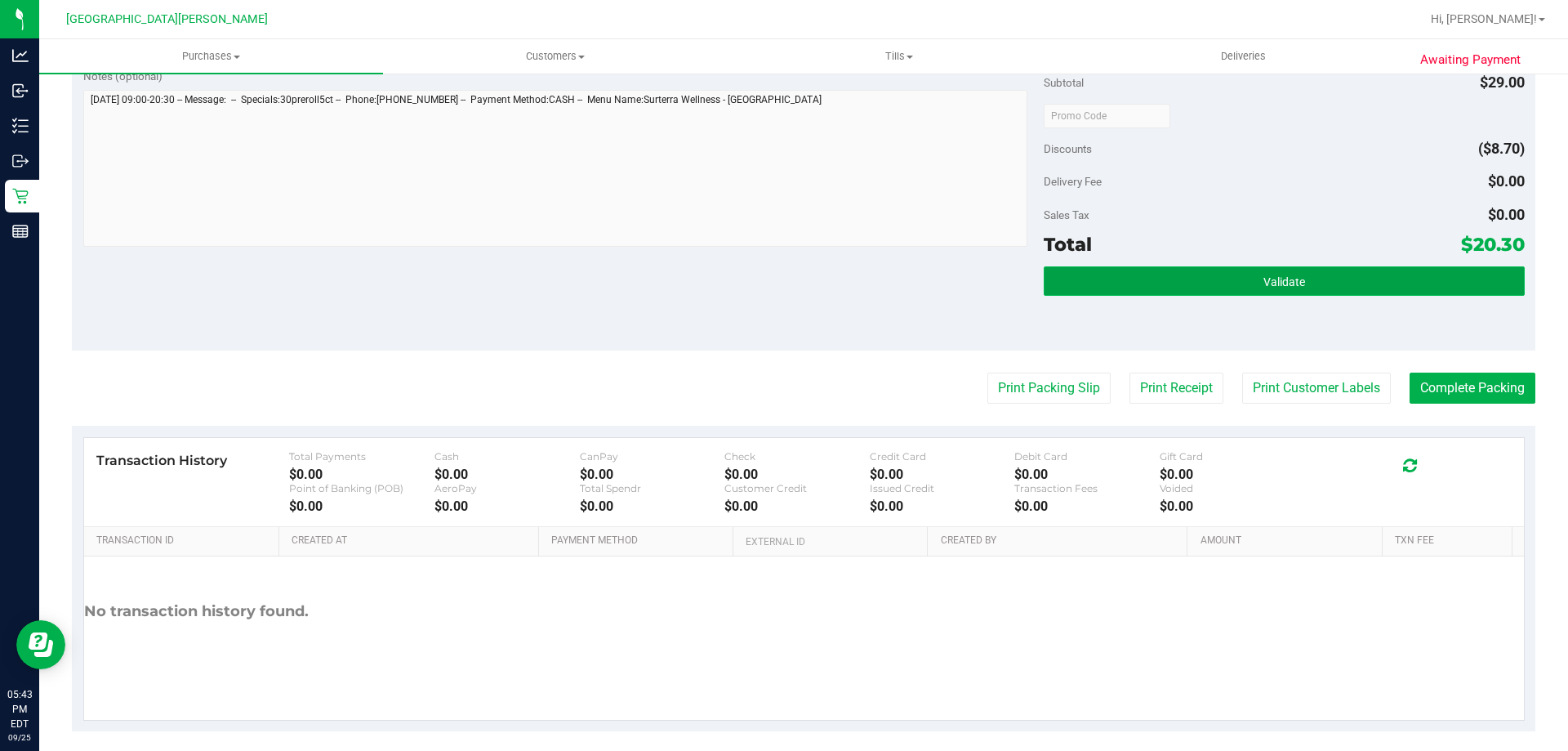
click at [1265, 284] on span "Validate" at bounding box center [1285, 281] width 42 height 13
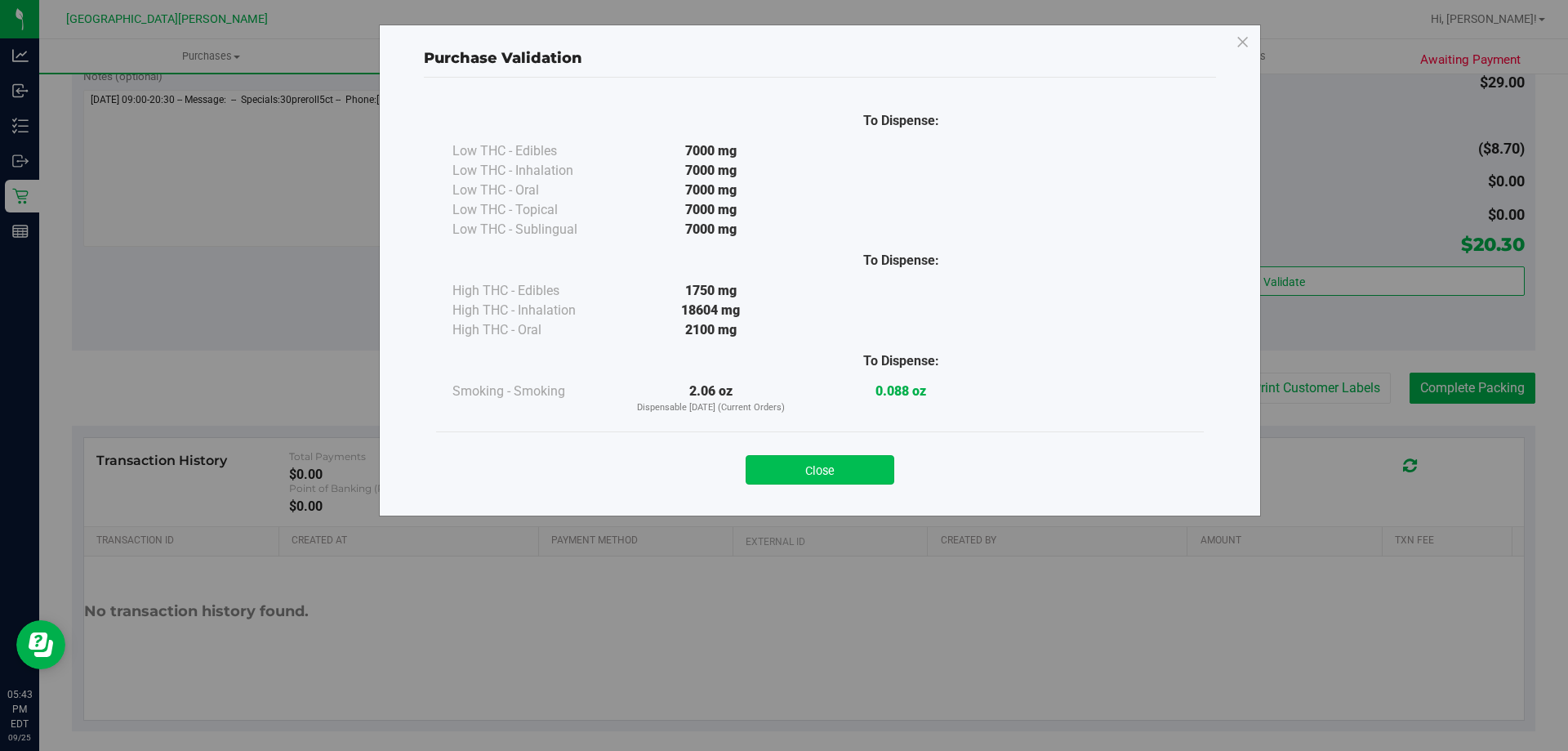
click at [821, 472] on button "Close" at bounding box center [820, 470] width 149 height 30
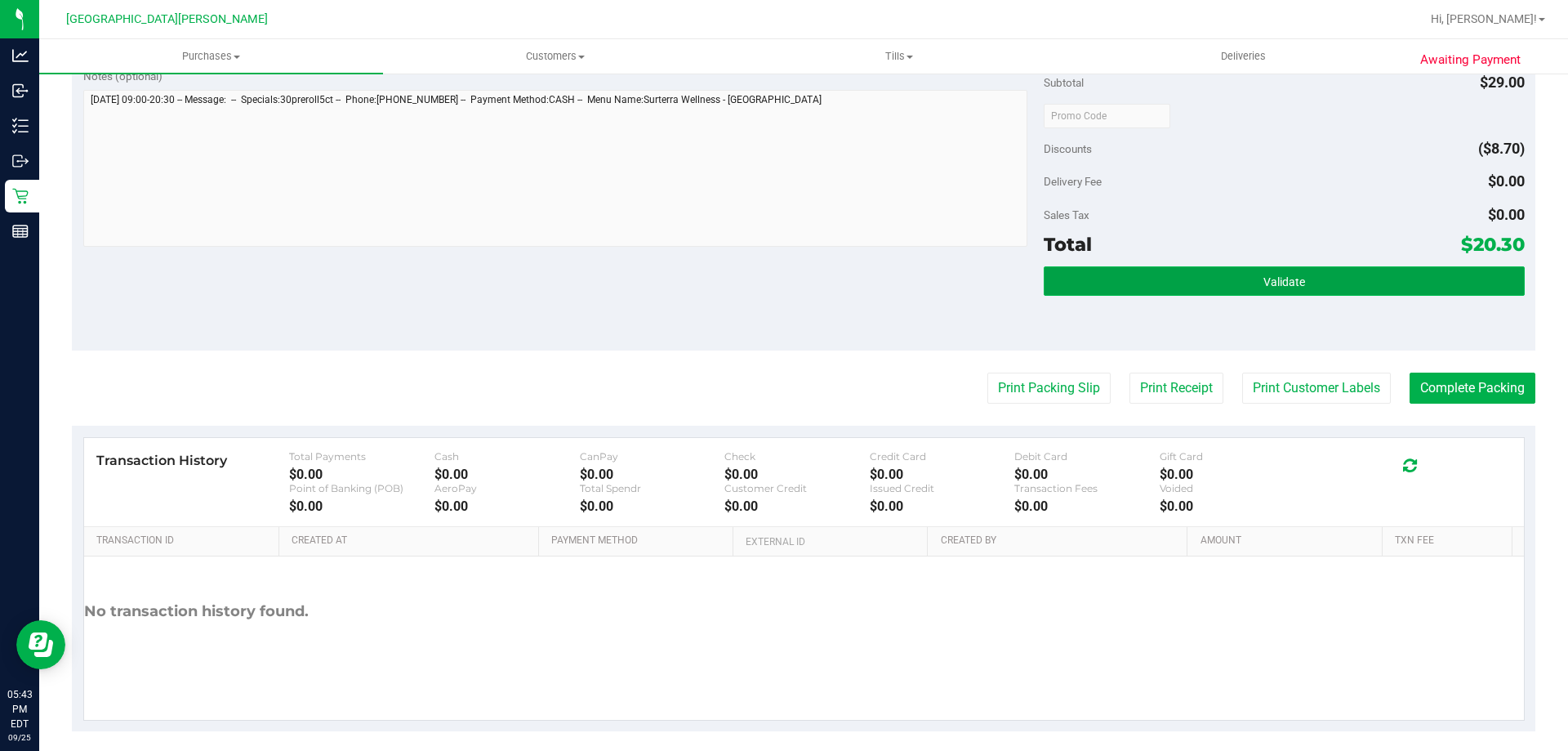
click at [1408, 289] on button "Validate" at bounding box center [1284, 281] width 480 height 30
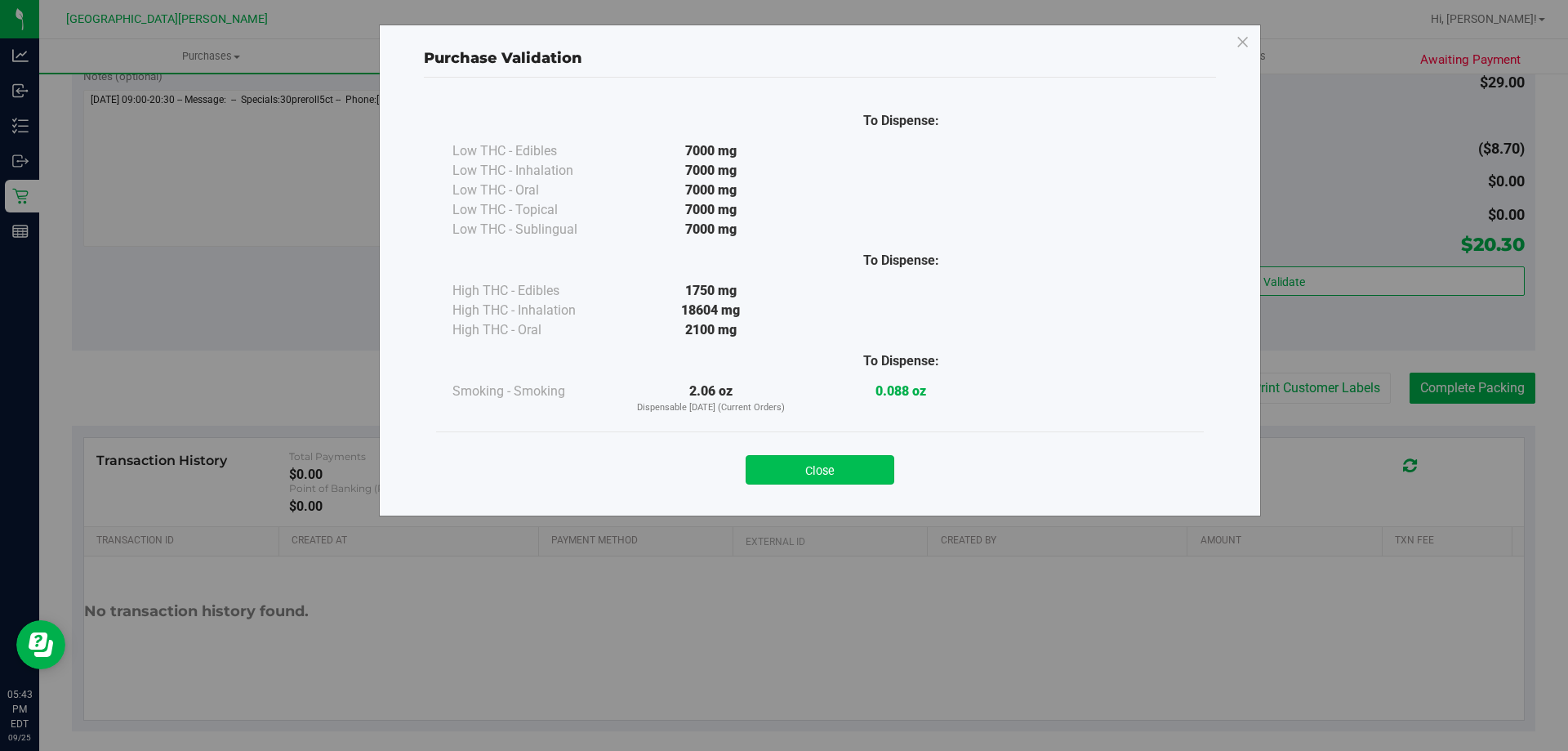
click at [871, 475] on button "Close" at bounding box center [820, 470] width 149 height 30
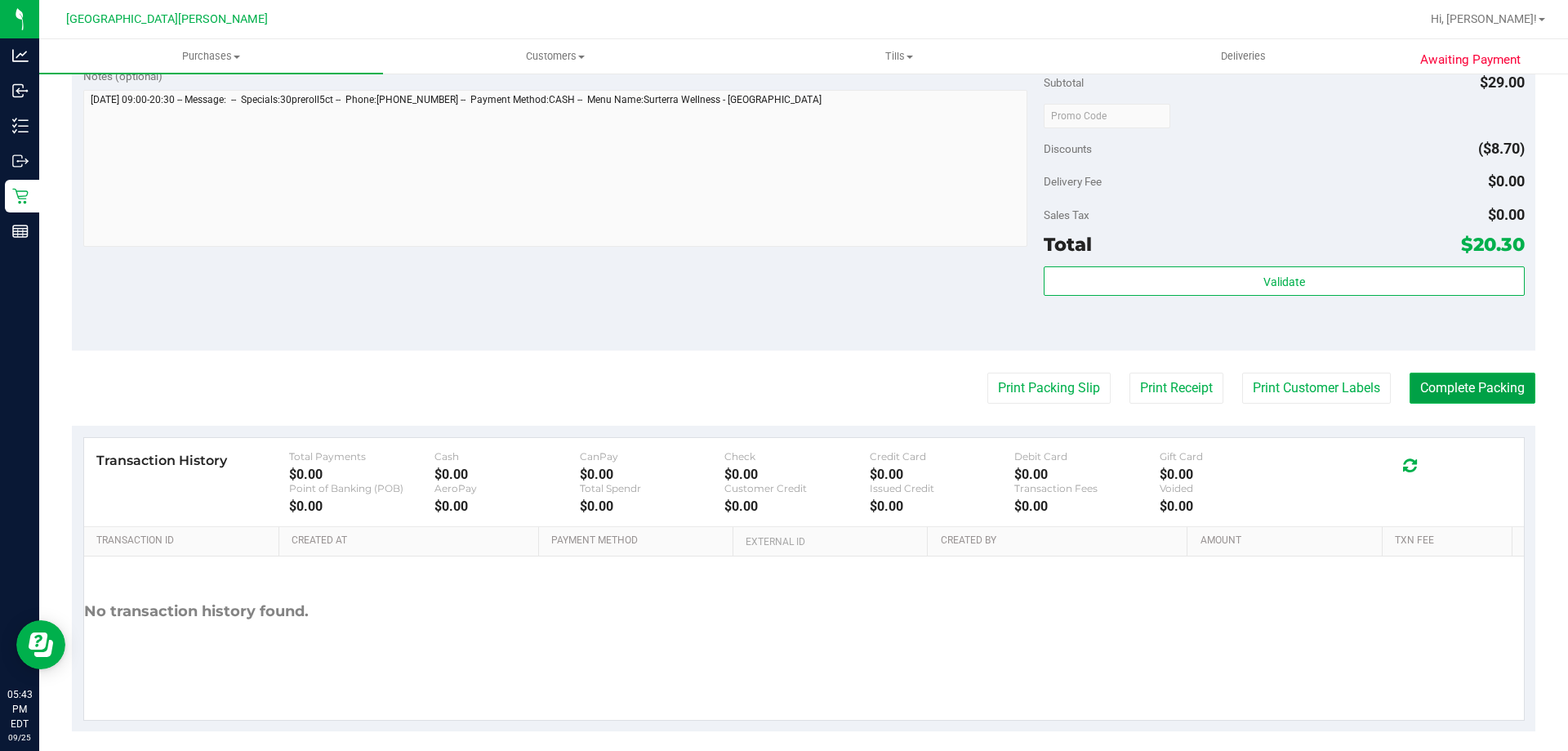
click at [1412, 396] on button "Complete Packing" at bounding box center [1473, 388] width 126 height 31
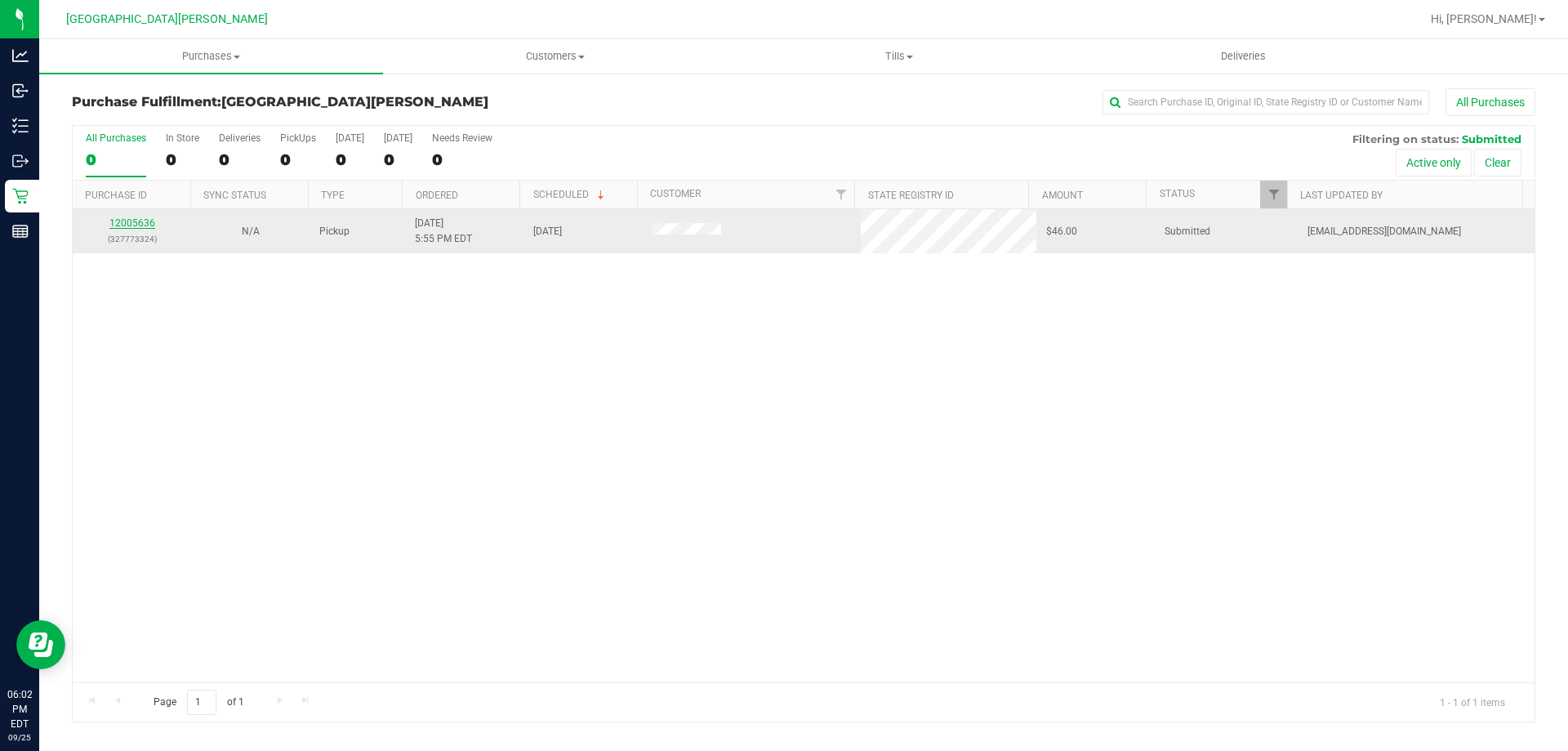
click at [129, 220] on link "12005636" at bounding box center [133, 222] width 46 height 11
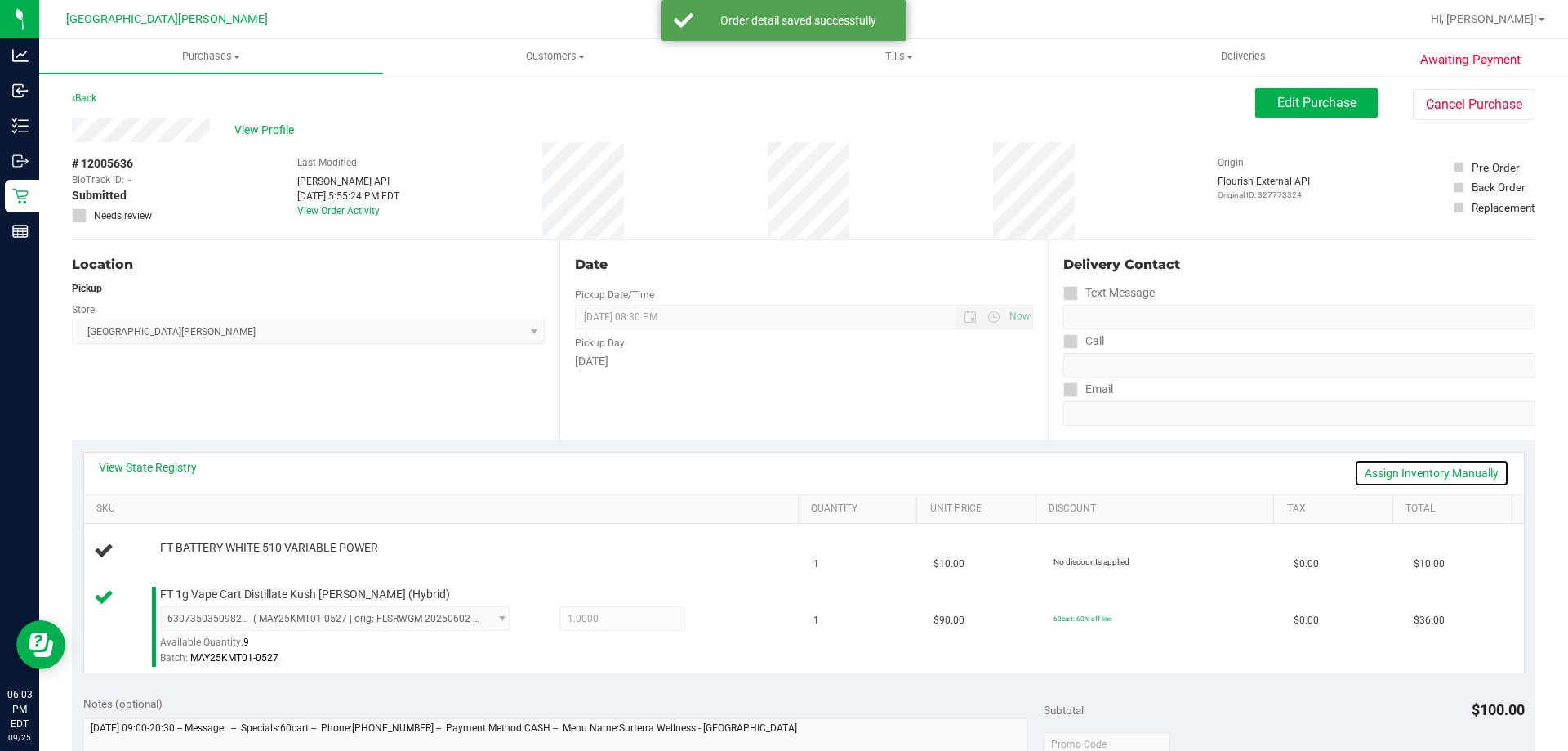
click at [1445, 475] on link "Assign Inventory Manually" at bounding box center [1432, 473] width 155 height 28
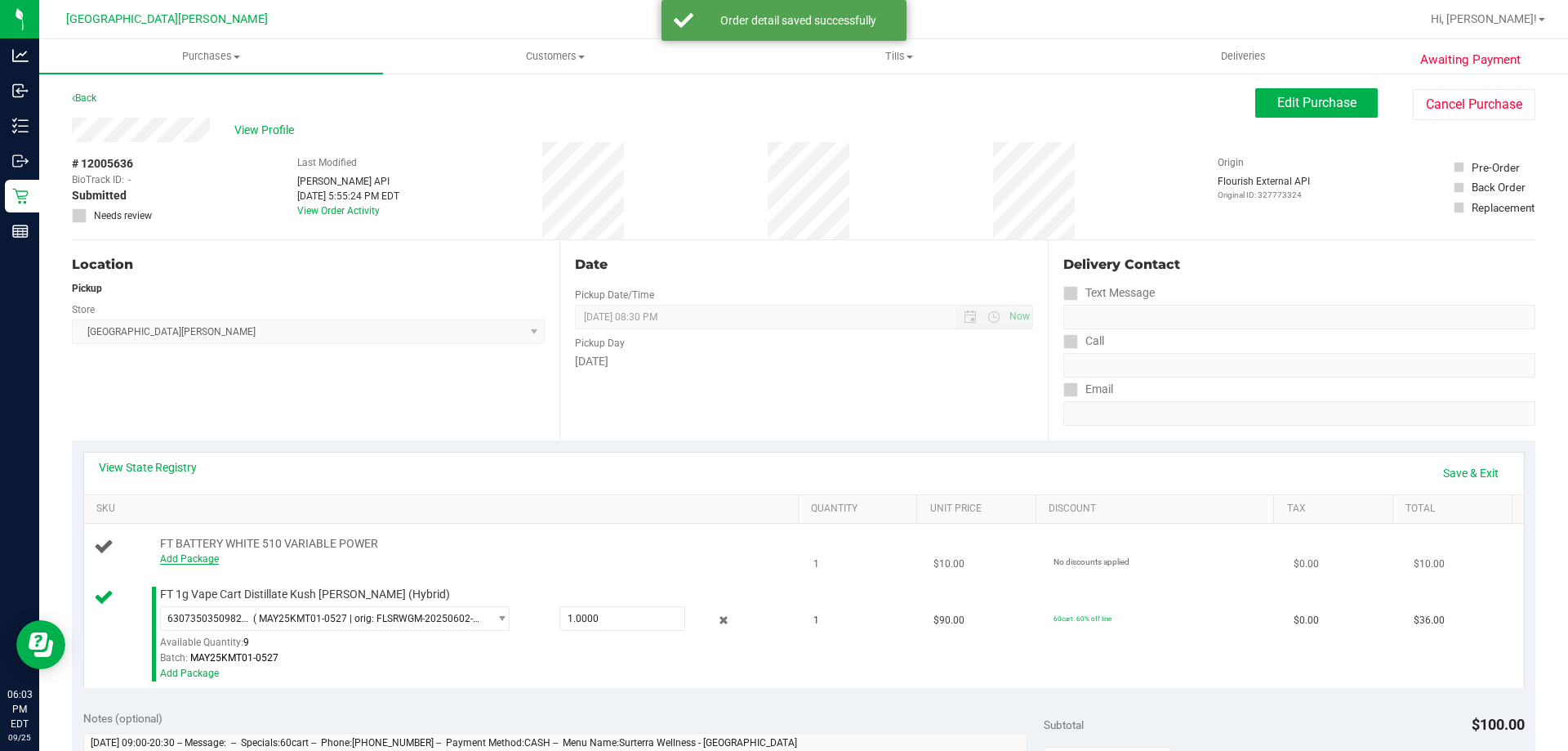
click at [192, 553] on link "Add Package" at bounding box center [189, 559] width 59 height 11
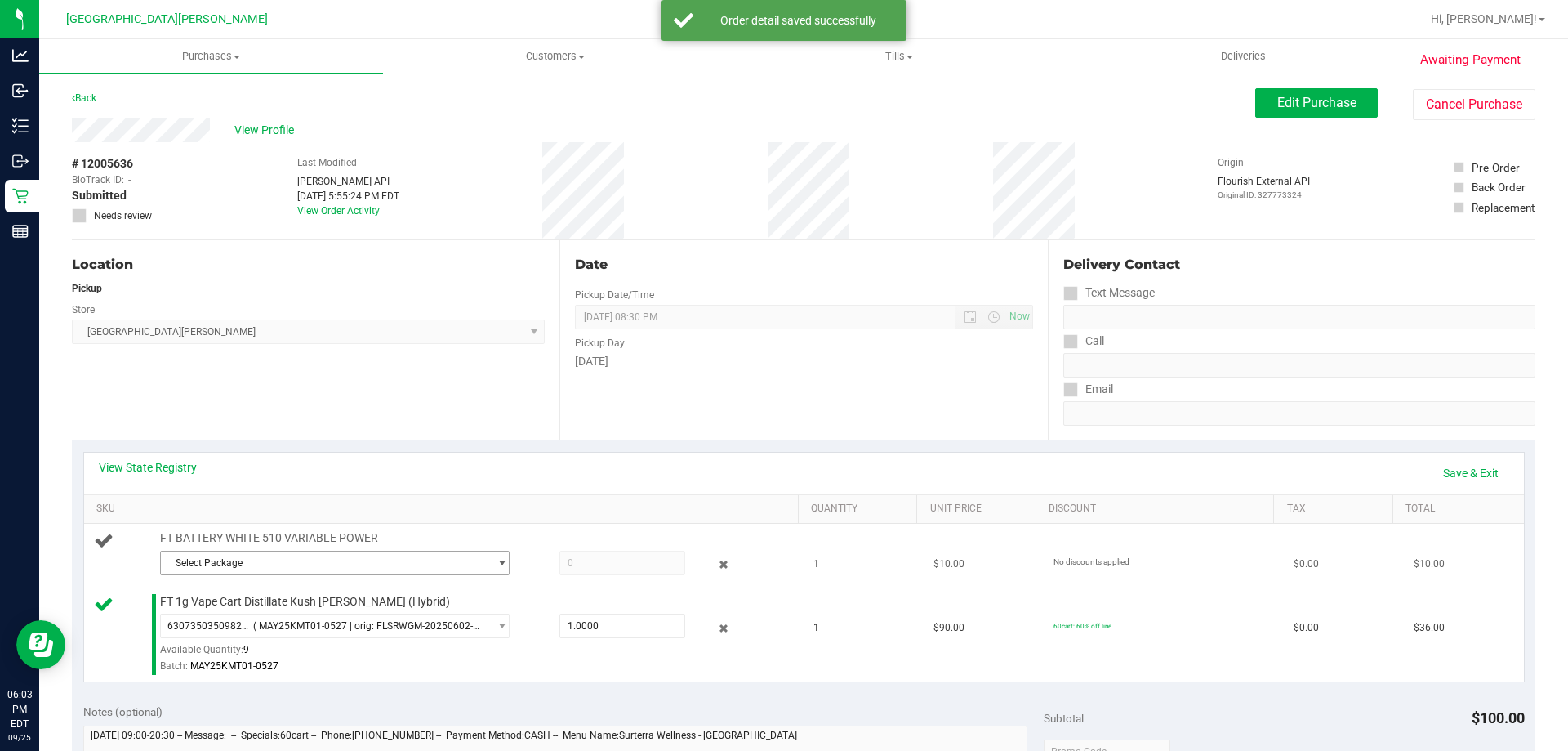
click at [195, 568] on span "Select Package" at bounding box center [324, 563] width 328 height 23
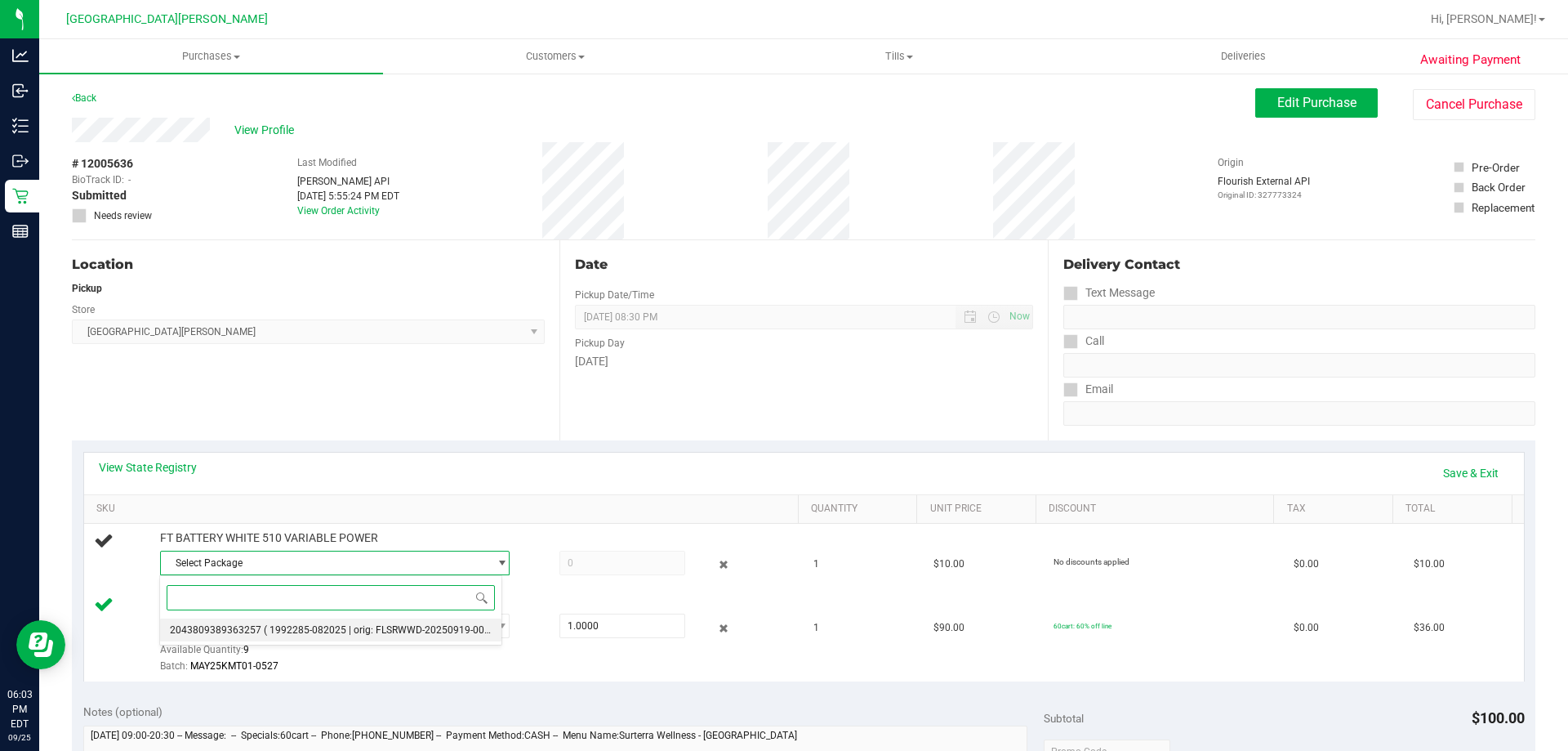
click at [208, 623] on li "2043809389363257 ( 1992285-082025 | orig: FLSRWWD-20250919-001 )" at bounding box center [330, 629] width 341 height 23
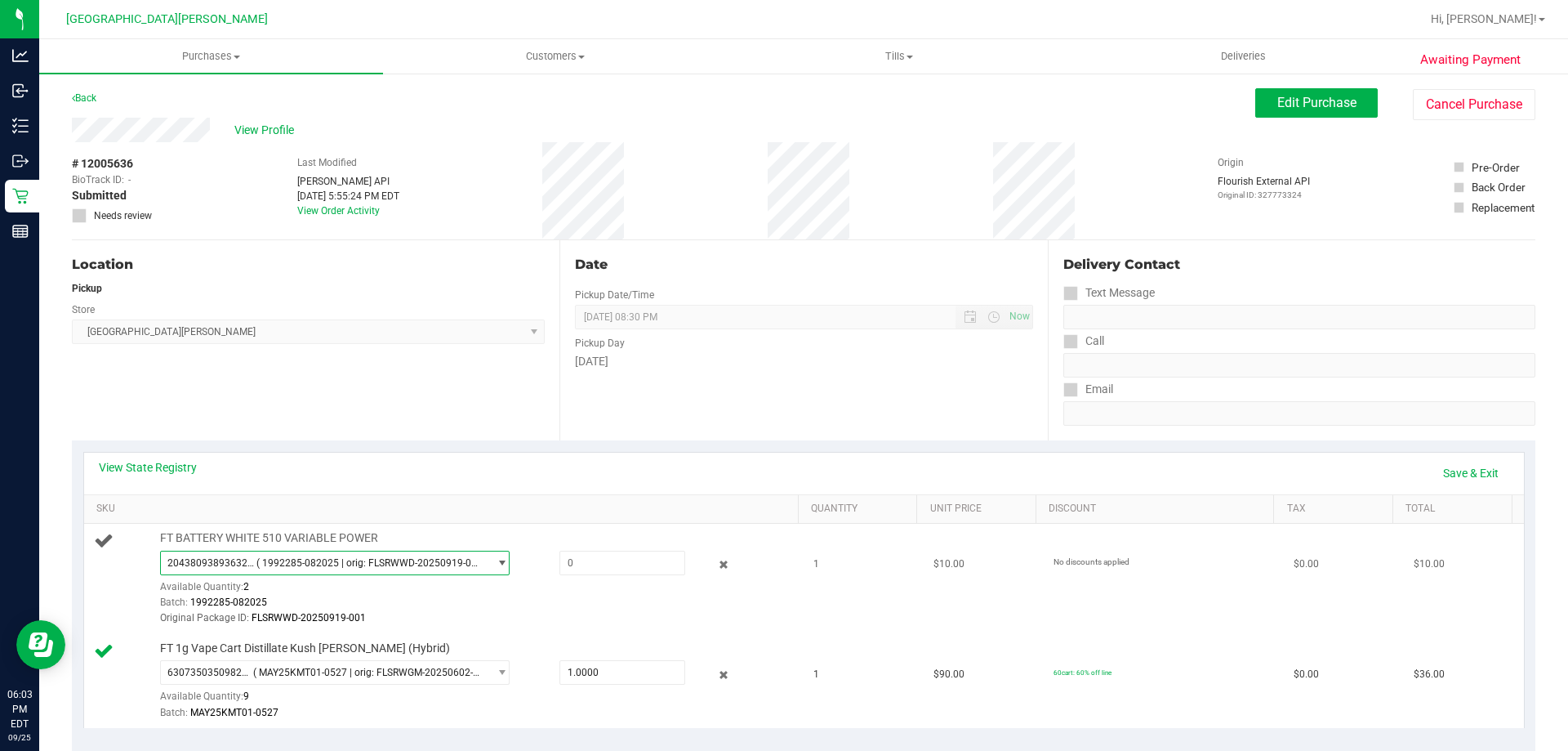
click at [570, 547] on div "FT BATTERY WHITE 510 VARIABLE POWER 2043809389363257 ( 1992285-082025 | orig: F…" at bounding box center [471, 578] width 638 height 96
click at [559, 563] on span at bounding box center [622, 563] width 126 height 25
type input "1"
type input "1.0000"
click at [565, 629] on td "FT BATTERY WHITE 510 VARIABLE POWER 2043809389363257 ( 1992285-082025 | orig: F…" at bounding box center [444, 579] width 720 height 111
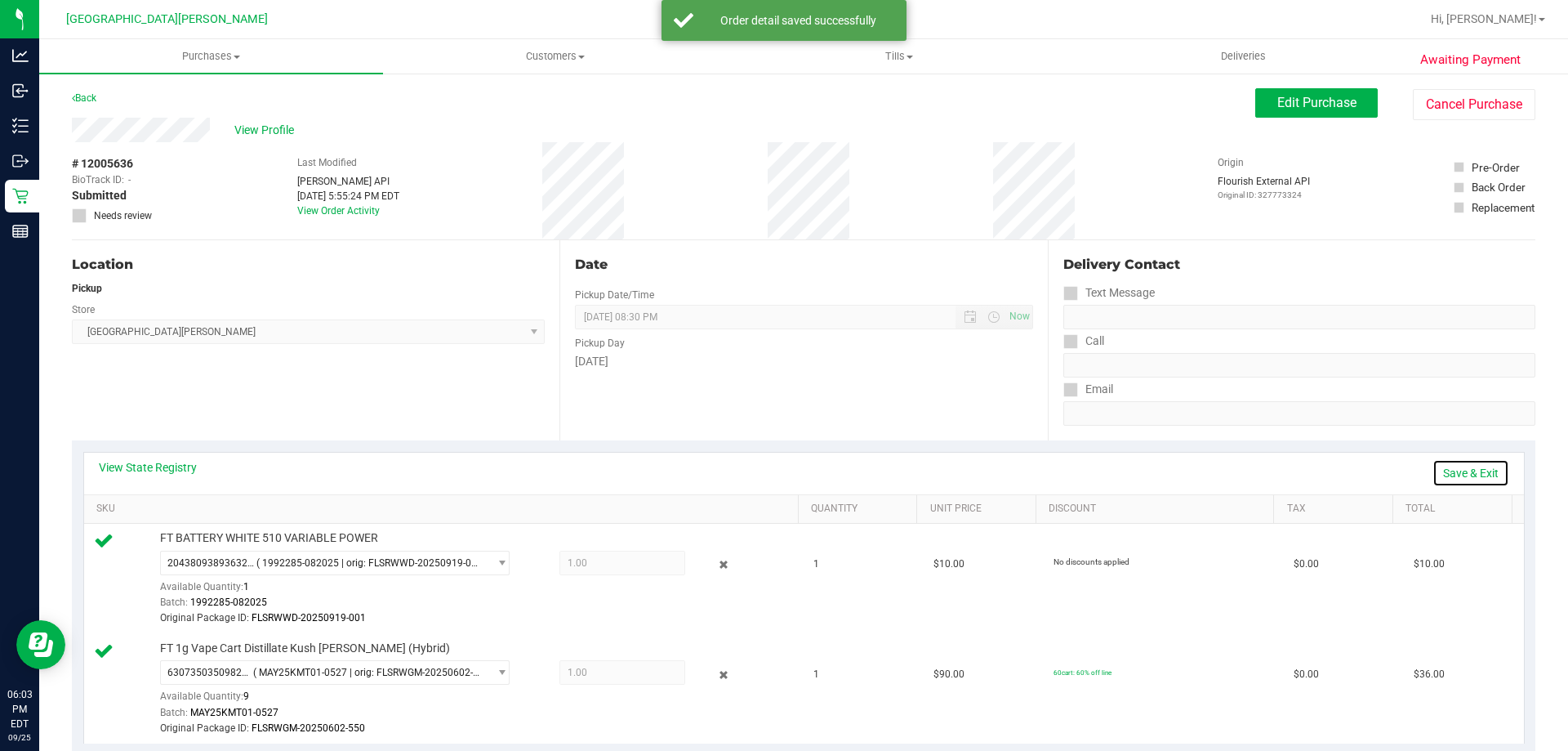
click at [1439, 468] on link "Save & Exit" at bounding box center [1471, 473] width 77 height 28
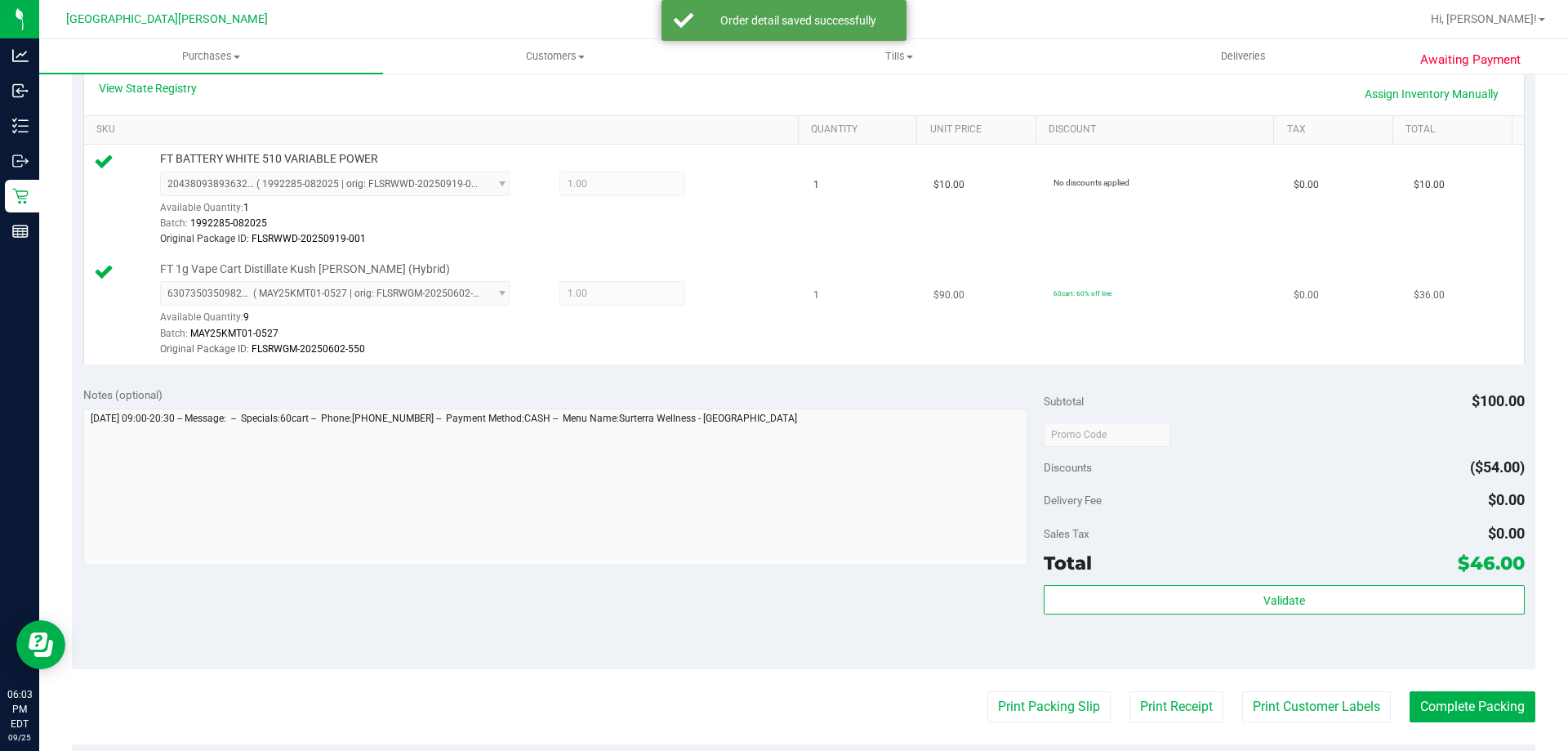
scroll to position [409, 0]
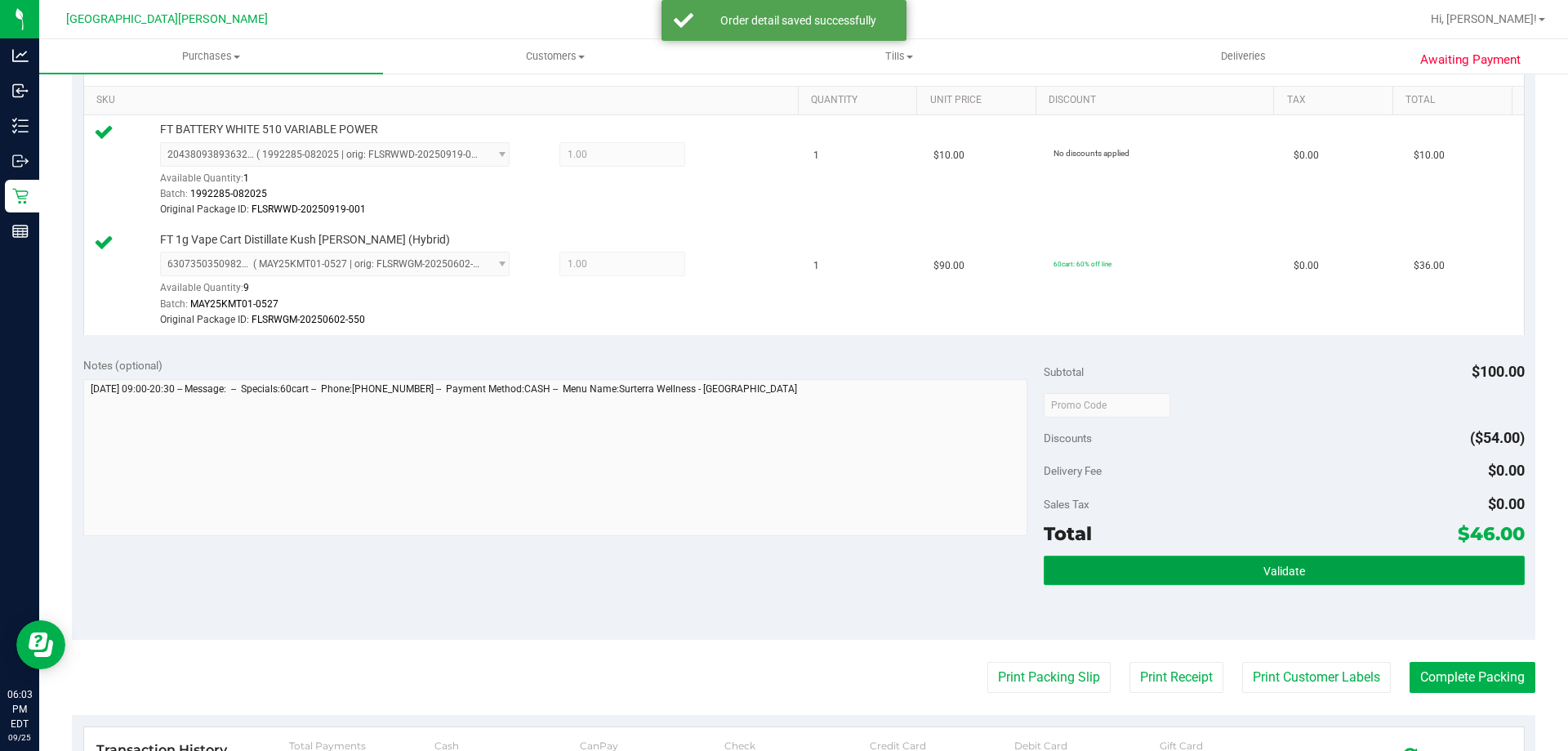
click at [1257, 585] on button "Validate" at bounding box center [1284, 570] width 480 height 30
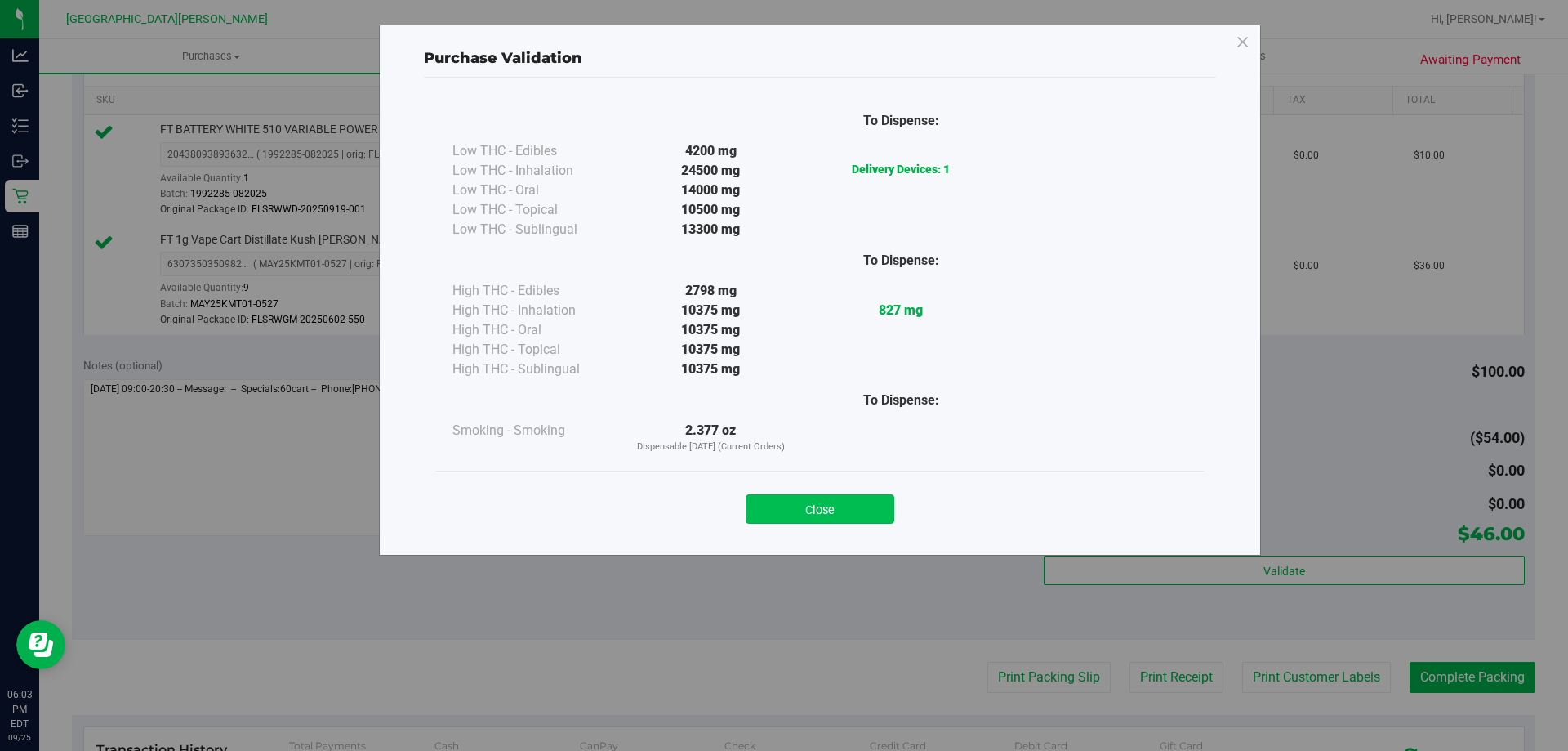
click at [889, 506] on button "Close" at bounding box center [820, 509] width 149 height 30
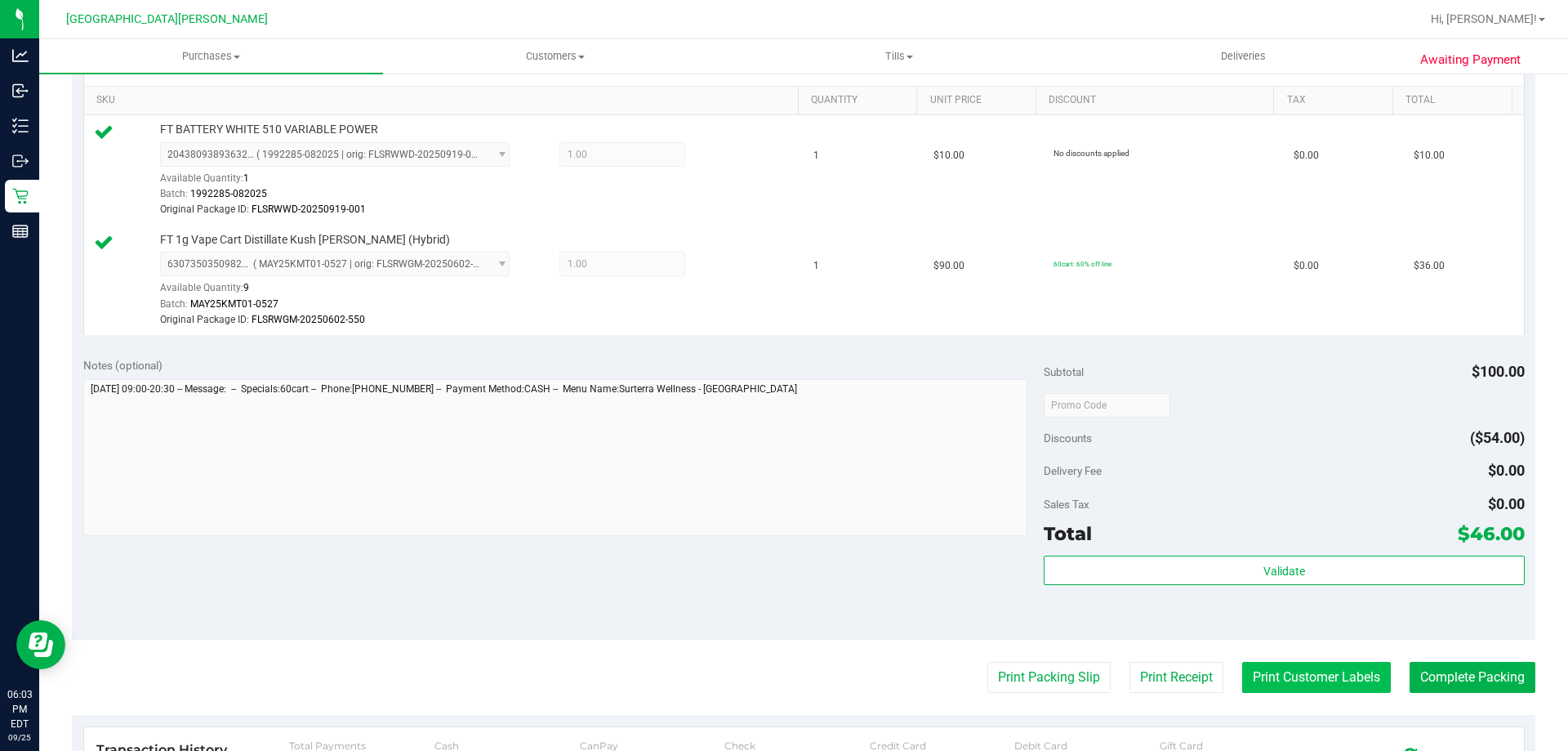
click at [1345, 674] on button "Print Customer Labels" at bounding box center [1317, 677] width 149 height 31
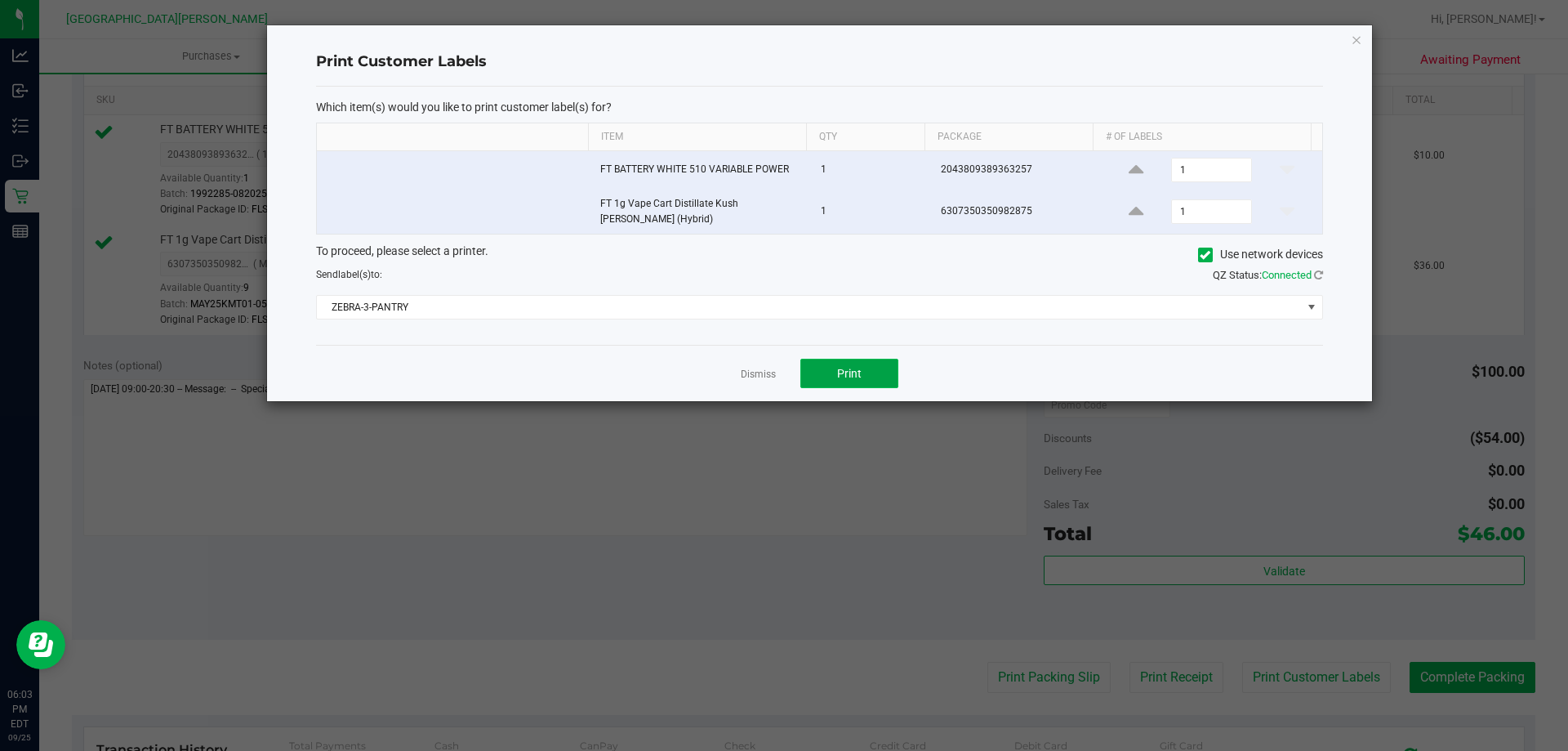
click at [854, 359] on button "Print" at bounding box center [849, 373] width 98 height 30
click at [753, 376] on link "Dismiss" at bounding box center [758, 375] width 35 height 14
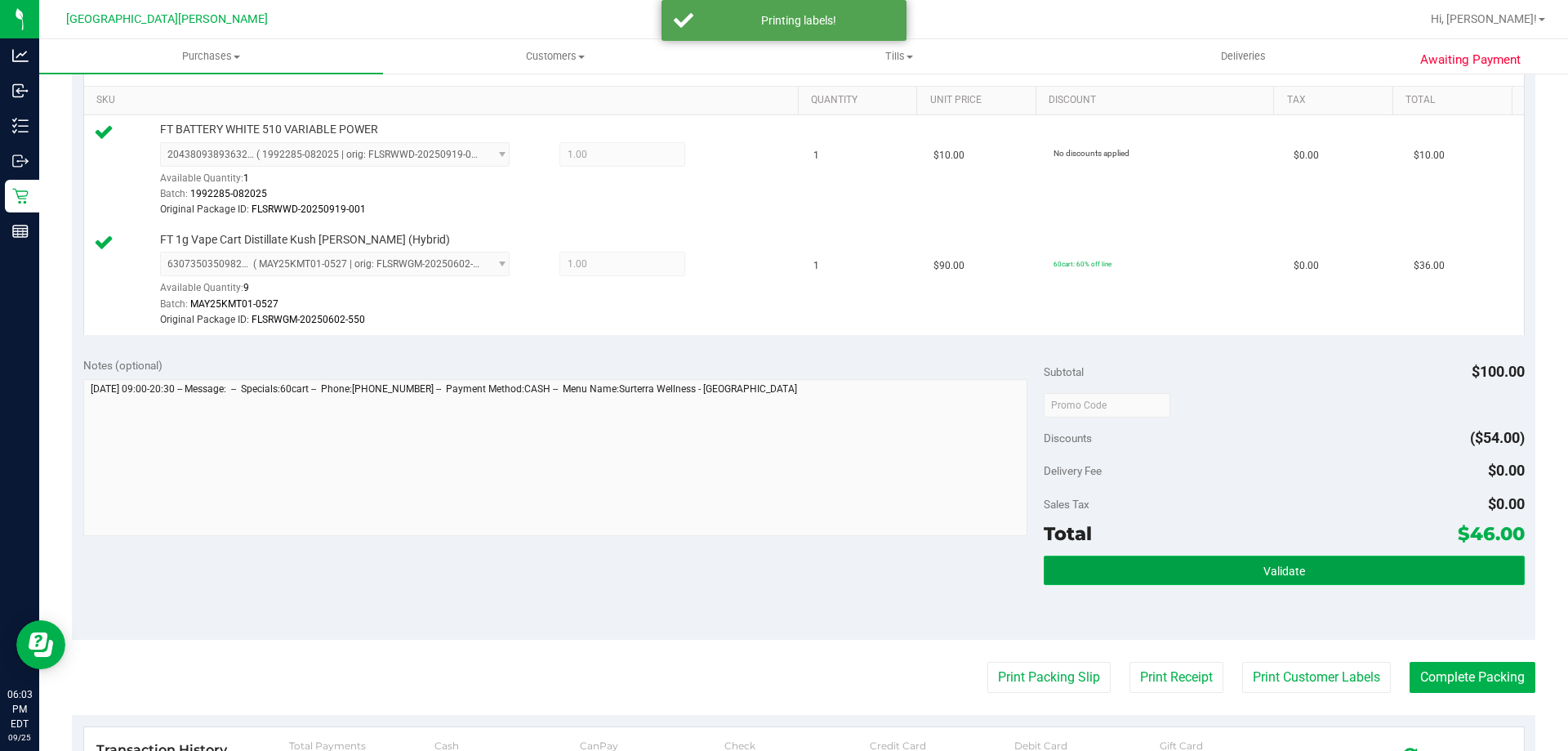
click at [1439, 577] on button "Validate" at bounding box center [1284, 570] width 480 height 30
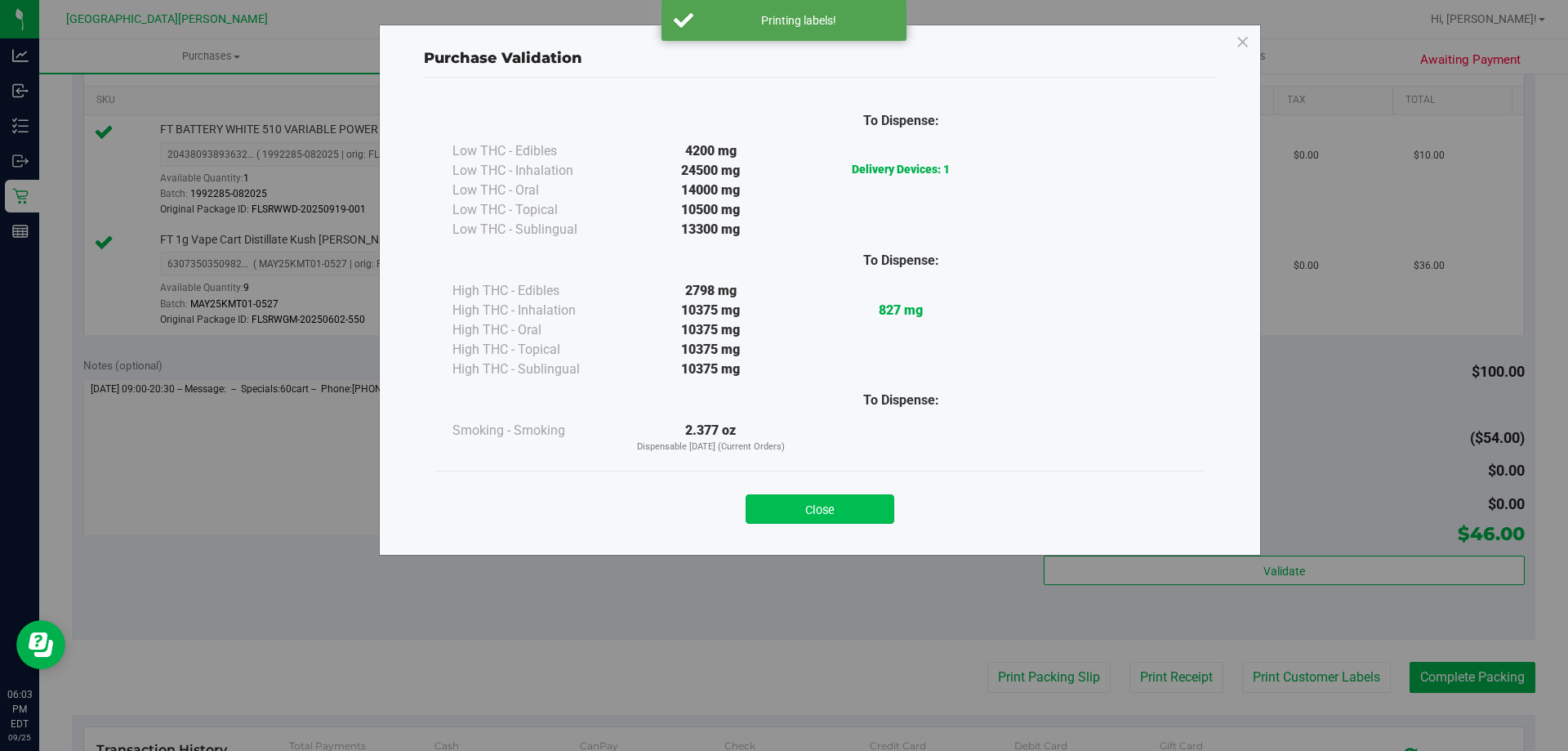
click at [810, 508] on button "Close" at bounding box center [820, 509] width 149 height 30
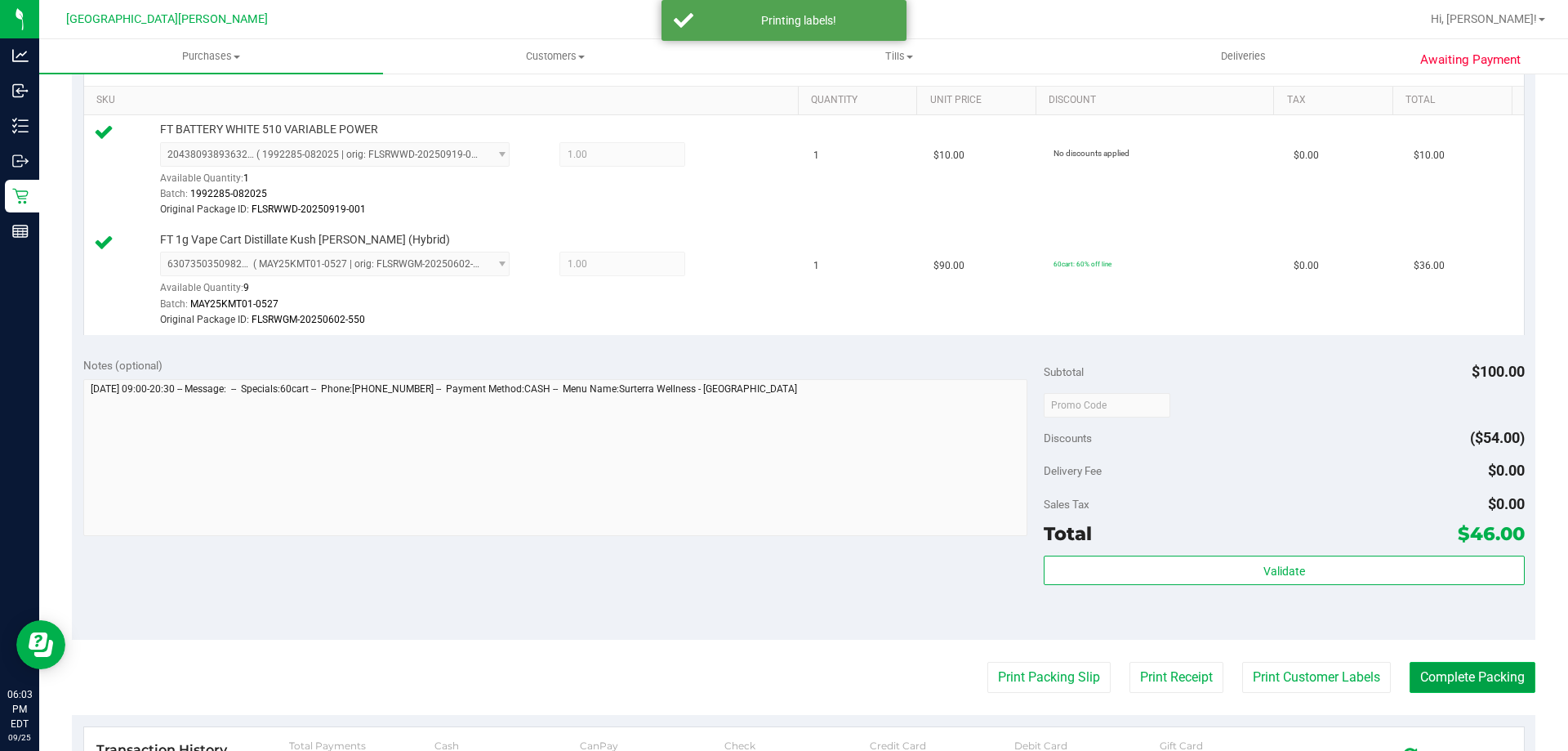
click at [1462, 685] on button "Complete Packing" at bounding box center [1473, 677] width 126 height 31
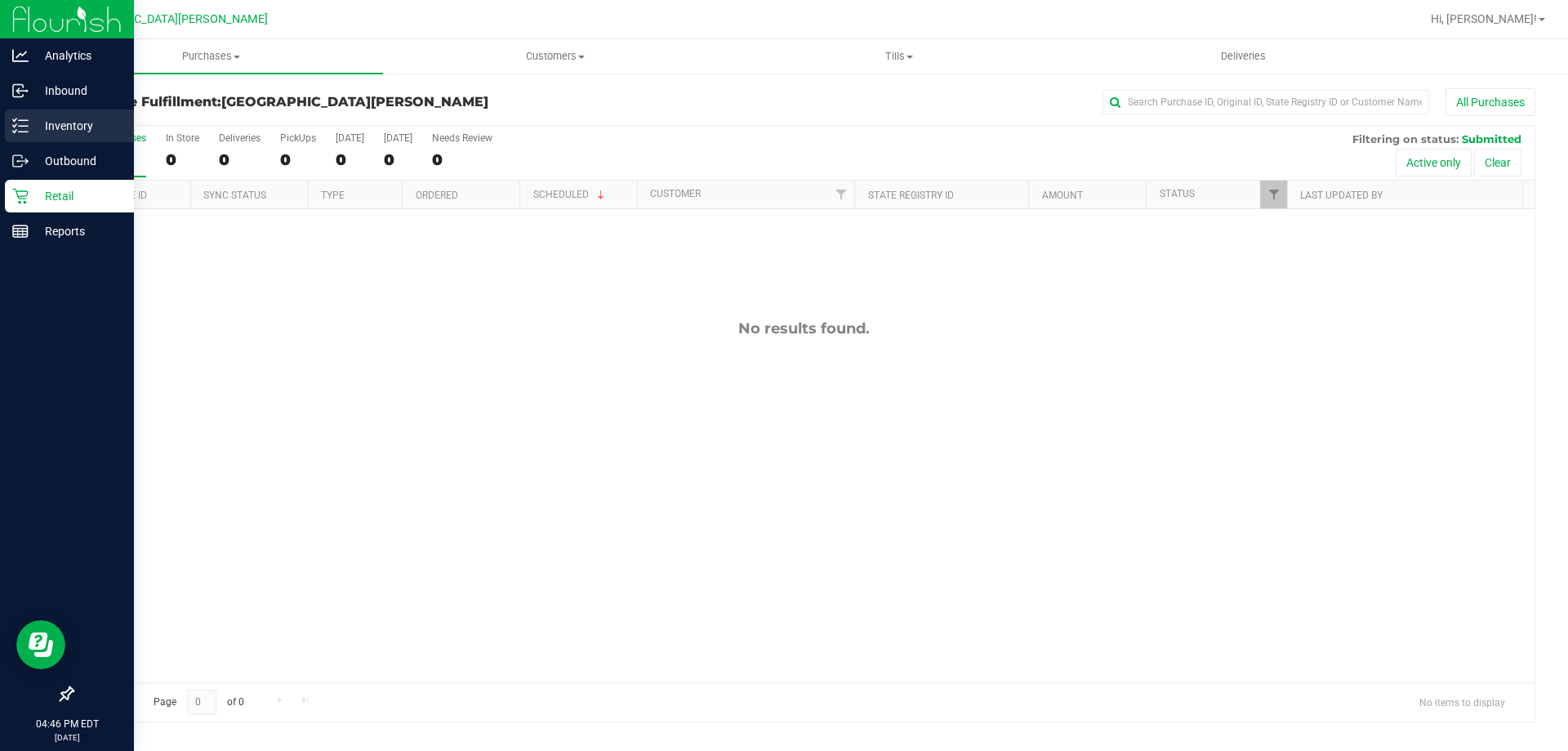
click at [31, 123] on p "Inventory" at bounding box center [77, 125] width 98 height 20
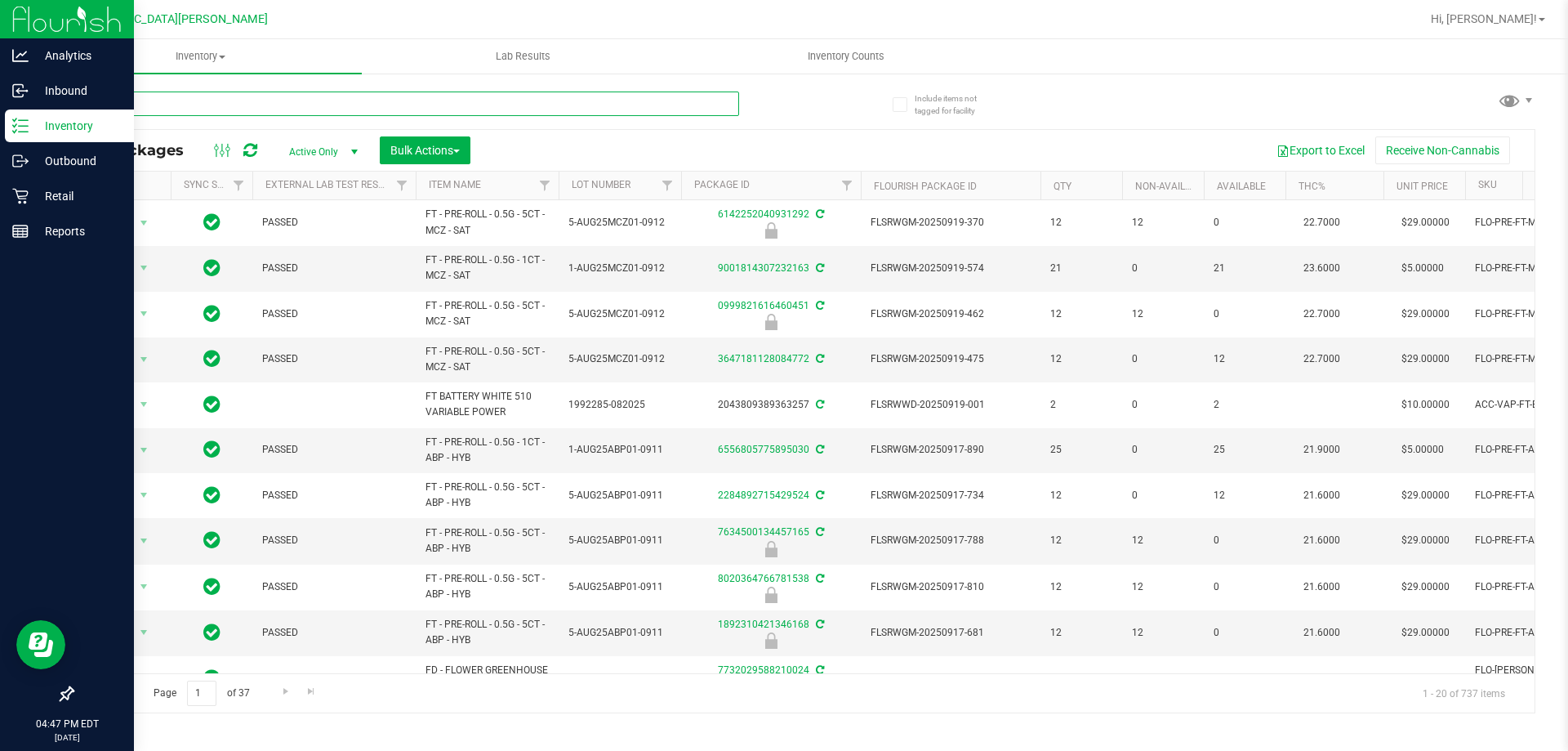
click at [384, 95] on input "text" at bounding box center [405, 103] width 667 height 25
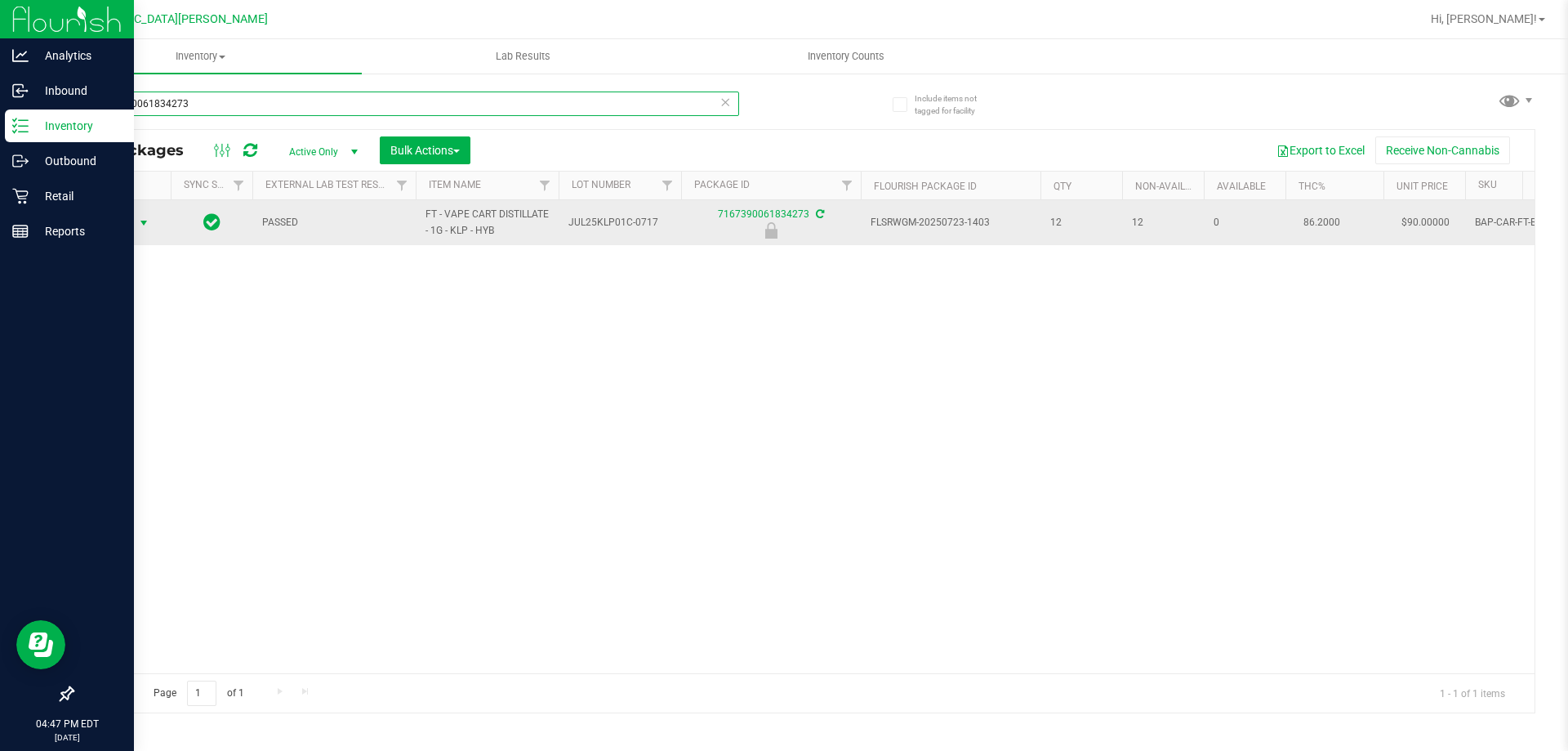
type input "7167390061834273"
click at [122, 226] on span "Action" at bounding box center [112, 223] width 44 height 23
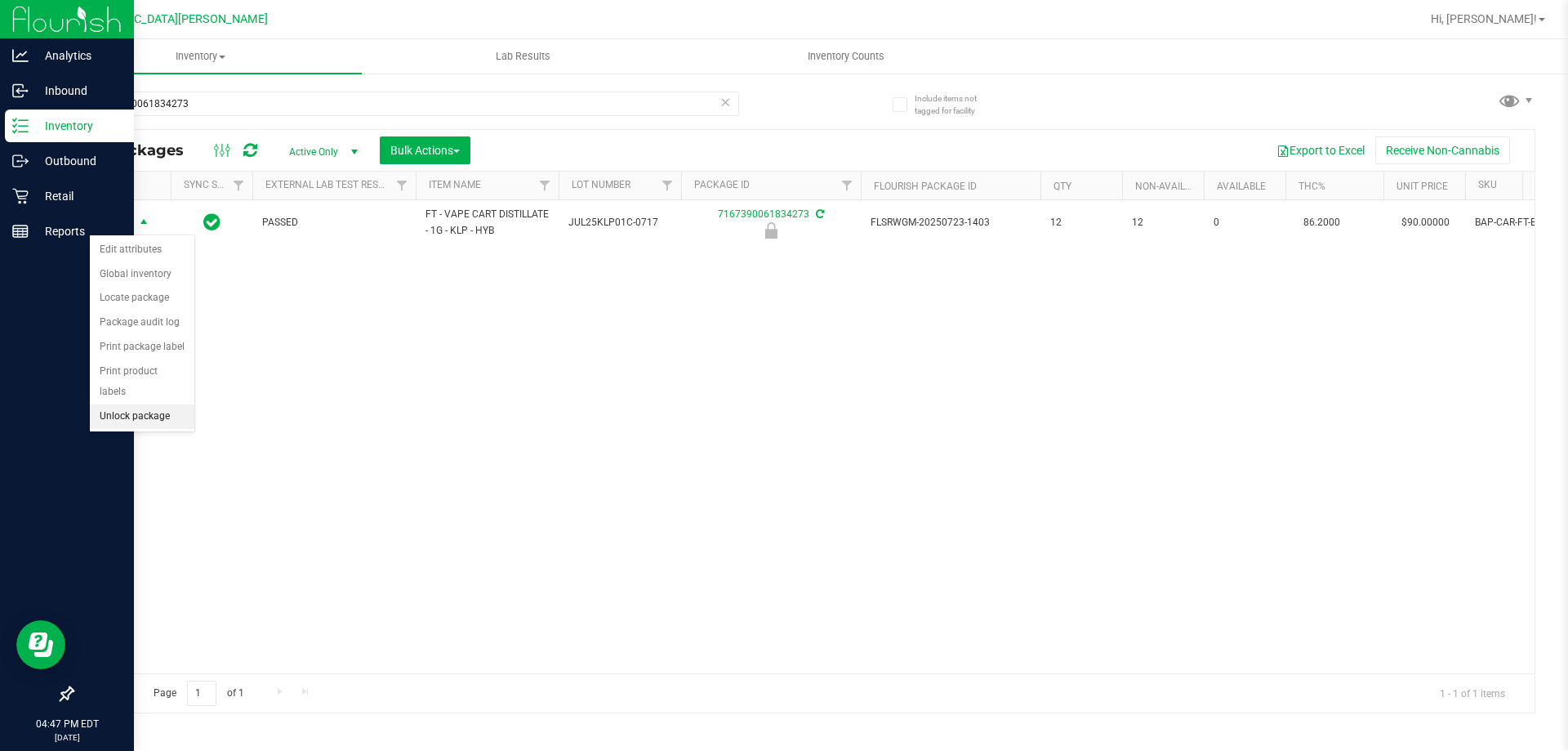
click at [138, 404] on li "Unlock package" at bounding box center [142, 416] width 105 height 25
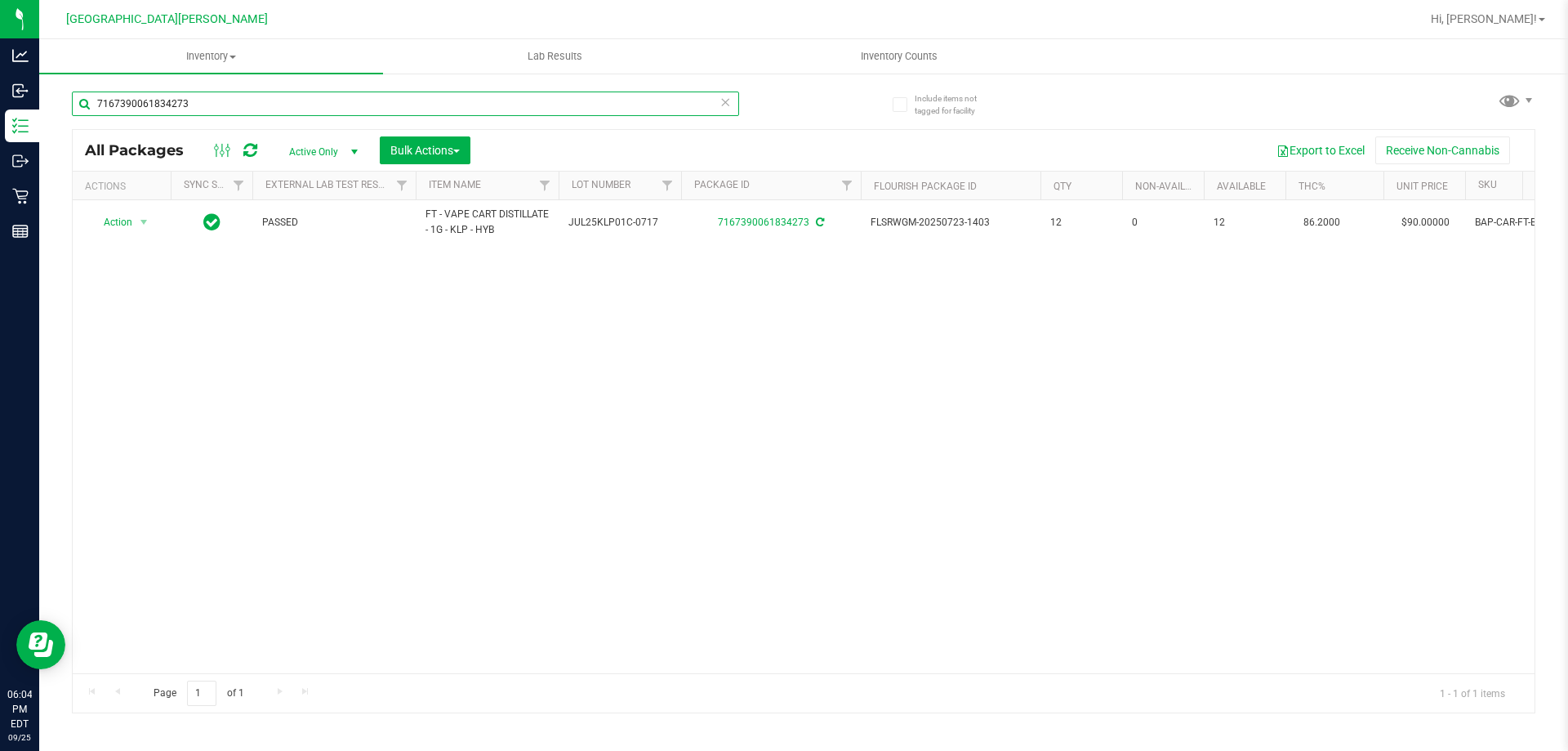
click at [207, 110] on input "7167390061834273" at bounding box center [405, 103] width 667 height 25
type input "7"
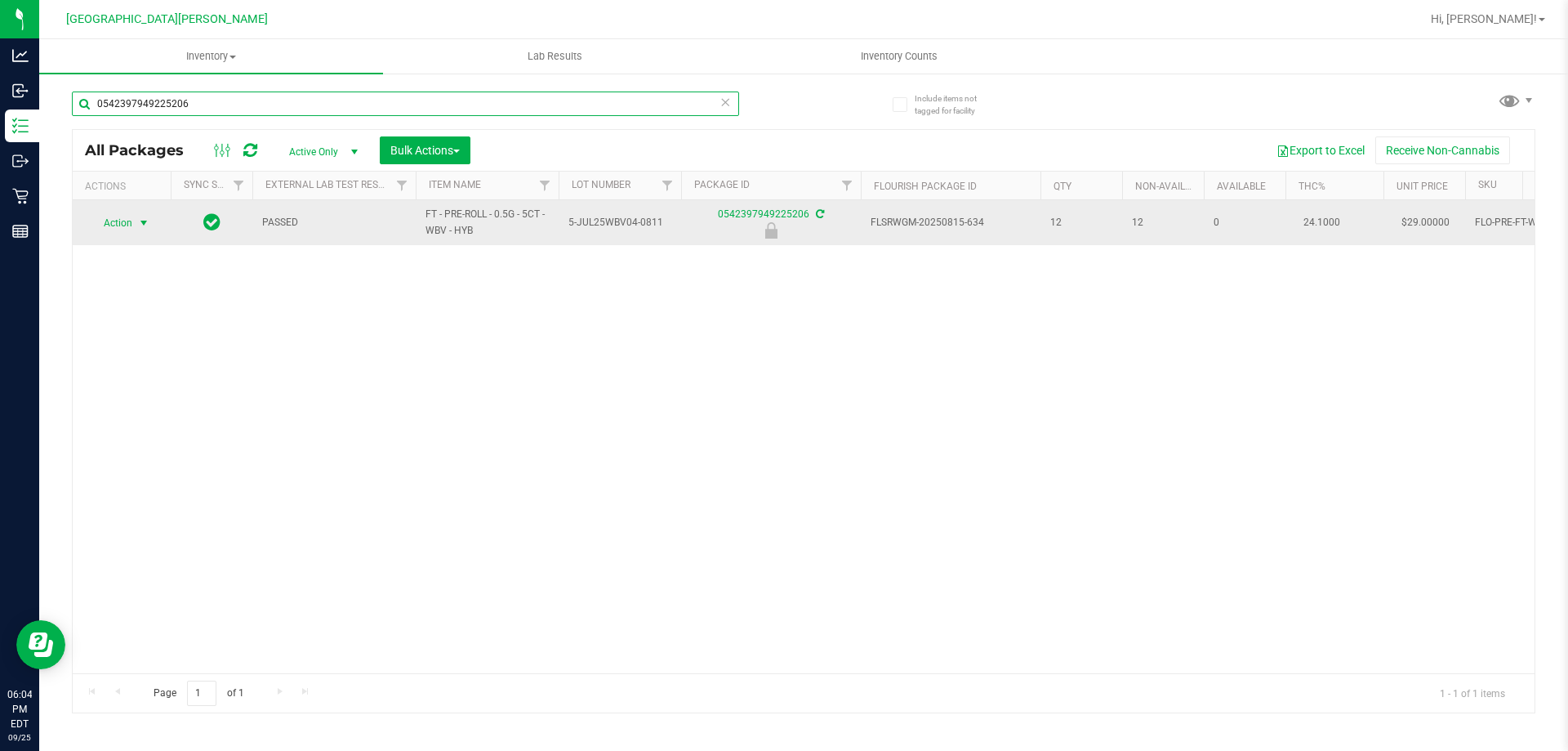
type input "0542397949225206"
click at [146, 224] on span "select" at bounding box center [143, 222] width 13 height 13
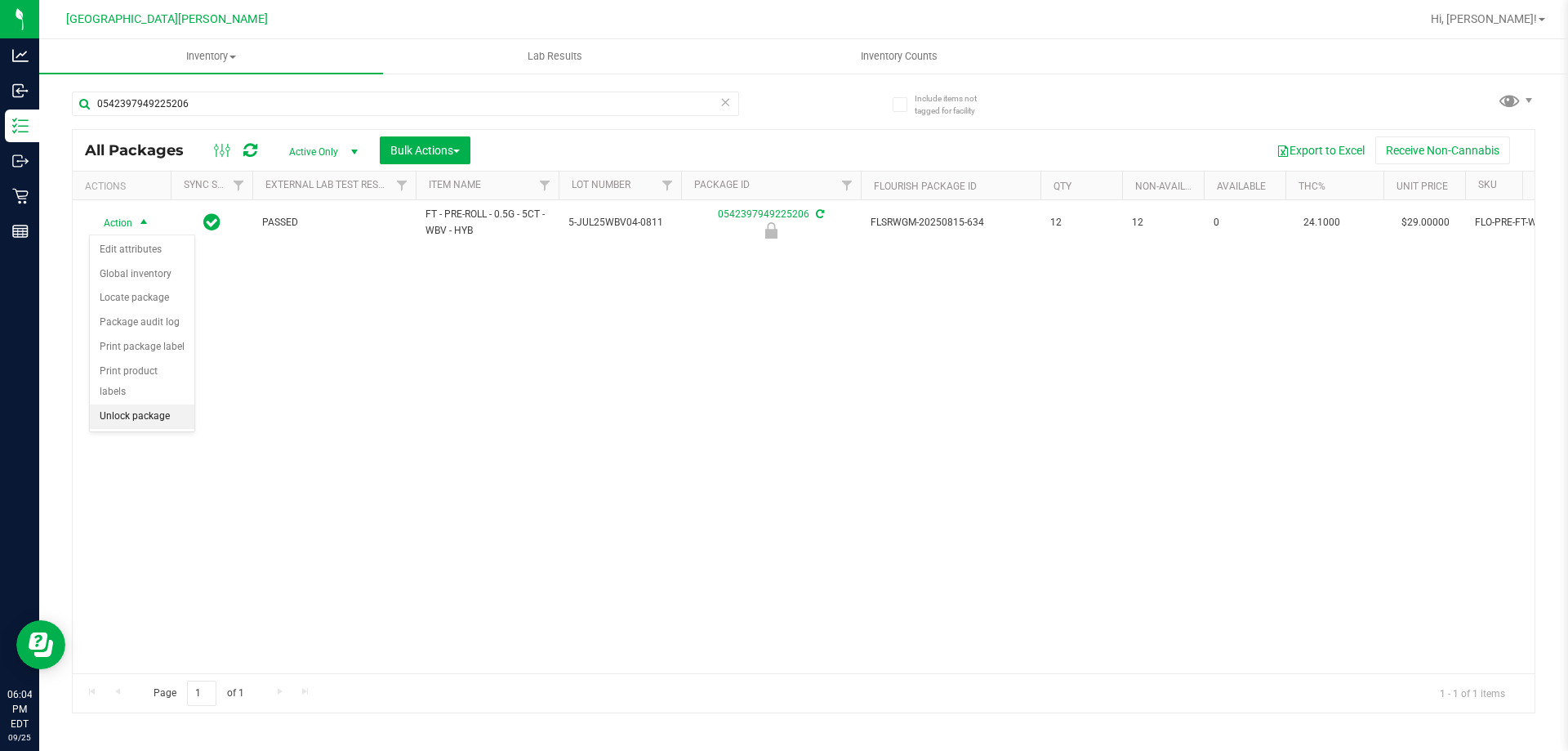
click at [149, 404] on li "Unlock package" at bounding box center [142, 416] width 105 height 25
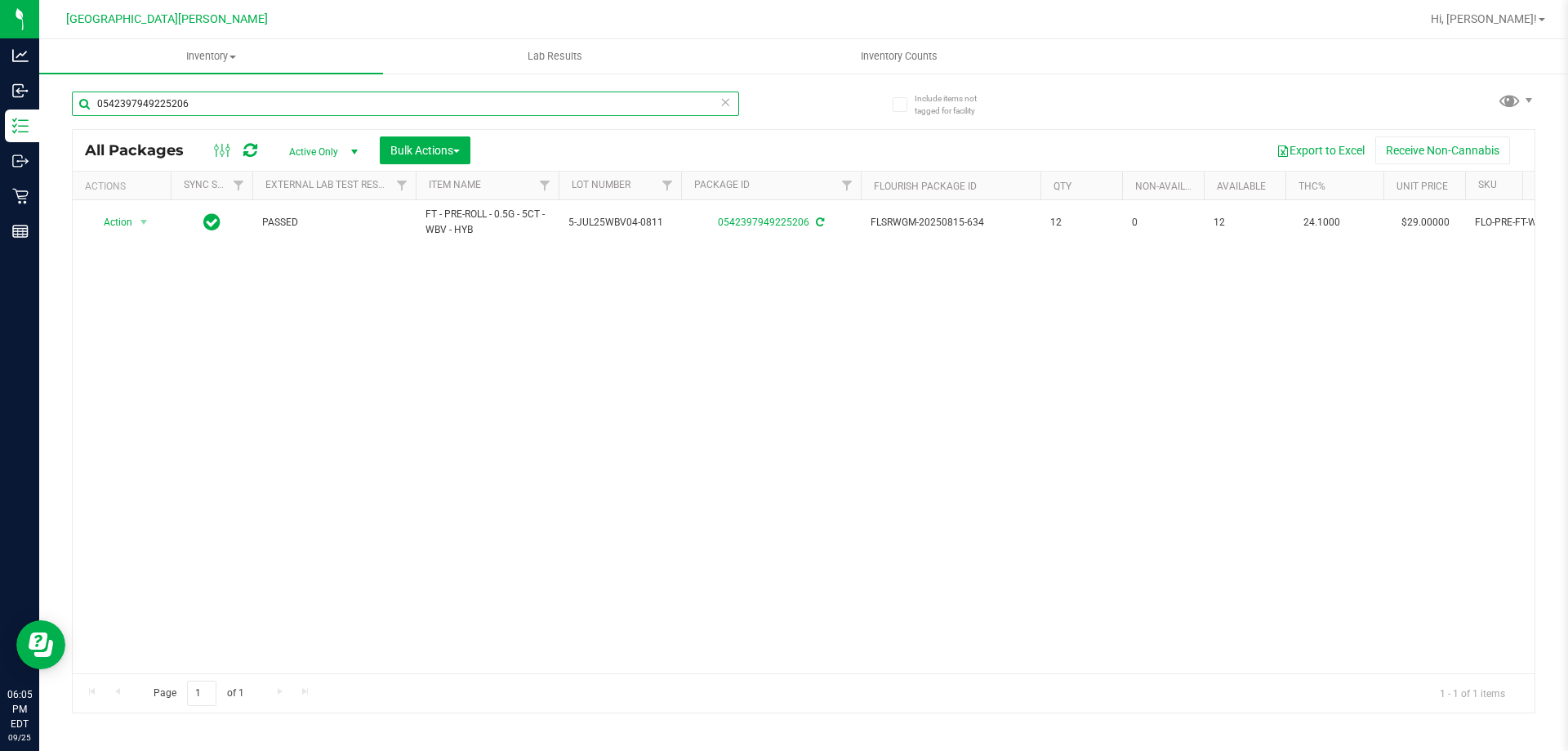
click at [203, 112] on input "0542397949225206" at bounding box center [405, 103] width 667 height 25
type input "0"
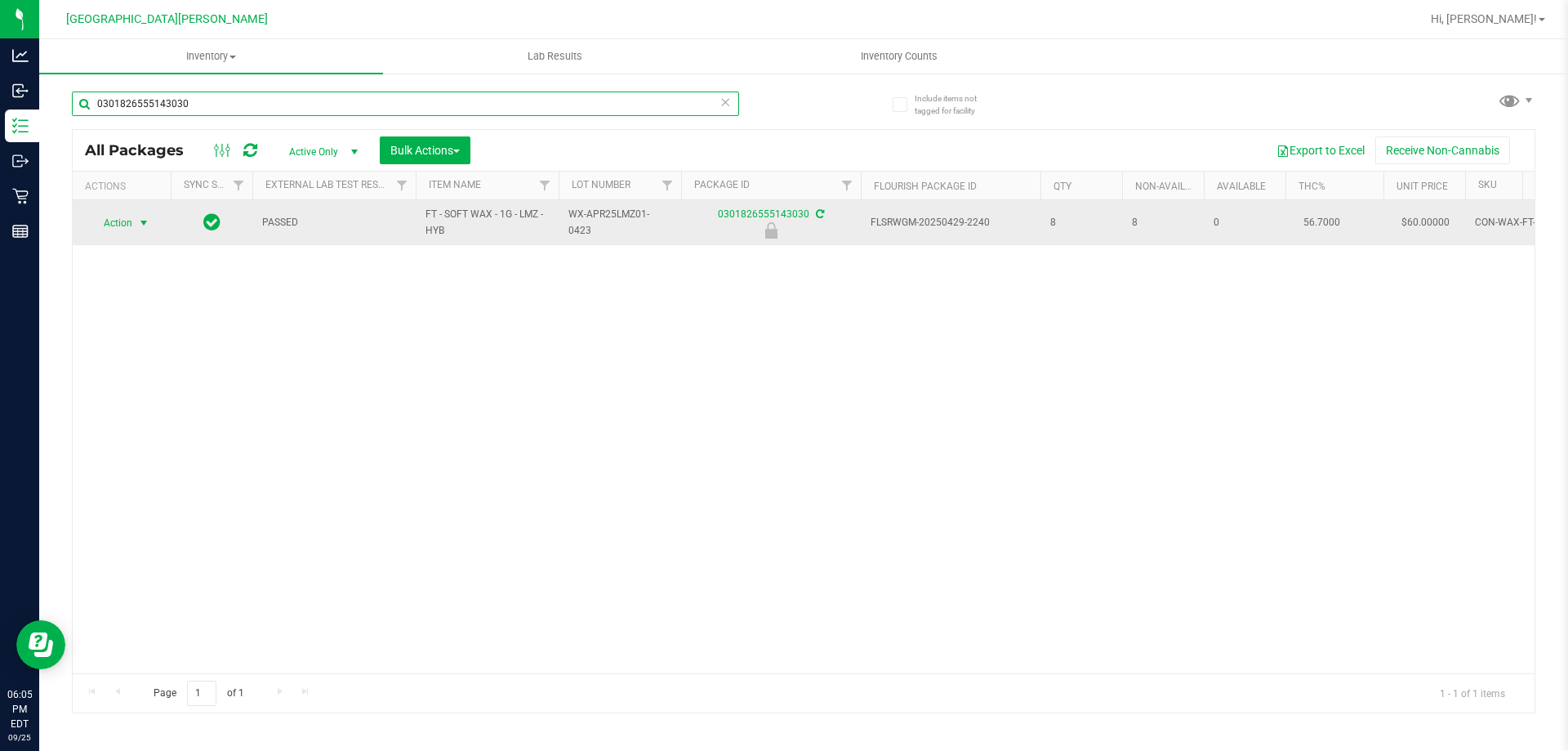
type input "0301826555143030"
click at [117, 224] on span "Action" at bounding box center [112, 223] width 44 height 23
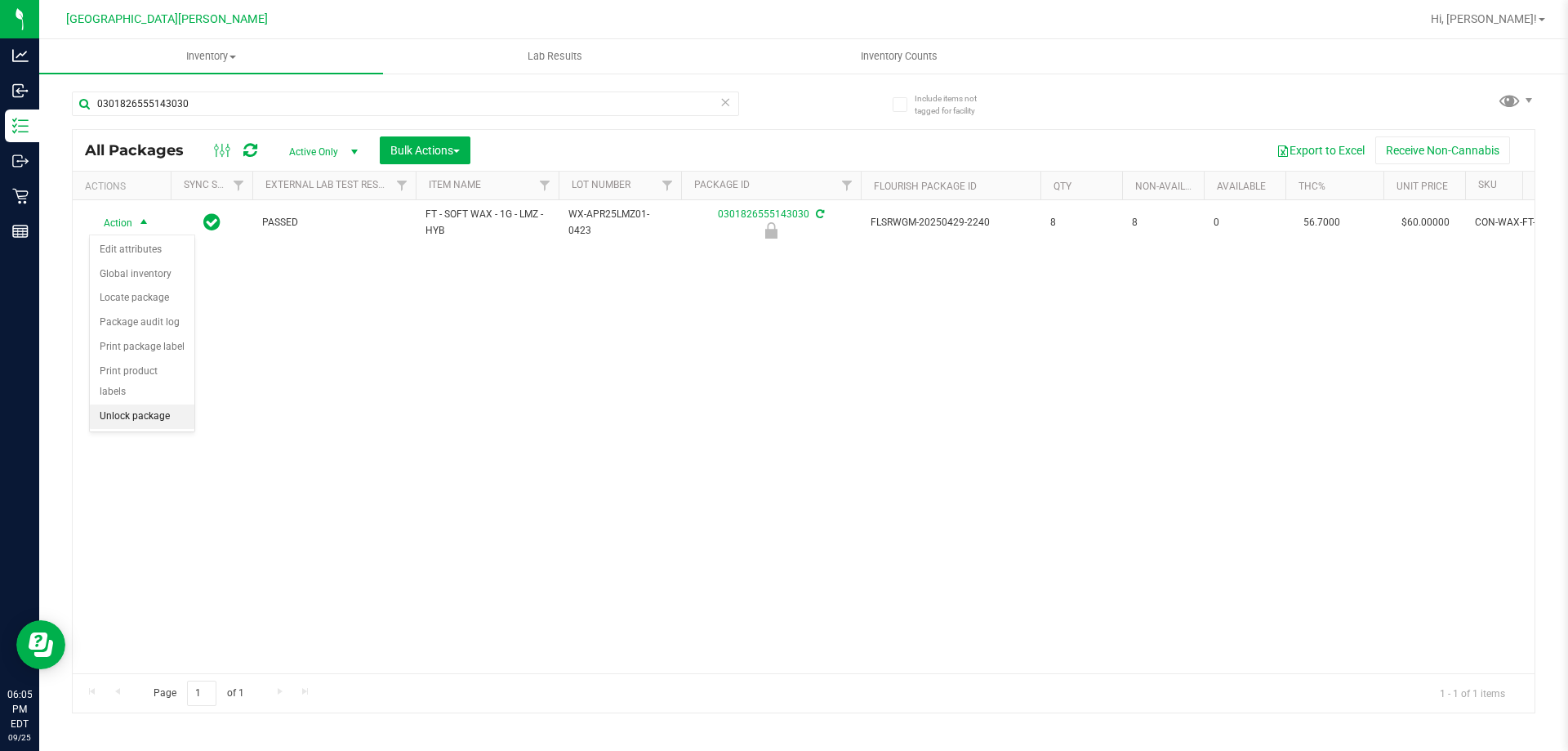
click at [125, 404] on li "Unlock package" at bounding box center [142, 416] width 105 height 25
